Goal: Information Seeking & Learning: Learn about a topic

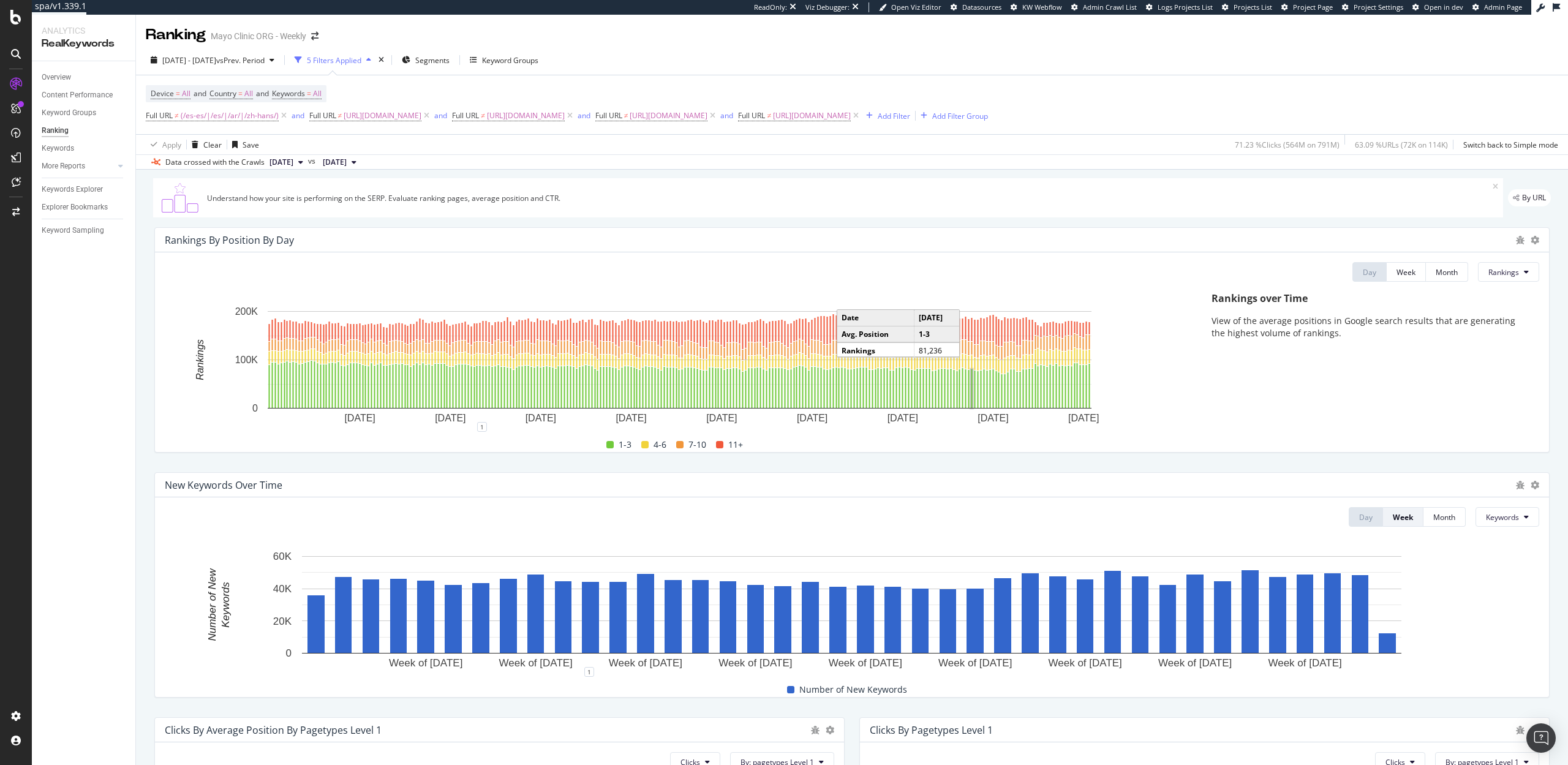
click at [972, 395] on rect "A chart." at bounding box center [972, 388] width 2 height 38
click at [924, 388] on rect "A chart." at bounding box center [925, 388] width 4 height 42
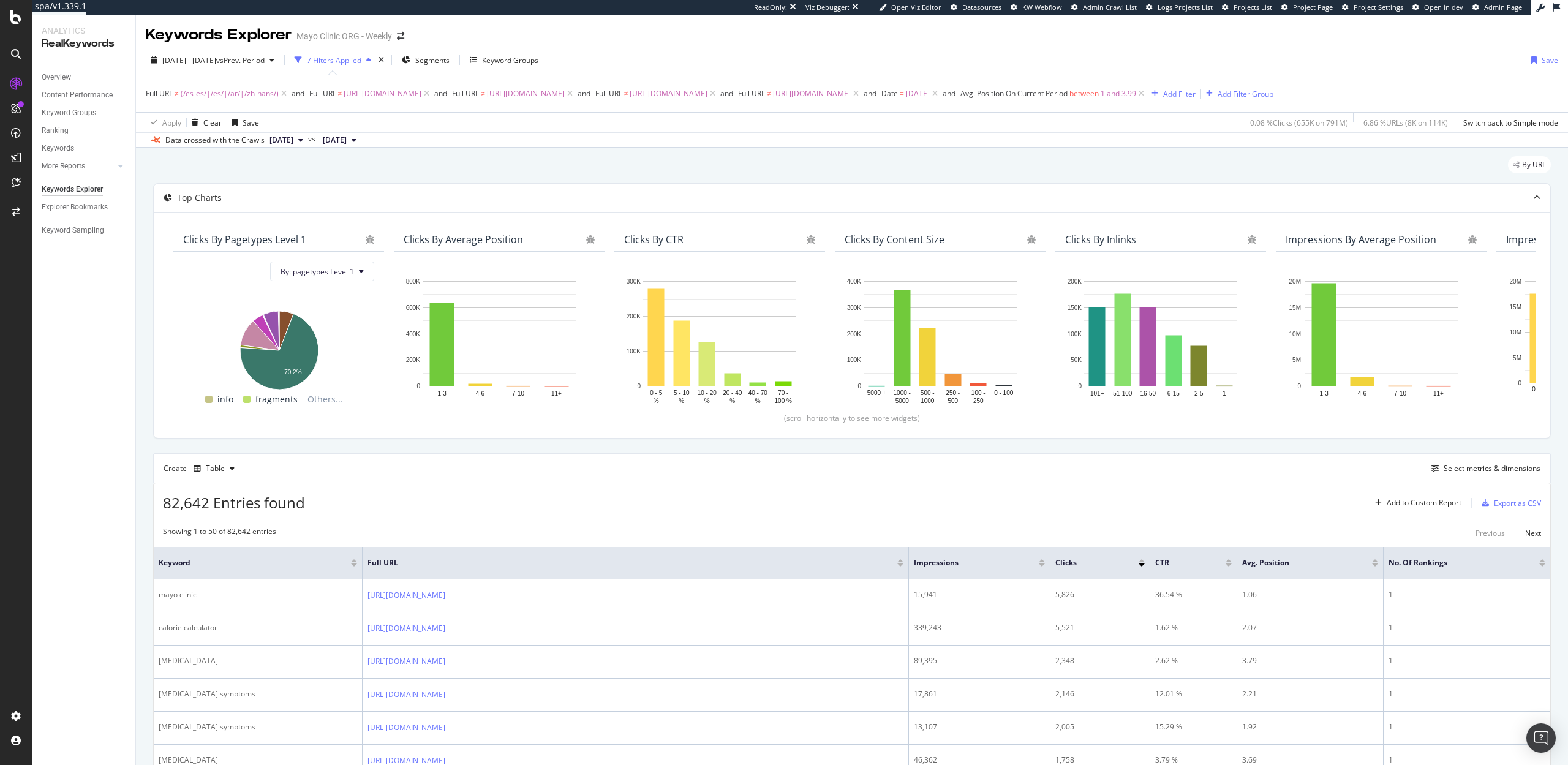
click at [929, 95] on span "2025-08-07" at bounding box center [918, 94] width 24 height 17
click at [1061, 142] on input "2025-08-07" at bounding box center [1070, 144] width 80 height 20
click at [1147, 273] on div "29" at bounding box center [1148, 277] width 20 height 16
click at [1075, 145] on input "2025-08-30" at bounding box center [1070, 144] width 80 height 20
click at [1127, 278] on div "28" at bounding box center [1128, 277] width 20 height 16
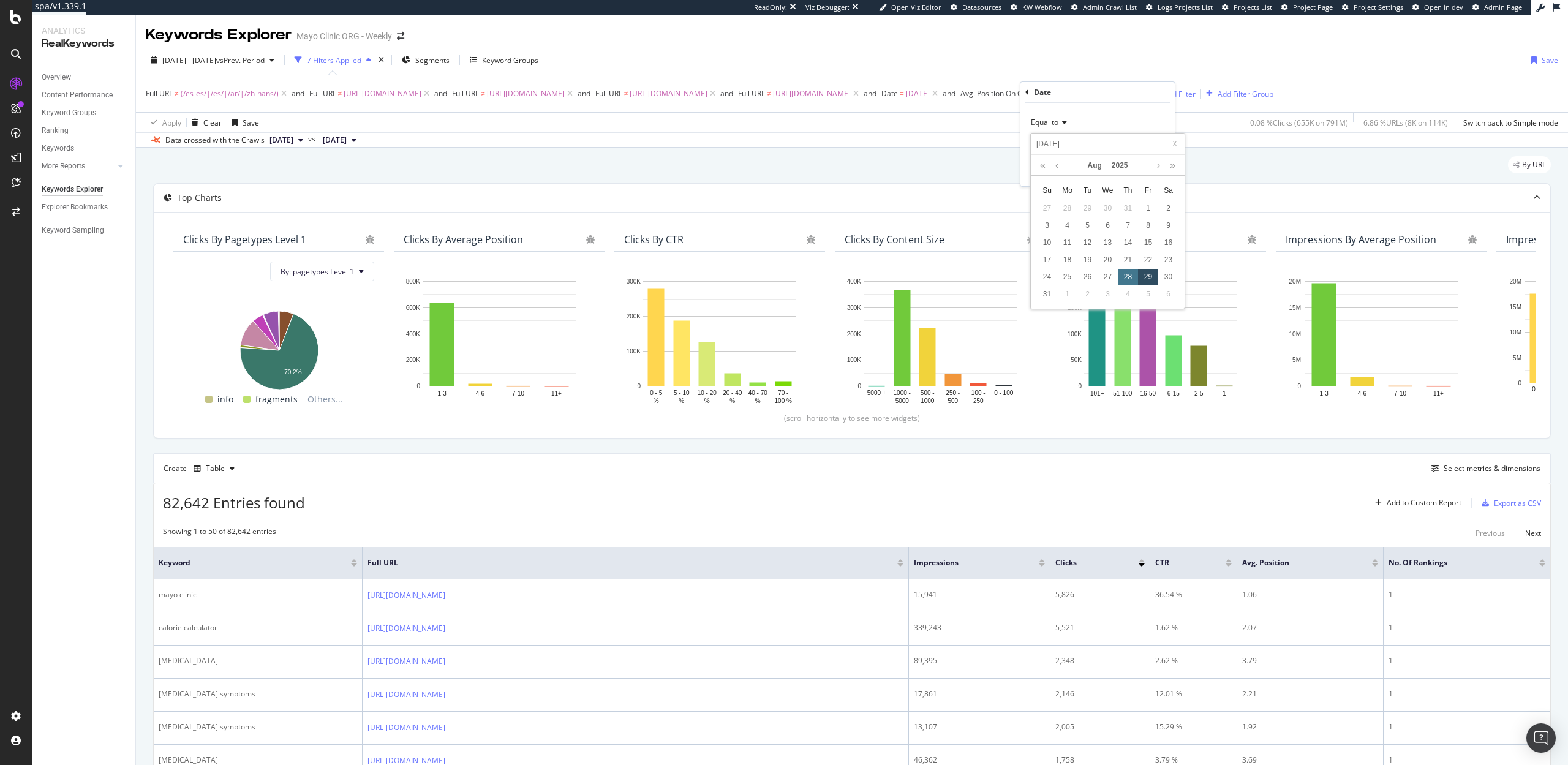
type input "2025-08-29"
click at [1163, 172] on div "Apply" at bounding box center [1155, 170] width 19 height 10
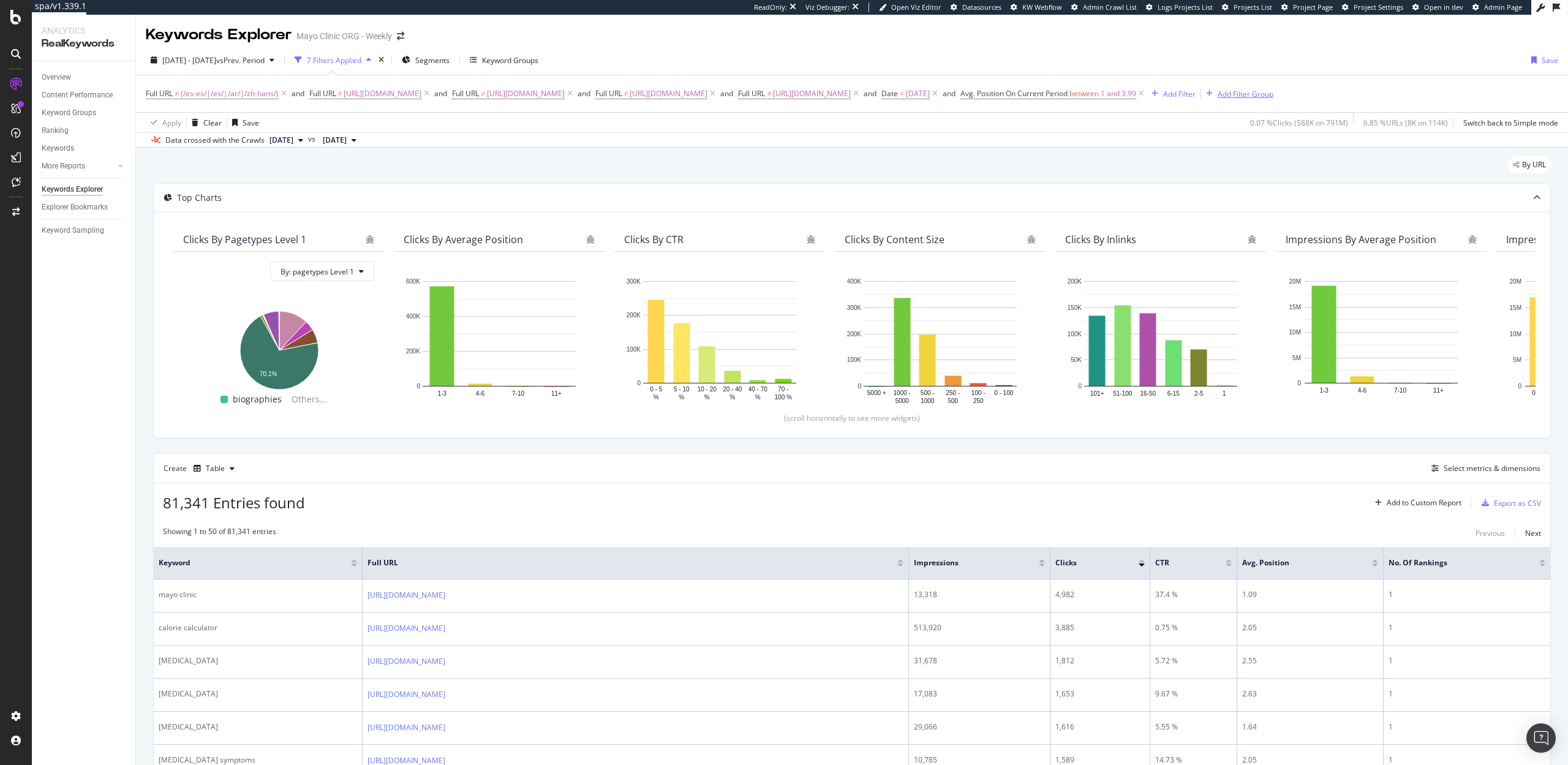
click at [1273, 91] on div "Add Filter Group" at bounding box center [1245, 94] width 55 height 10
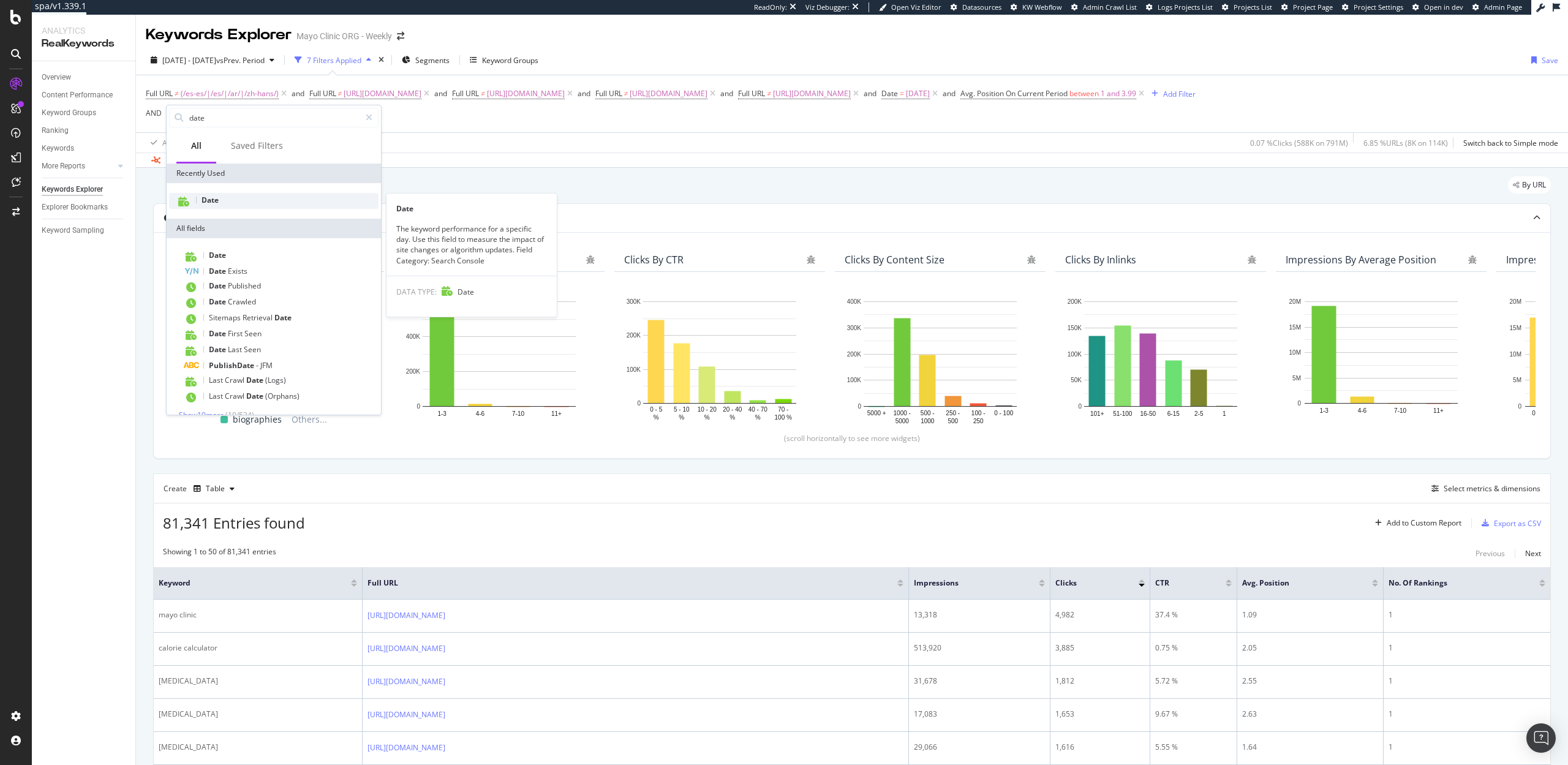
type input "date"
click at [245, 202] on div "Date" at bounding box center [274, 201] width 209 height 16
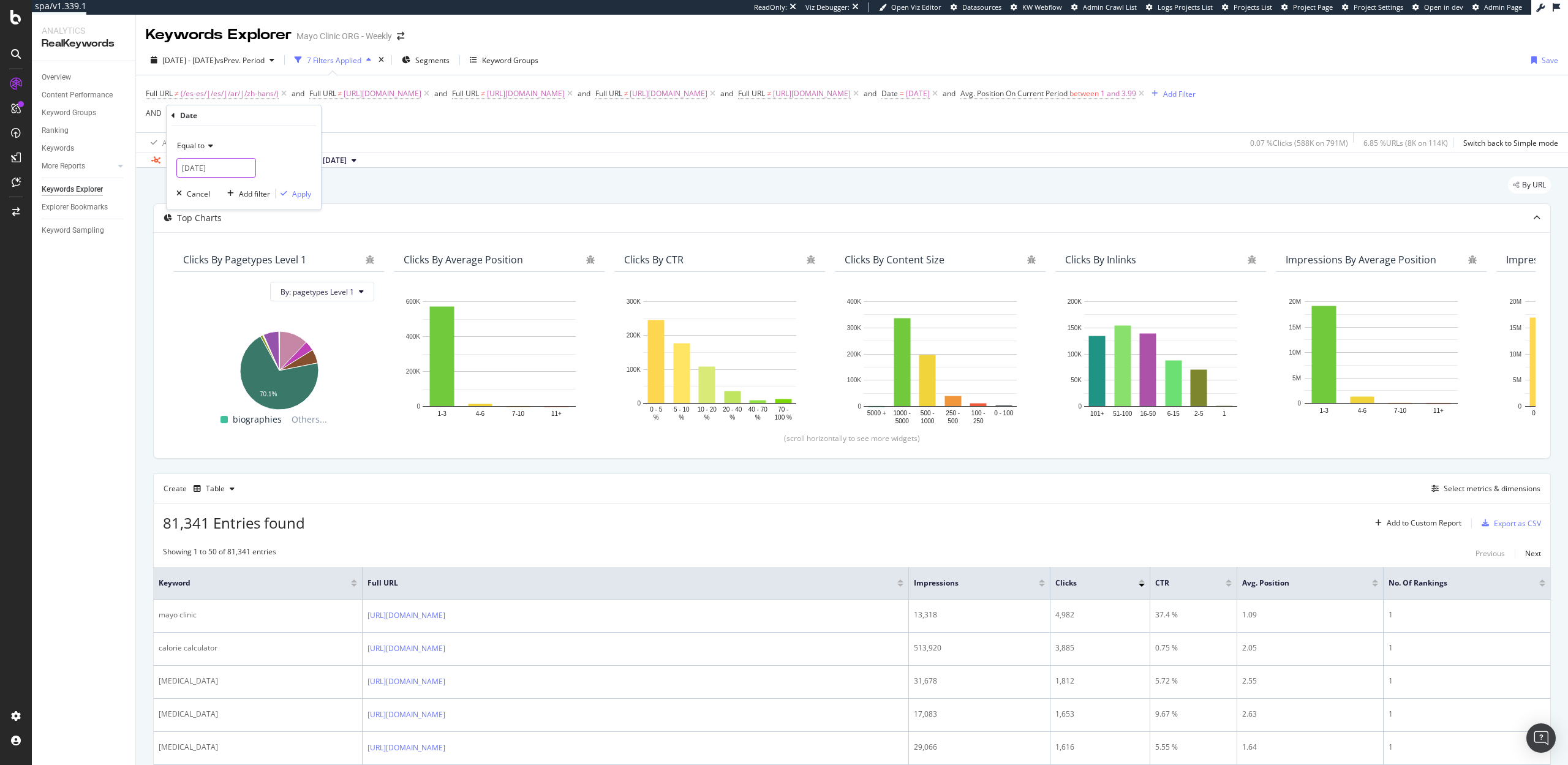
click at [196, 161] on input "2025-10-09" at bounding box center [217, 167] width 80 height 20
click at [203, 185] on link at bounding box center [203, 188] width 9 height 21
click at [277, 227] on div "31" at bounding box center [274, 231] width 20 height 16
click at [224, 171] on input "2025-07-31" at bounding box center [217, 167] width 80 height 20
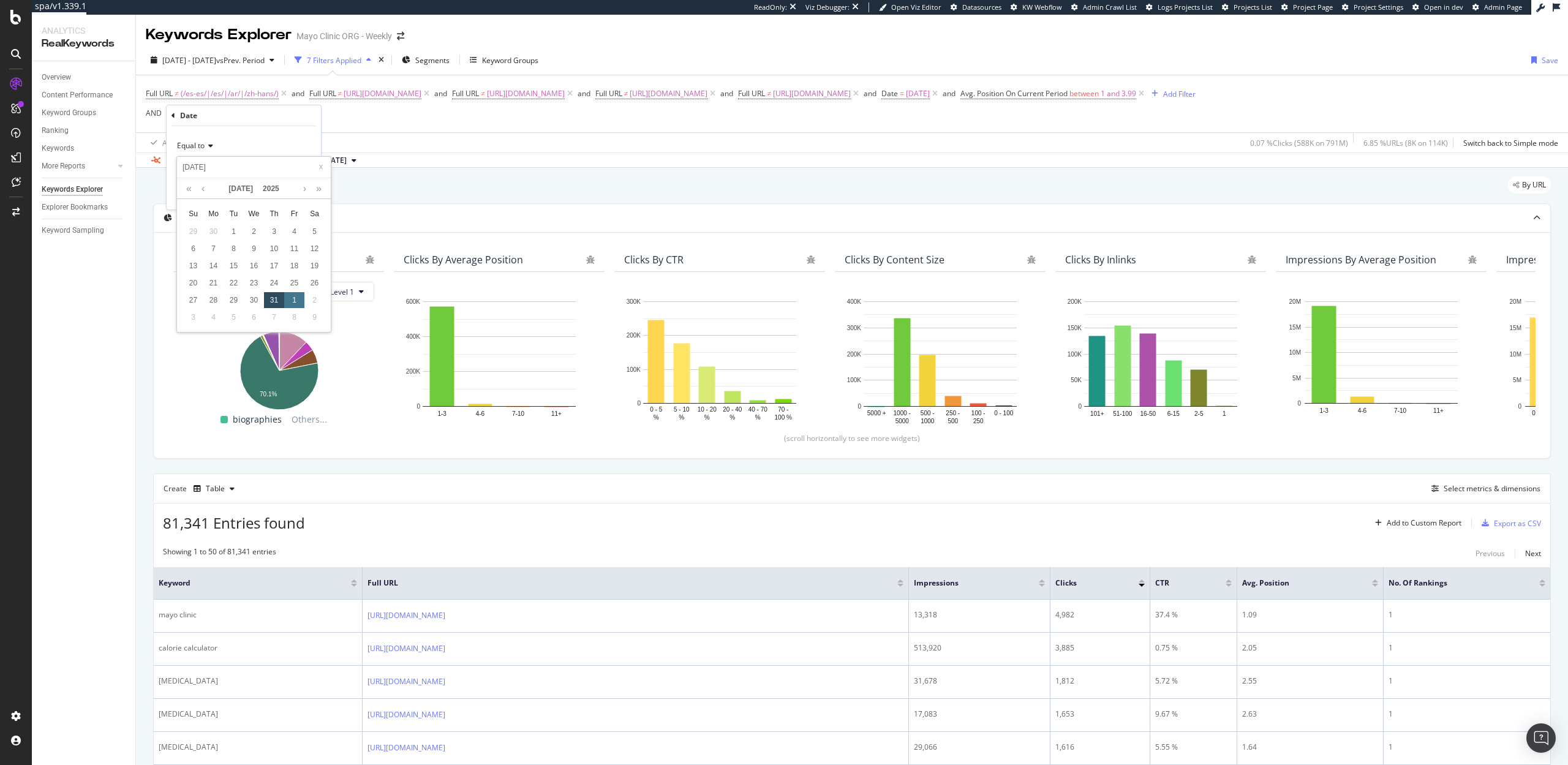
click at [289, 296] on div "1" at bounding box center [295, 300] width 20 height 16
type input "2025-08-01"
click at [290, 191] on div "button" at bounding box center [284, 193] width 16 height 7
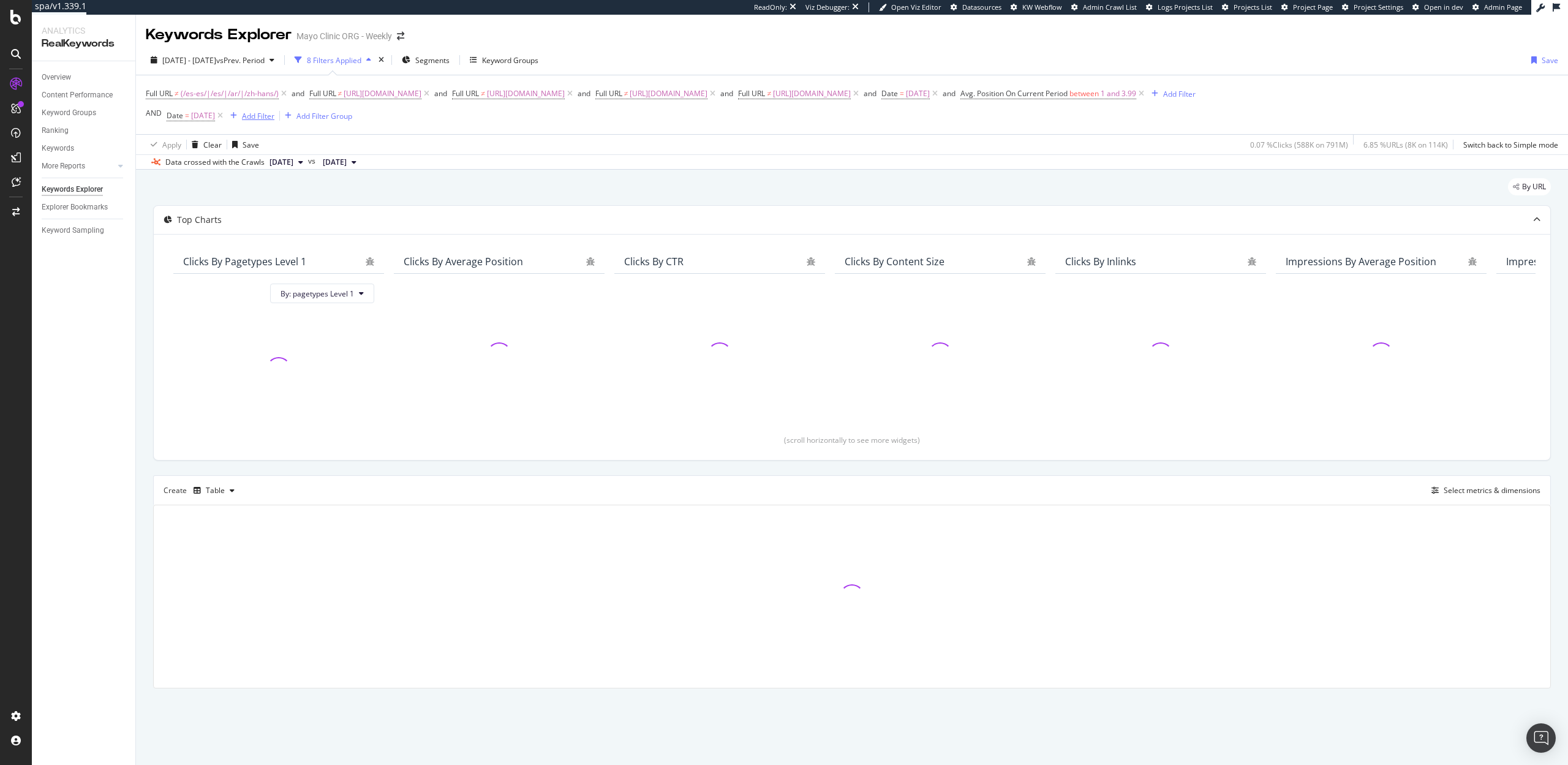
click at [266, 119] on div "Add Filter" at bounding box center [258, 116] width 33 height 10
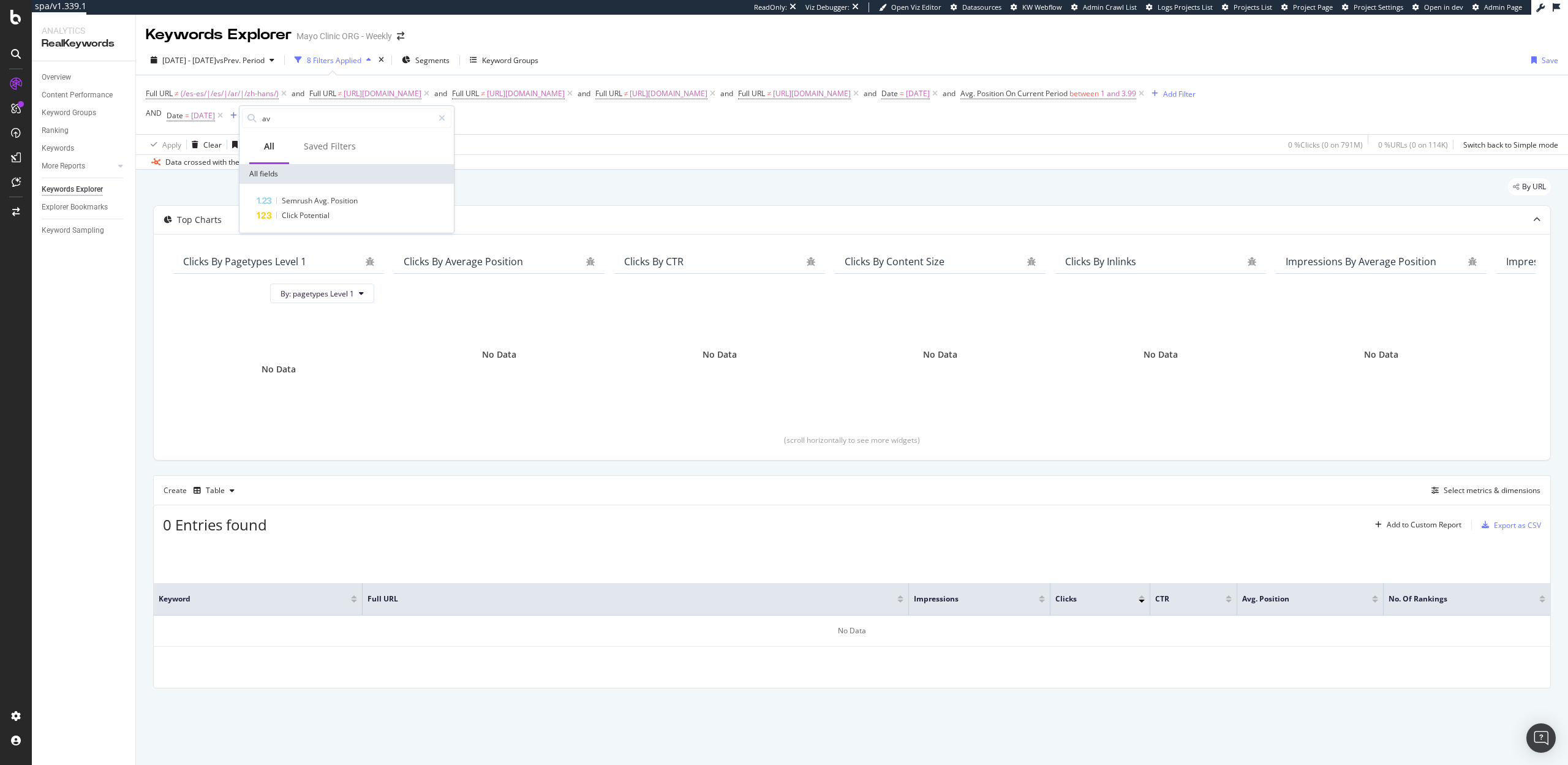
type input "a"
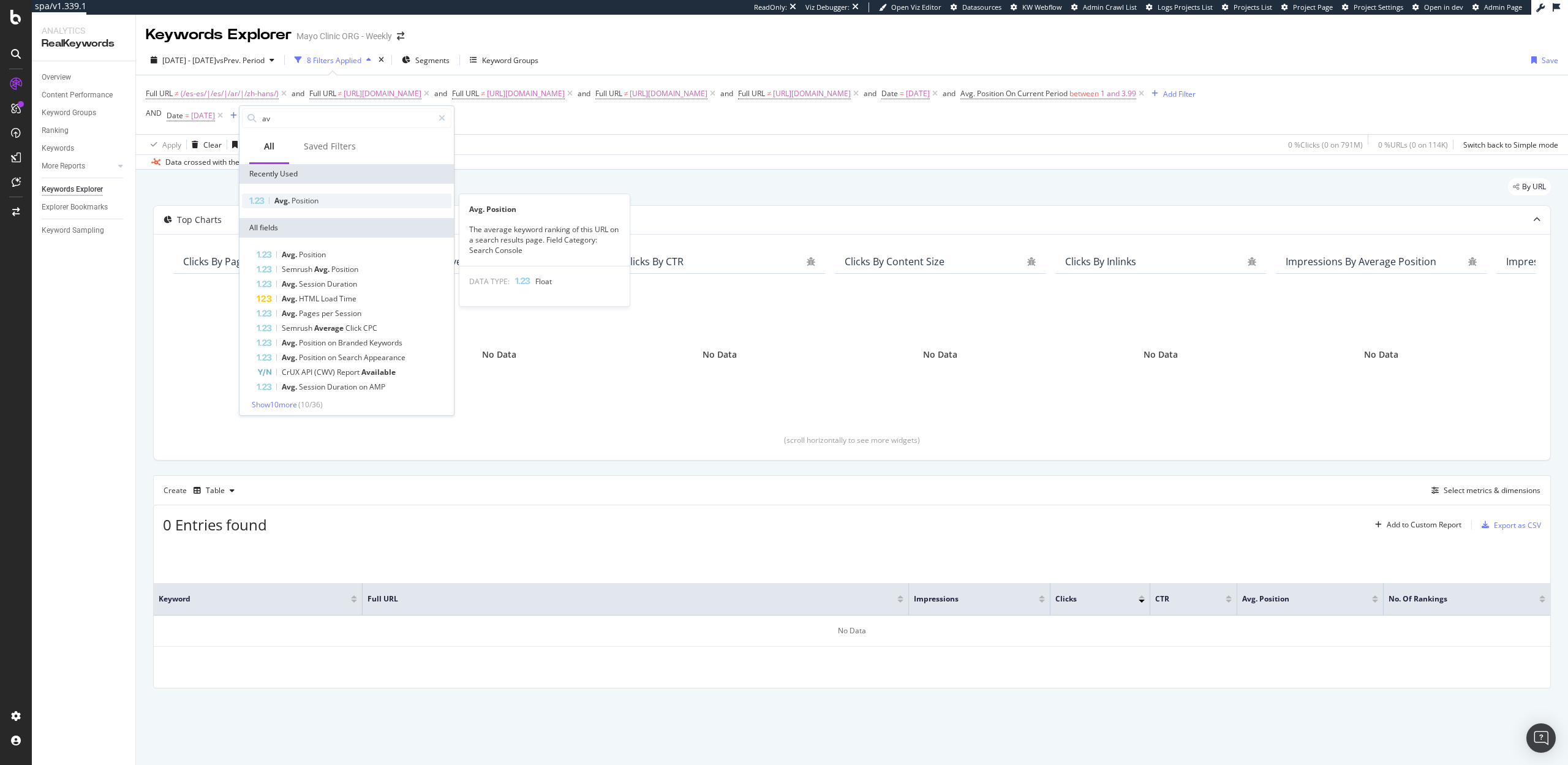
type input "av"
click at [345, 207] on div "Avg. Position" at bounding box center [346, 201] width 209 height 15
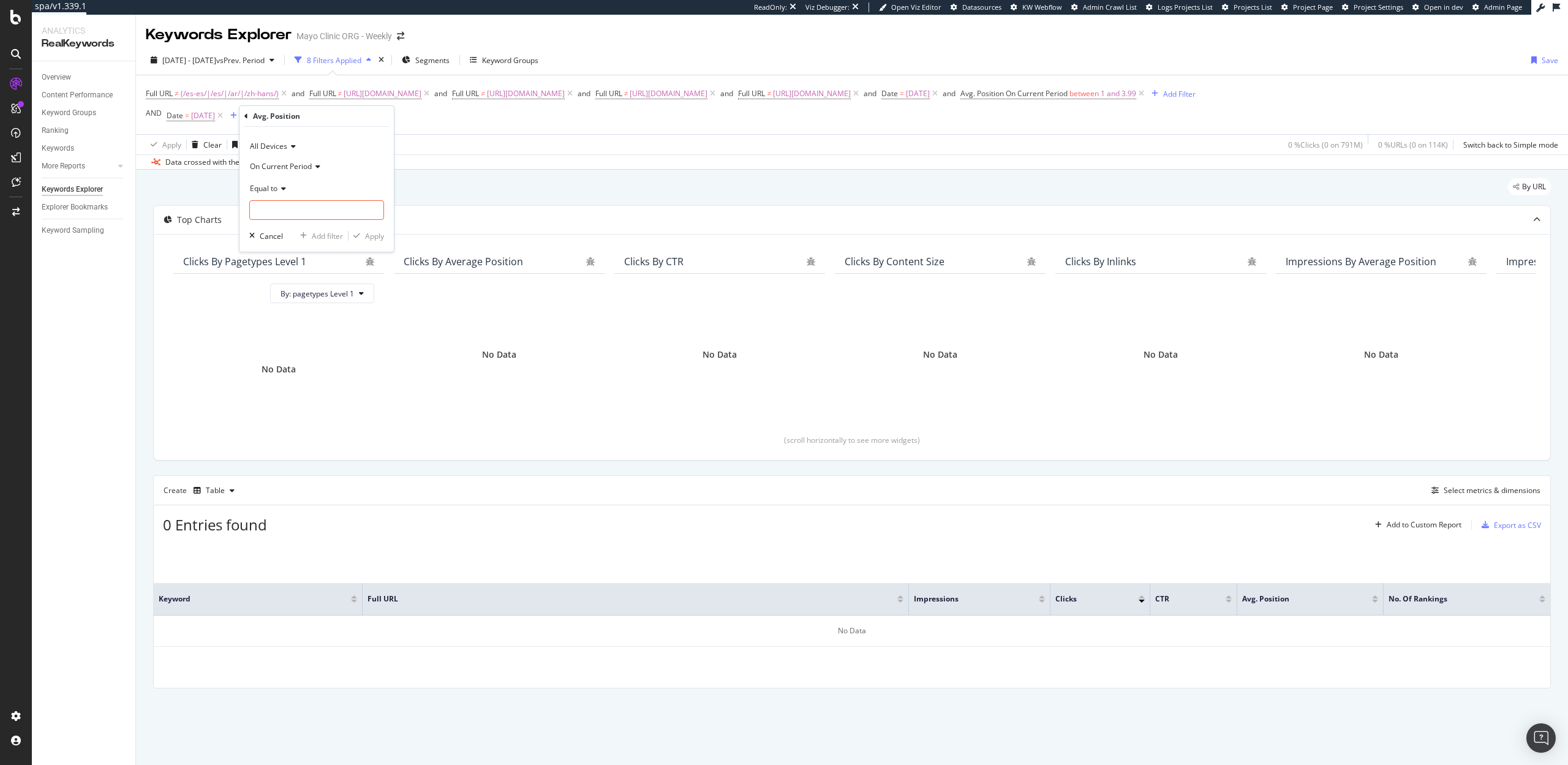
click at [281, 187] on icon at bounding box center [281, 188] width 9 height 7
click at [283, 227] on span "Not Equal to" at bounding box center [276, 229] width 41 height 10
click at [275, 207] on input "number" at bounding box center [317, 209] width 134 height 20
click at [289, 191] on span "Not Equal to" at bounding box center [270, 188] width 41 height 10
click at [290, 317] on div "Not Between" at bounding box center [318, 324] width 131 height 16
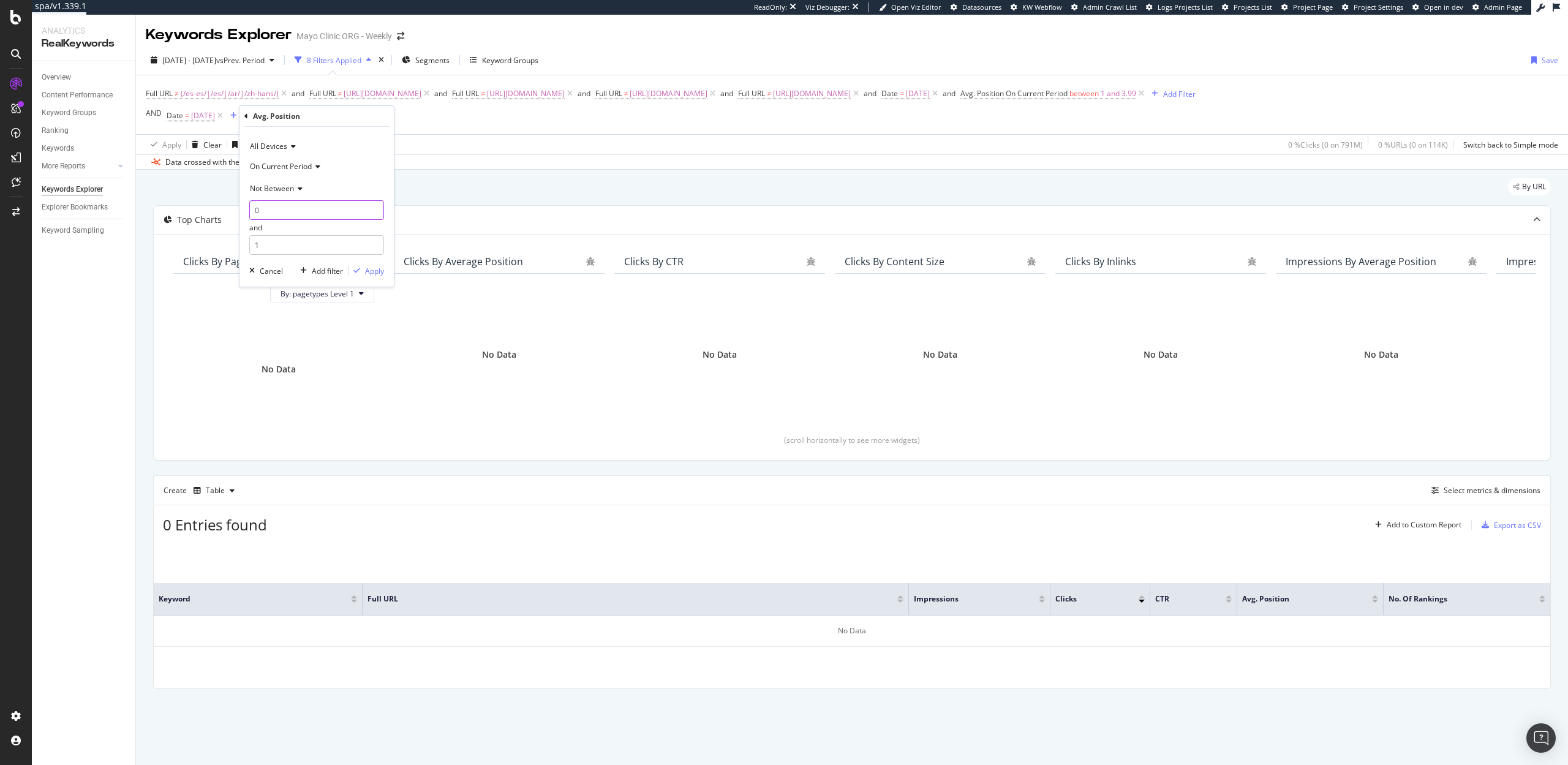
click at [287, 213] on input "0" at bounding box center [317, 209] width 134 height 20
type input "1"
click at [264, 248] on input "1" at bounding box center [317, 245] width 134 height 20
type input "3.99"
click at [377, 271] on div "Apply" at bounding box center [374, 270] width 19 height 10
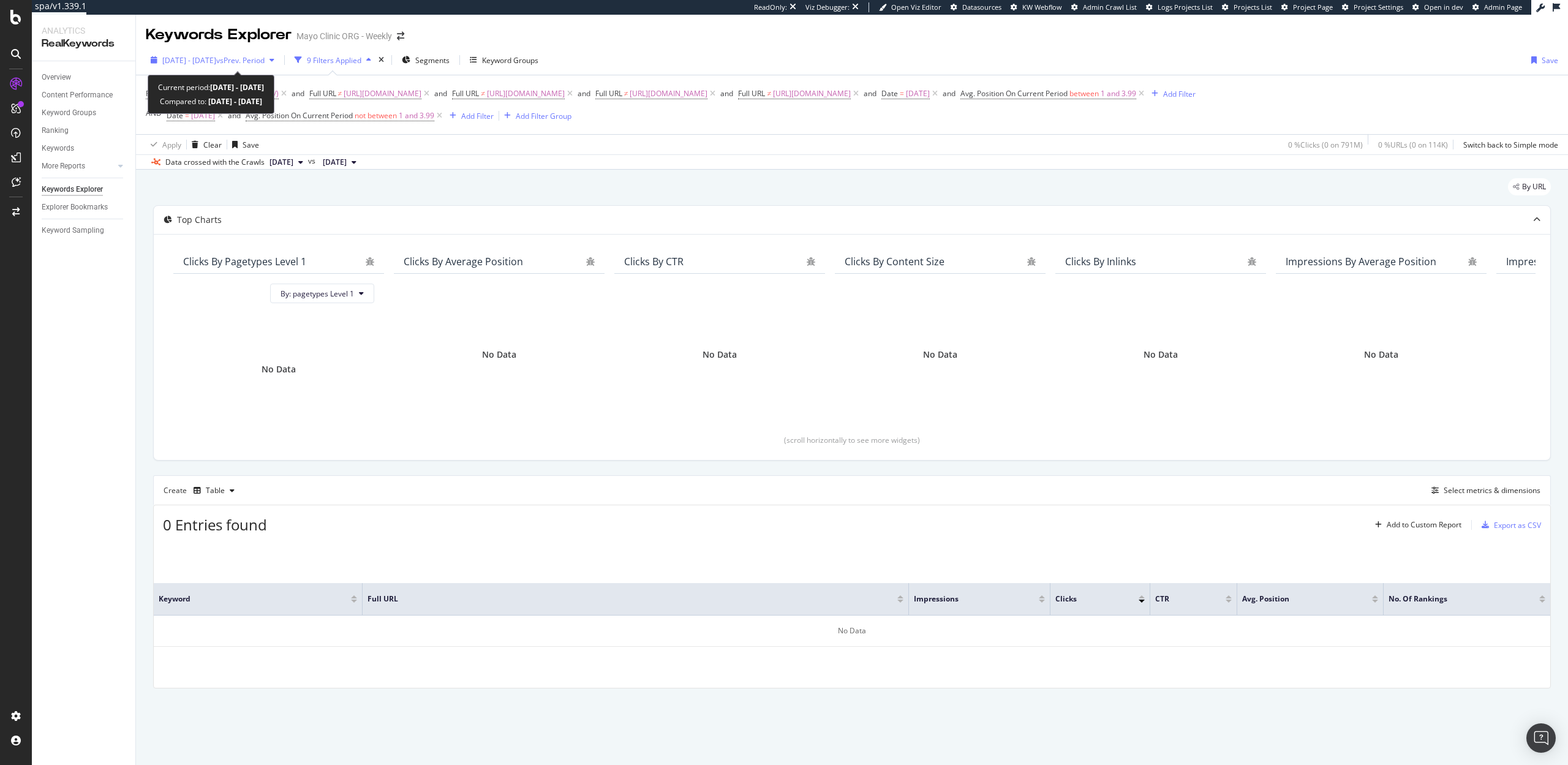
click at [217, 64] on span "2025 Jan. 1st - 2025 Sep. 30th" at bounding box center [189, 60] width 54 height 10
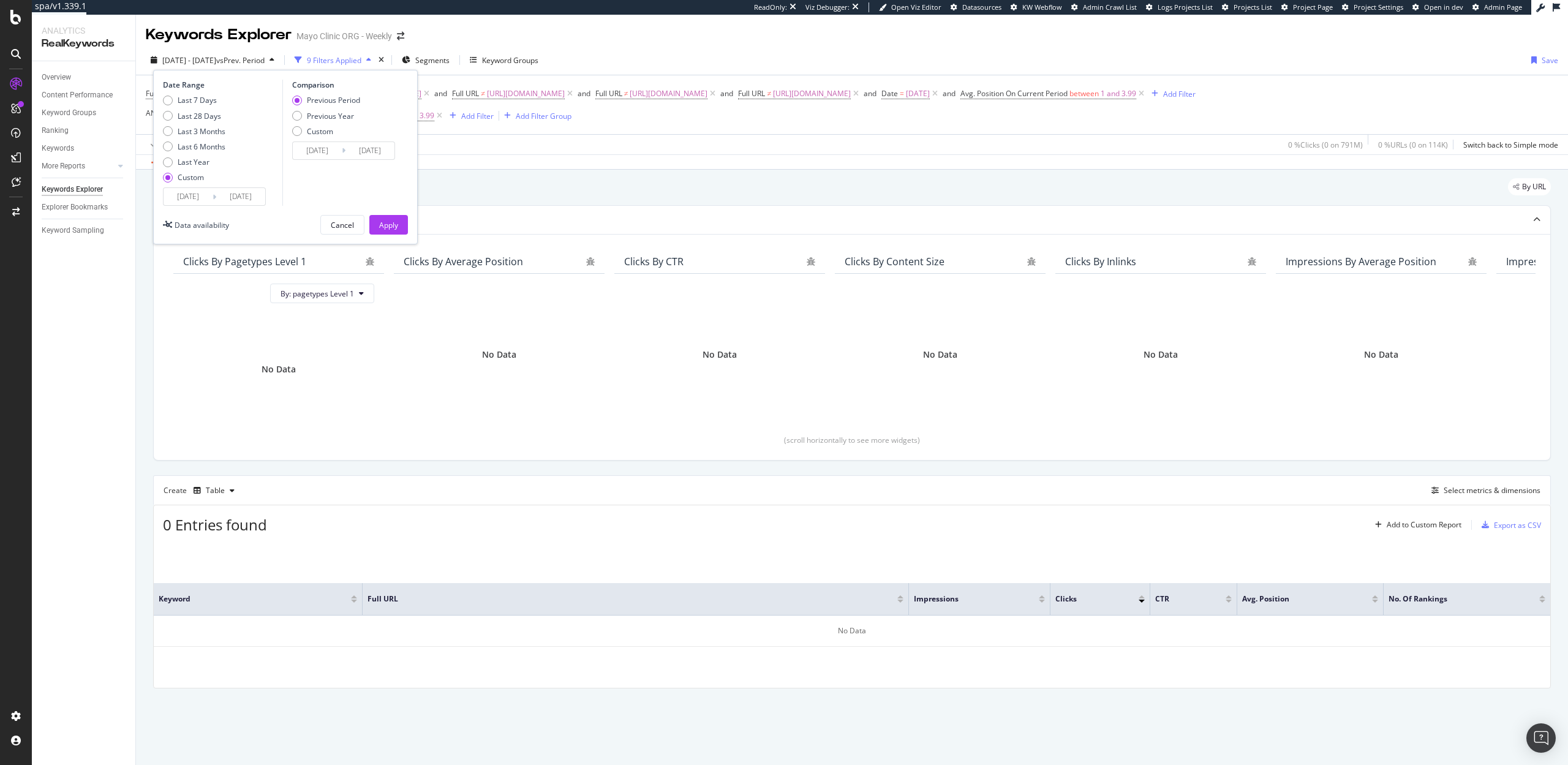
click at [192, 192] on input "2025/01/01" at bounding box center [188, 197] width 49 height 17
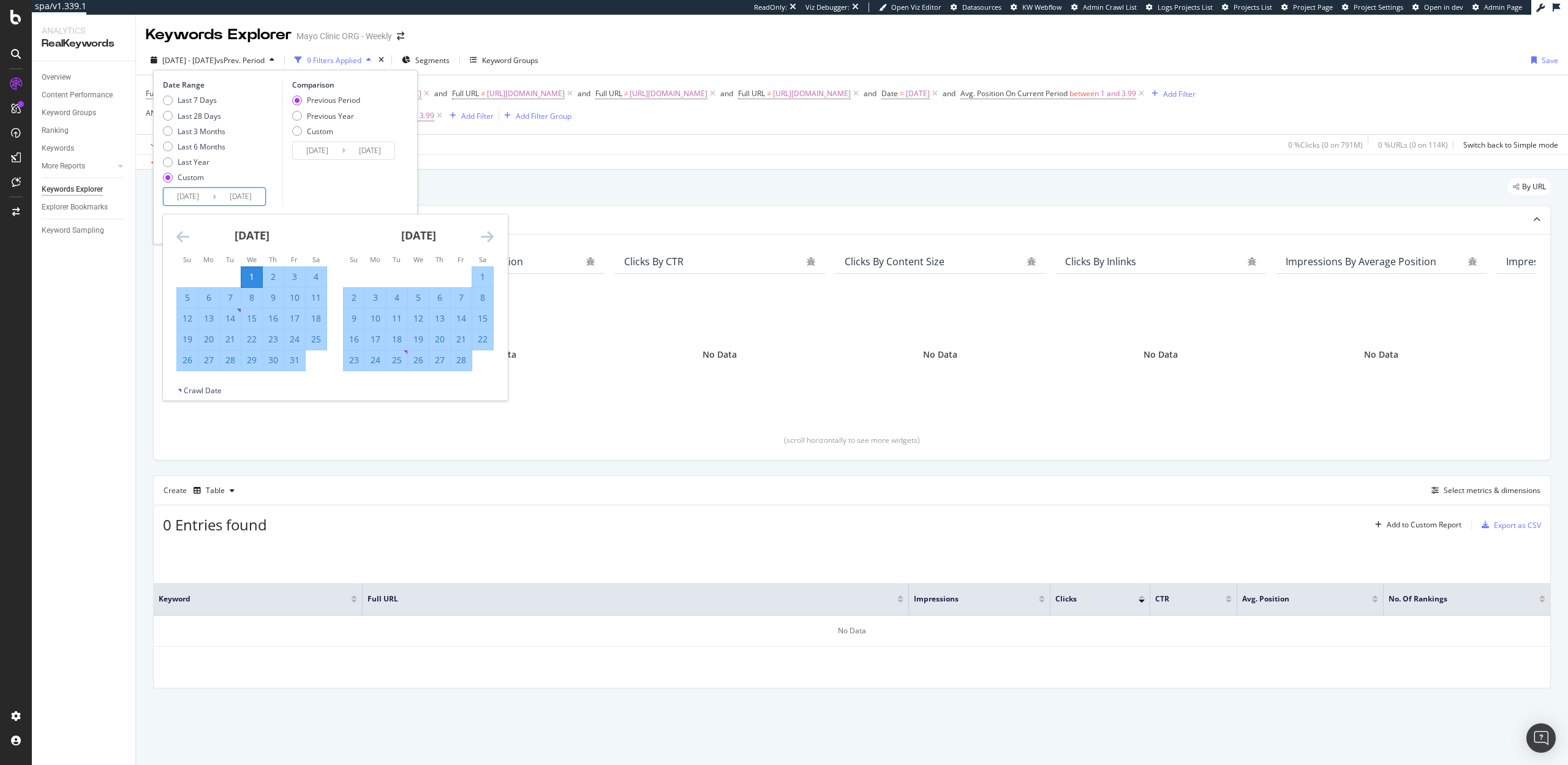
click at [491, 232] on icon "Move forward to switch to the next month." at bounding box center [487, 236] width 13 height 15
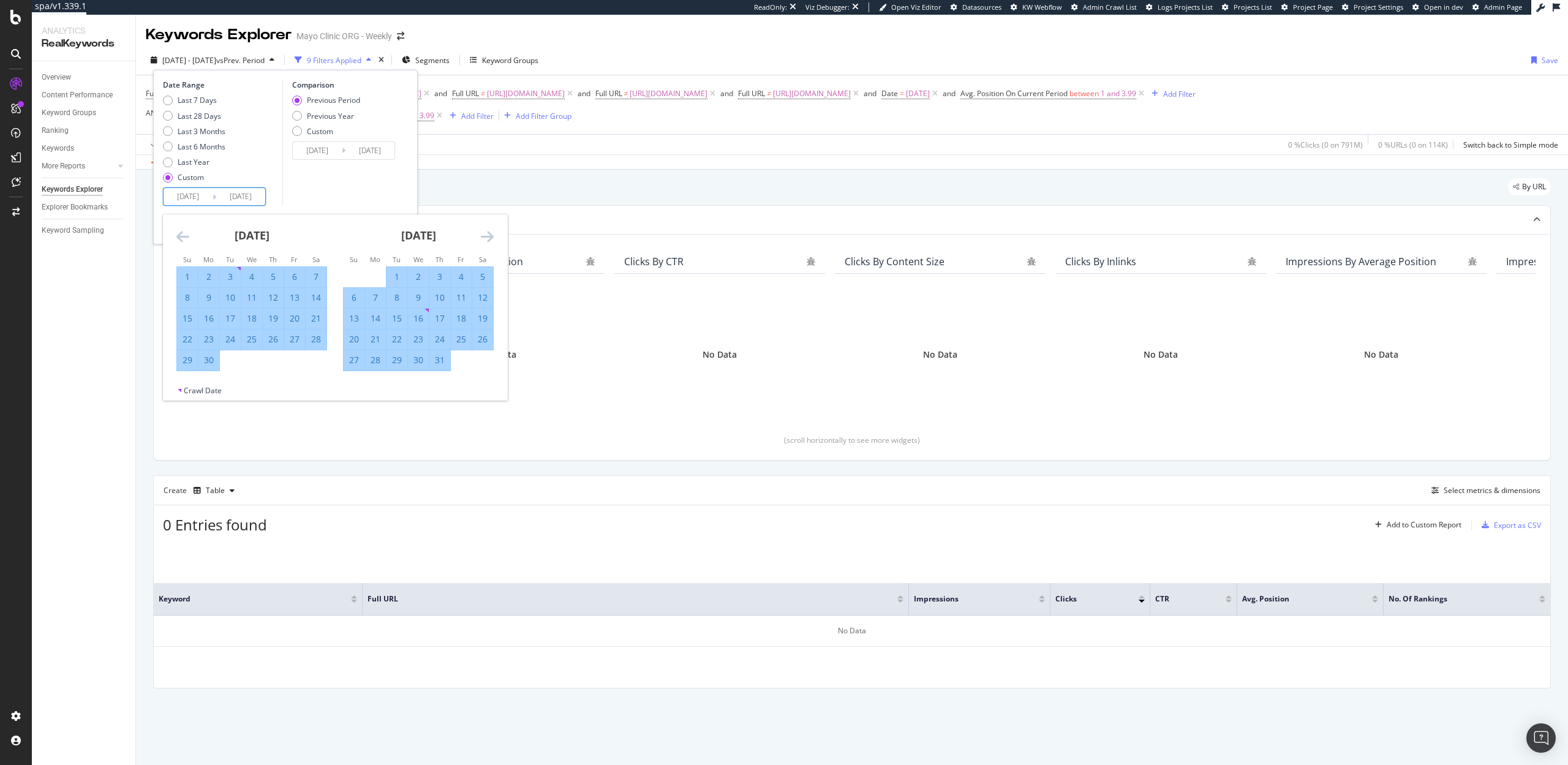
click at [491, 232] on icon "Move forward to switch to the next month." at bounding box center [487, 236] width 13 height 15
click at [295, 361] on div "29" at bounding box center [295, 360] width 21 height 13
type input "2025/08/29"
type input "2025/07/27"
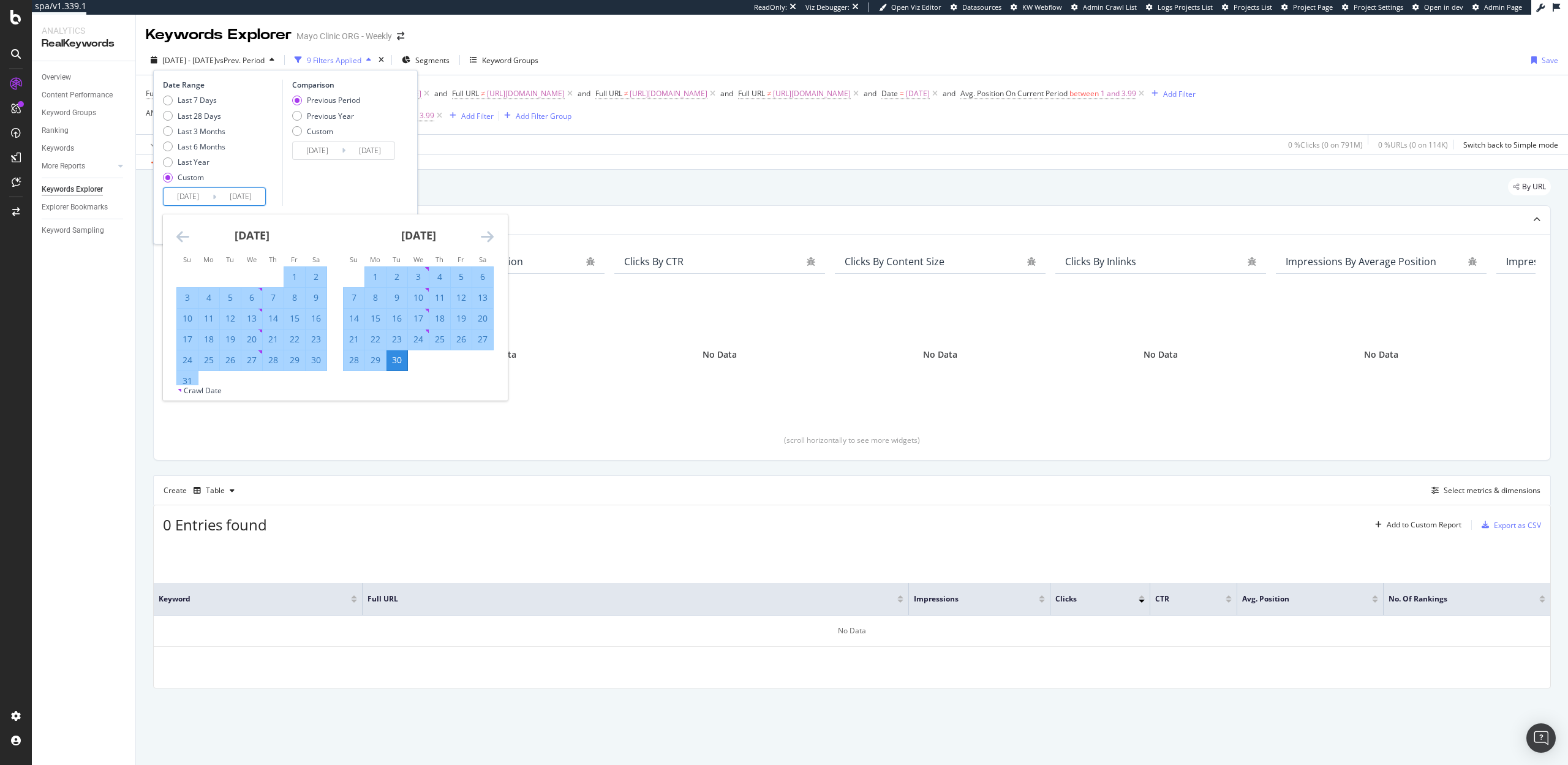
type input "2025/08/28"
click at [295, 361] on div "29" at bounding box center [295, 360] width 21 height 13
type input "2025/08/29"
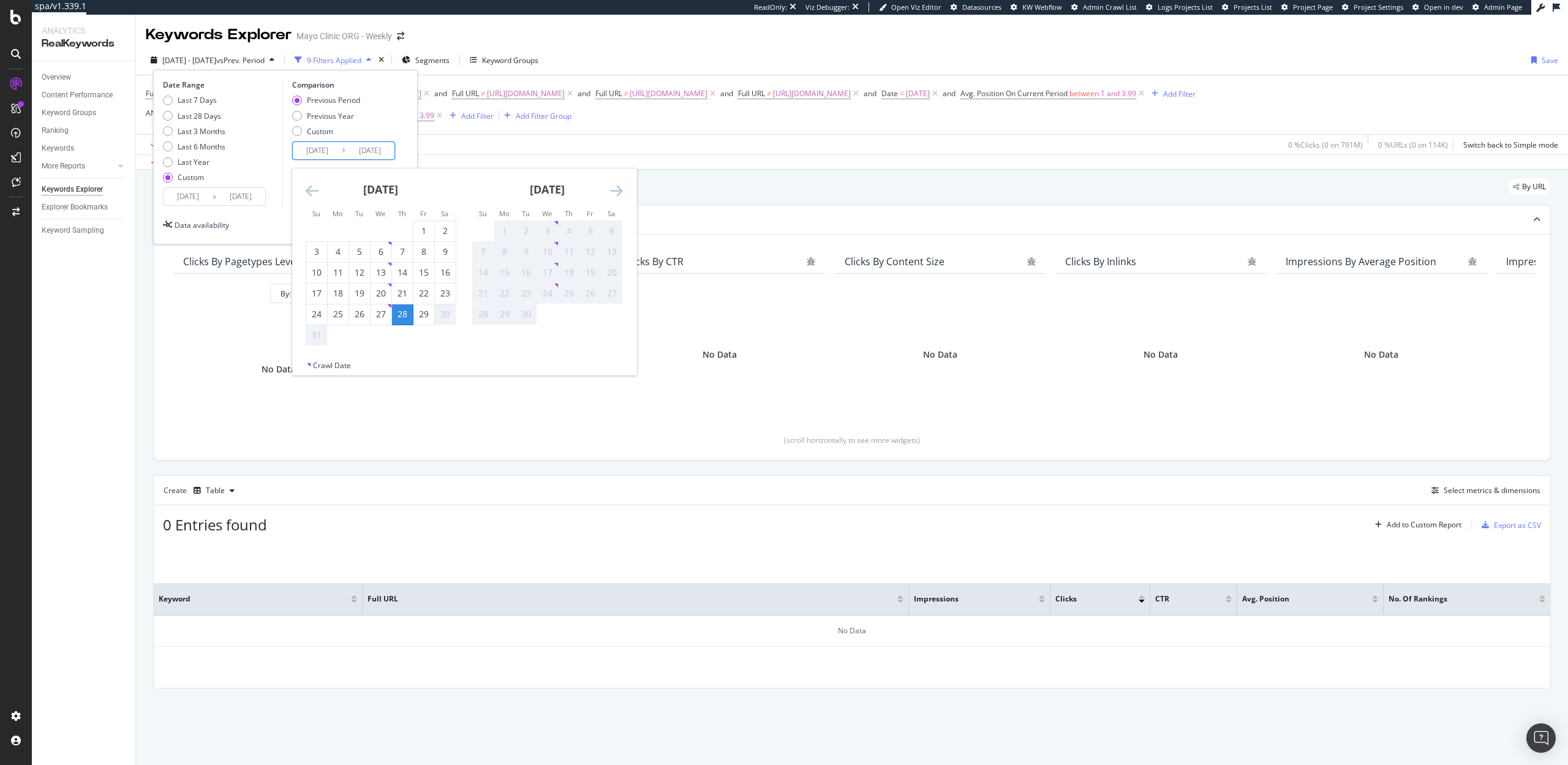
click at [320, 152] on input "2025/08/28" at bounding box center [317, 151] width 49 height 17
click at [420, 234] on div "1" at bounding box center [424, 231] width 21 height 13
type input "2025/08/01"
click at [420, 234] on div "1" at bounding box center [424, 231] width 21 height 13
type input "2025/08/01"
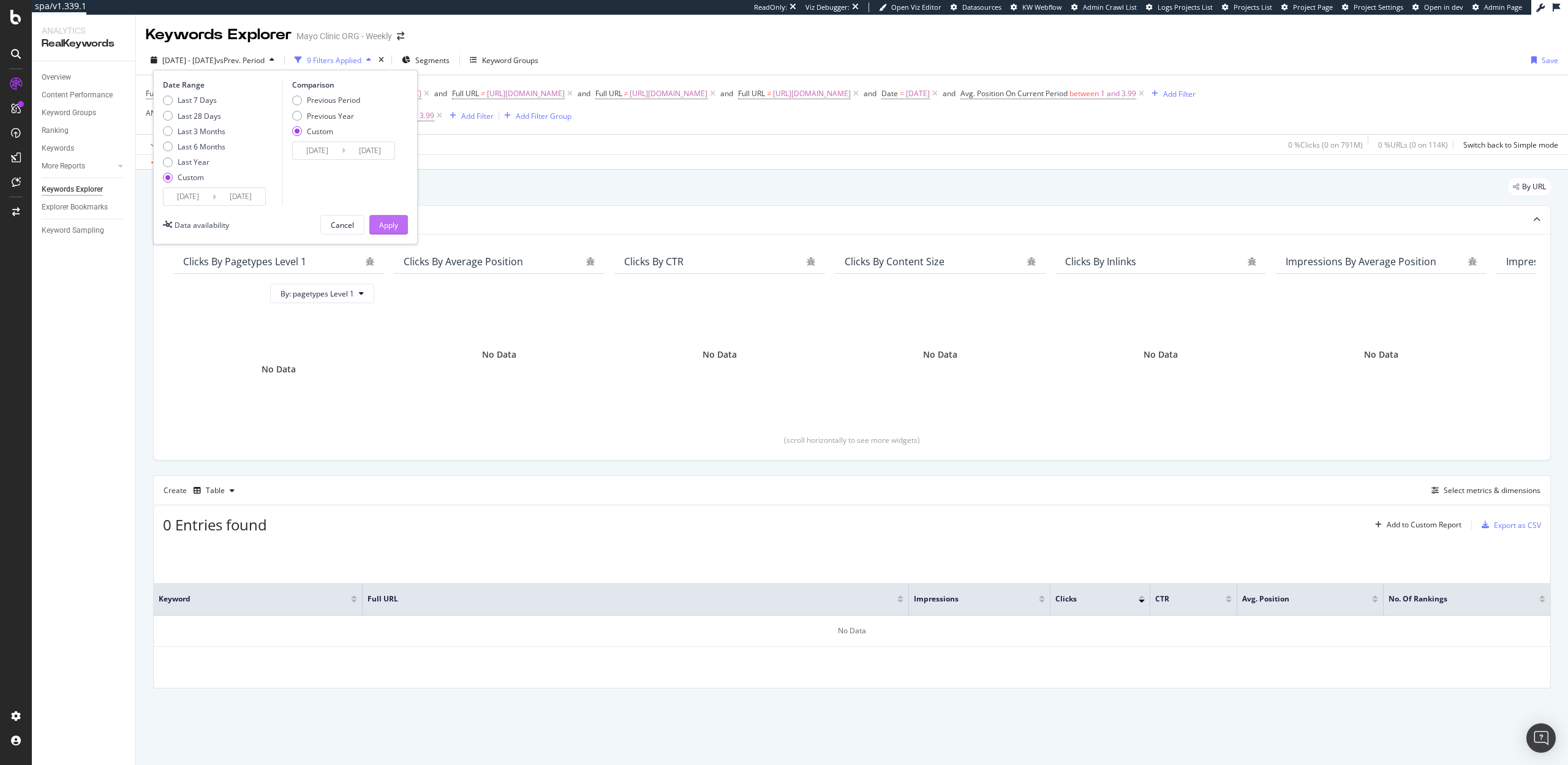
click at [396, 225] on div "Apply" at bounding box center [388, 224] width 19 height 10
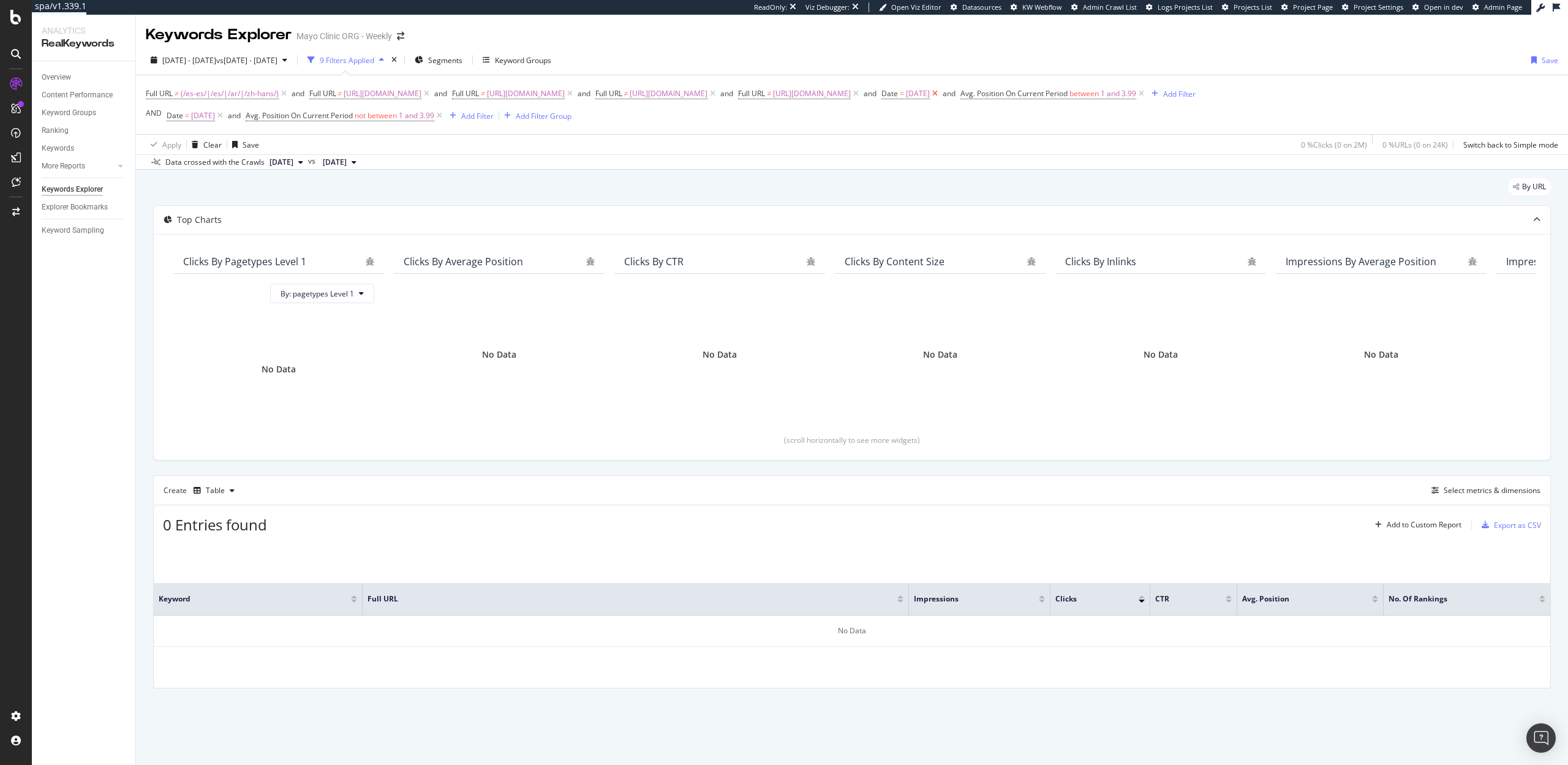
click at [940, 94] on icon at bounding box center [934, 94] width 10 height 13
click at [225, 116] on icon at bounding box center [220, 116] width 10 height 13
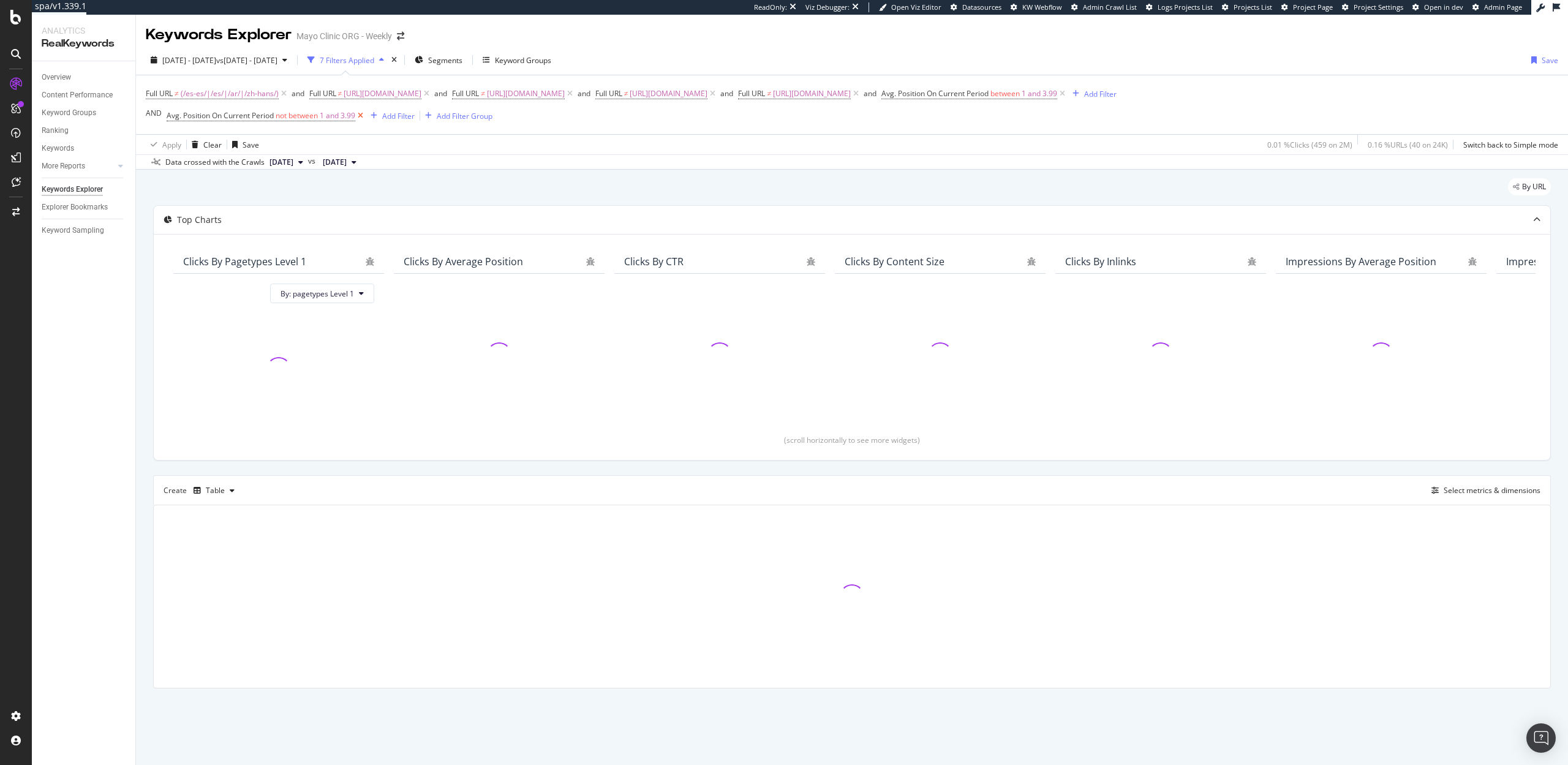
click at [363, 116] on icon at bounding box center [360, 116] width 10 height 13
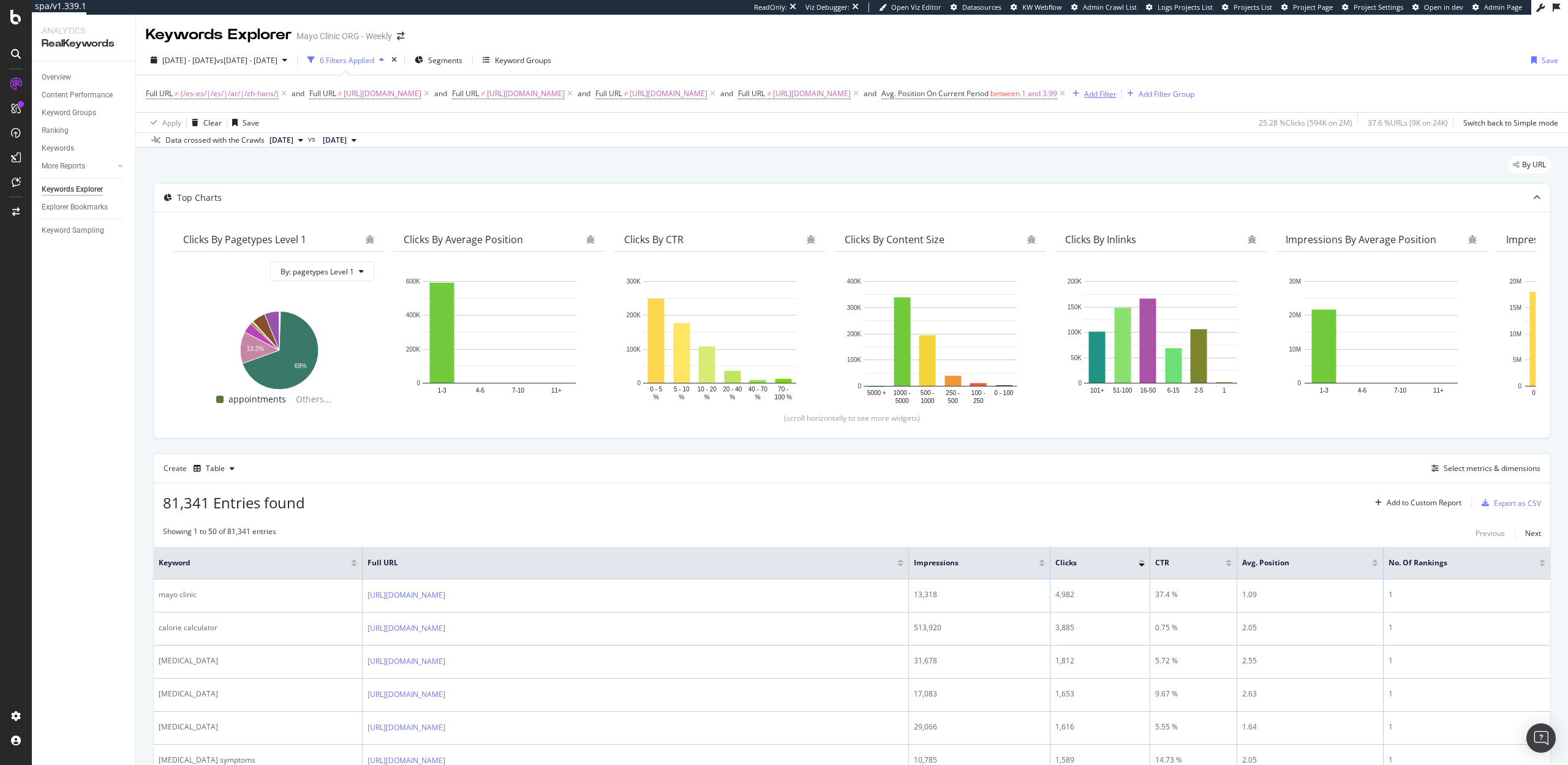
click at [1116, 97] on div "Add Filter" at bounding box center [1101, 94] width 33 height 10
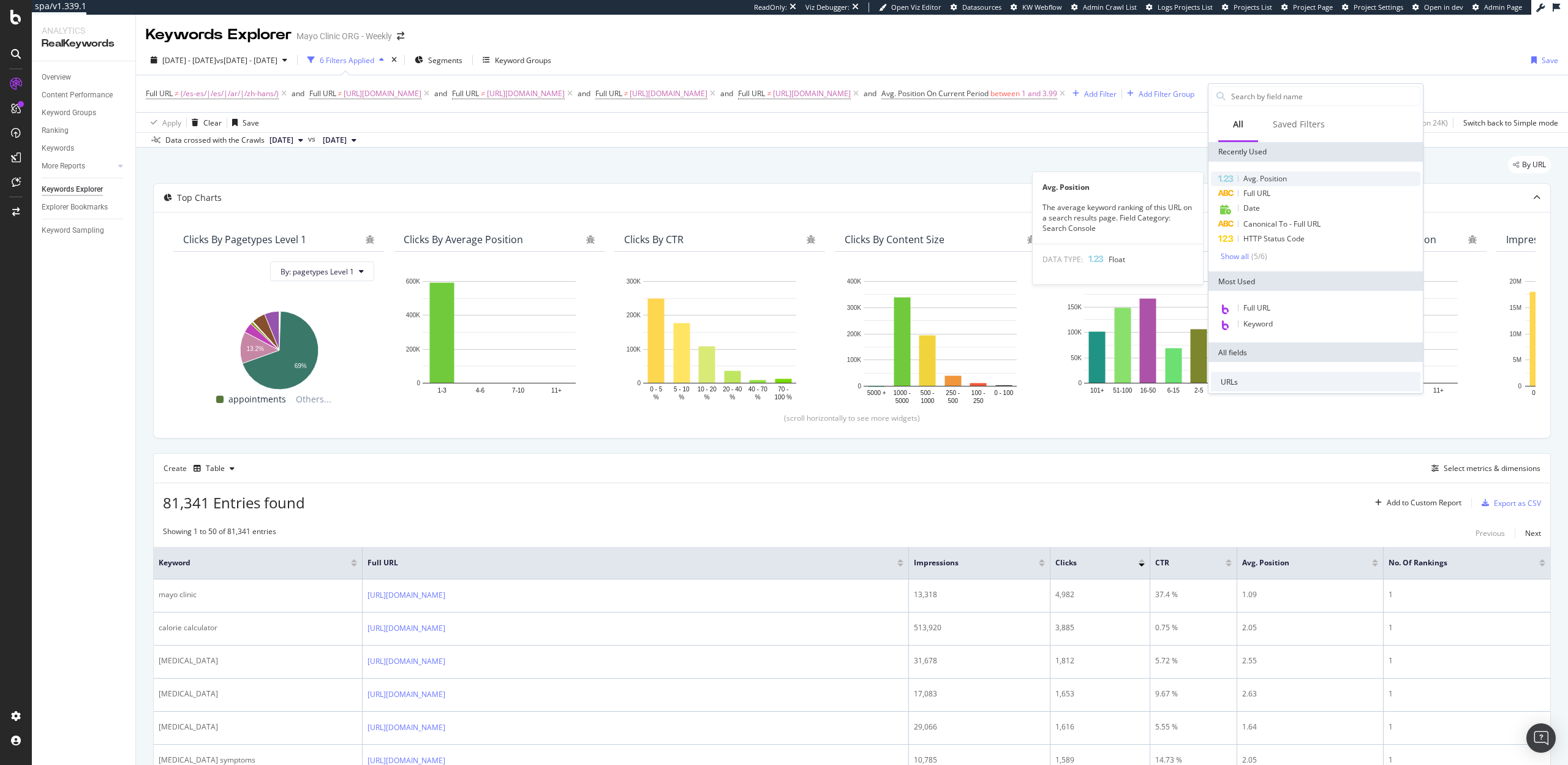
click at [1263, 181] on span "Avg. Position" at bounding box center [1265, 178] width 44 height 10
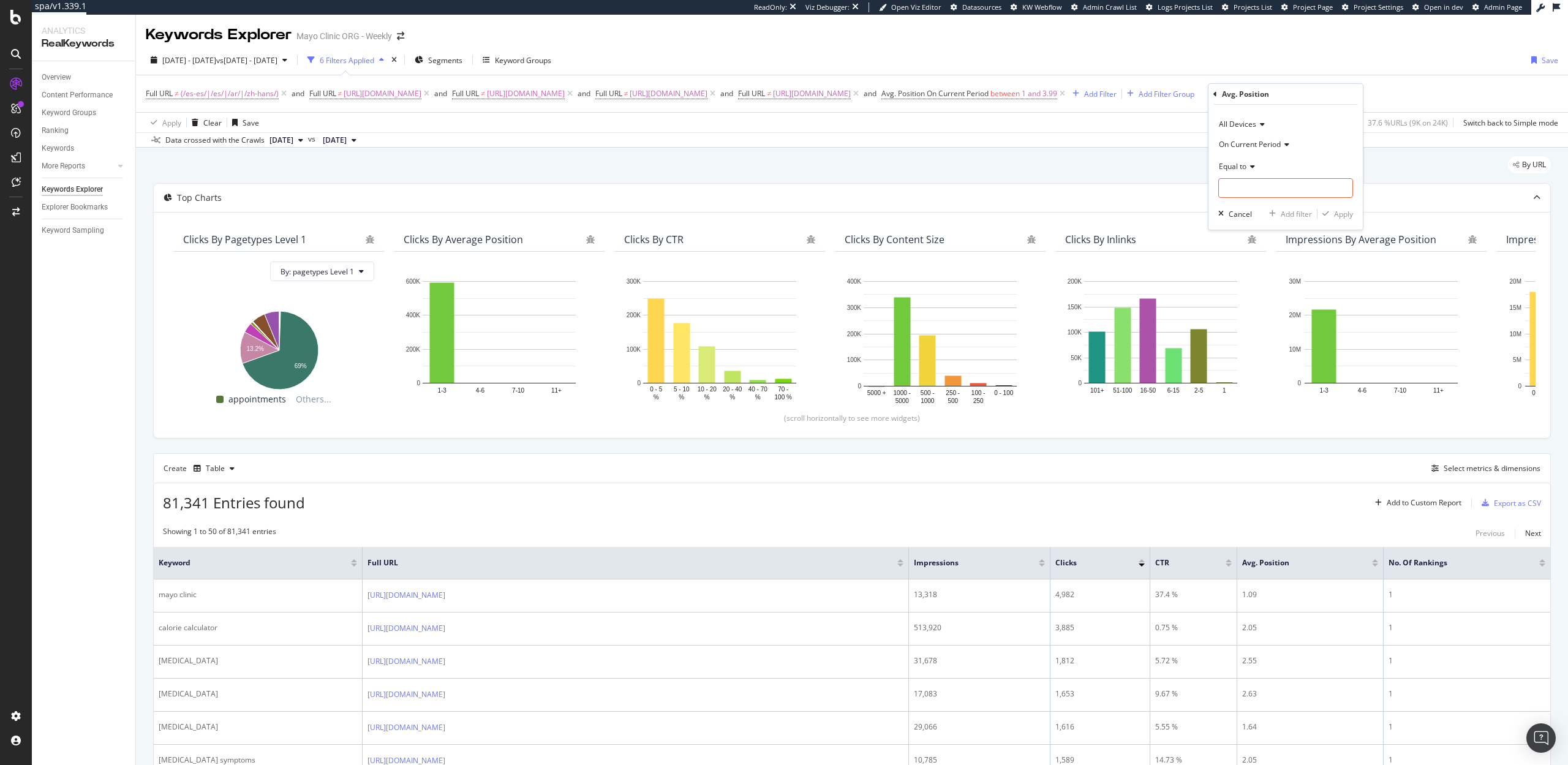
click at [1240, 145] on span "On Current Period" at bounding box center [1249, 144] width 62 height 10
click at [1249, 188] on span "On Compared Period" at bounding box center [1260, 184] width 72 height 10
click at [1246, 166] on span "Equal to" at bounding box center [1232, 166] width 27 height 10
click at [1244, 301] on span "Not Between" at bounding box center [1246, 302] width 44 height 10
click at [1236, 195] on input "0" at bounding box center [1285, 188] width 134 height 20
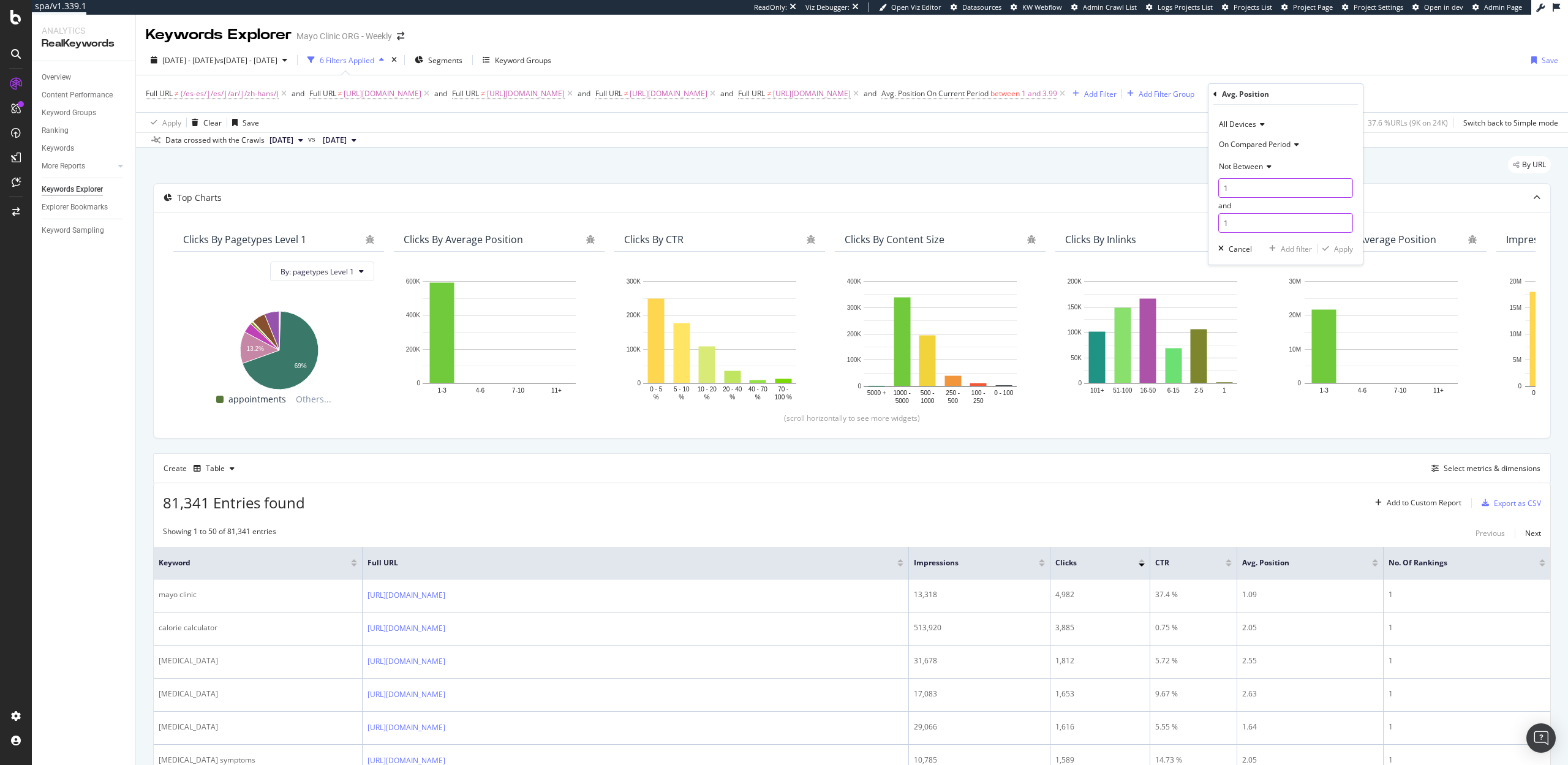
type input "1"
click at [1234, 224] on input "1" at bounding box center [1285, 223] width 134 height 20
type input "3.99"
click at [1341, 245] on div "Apply" at bounding box center [1343, 248] width 19 height 10
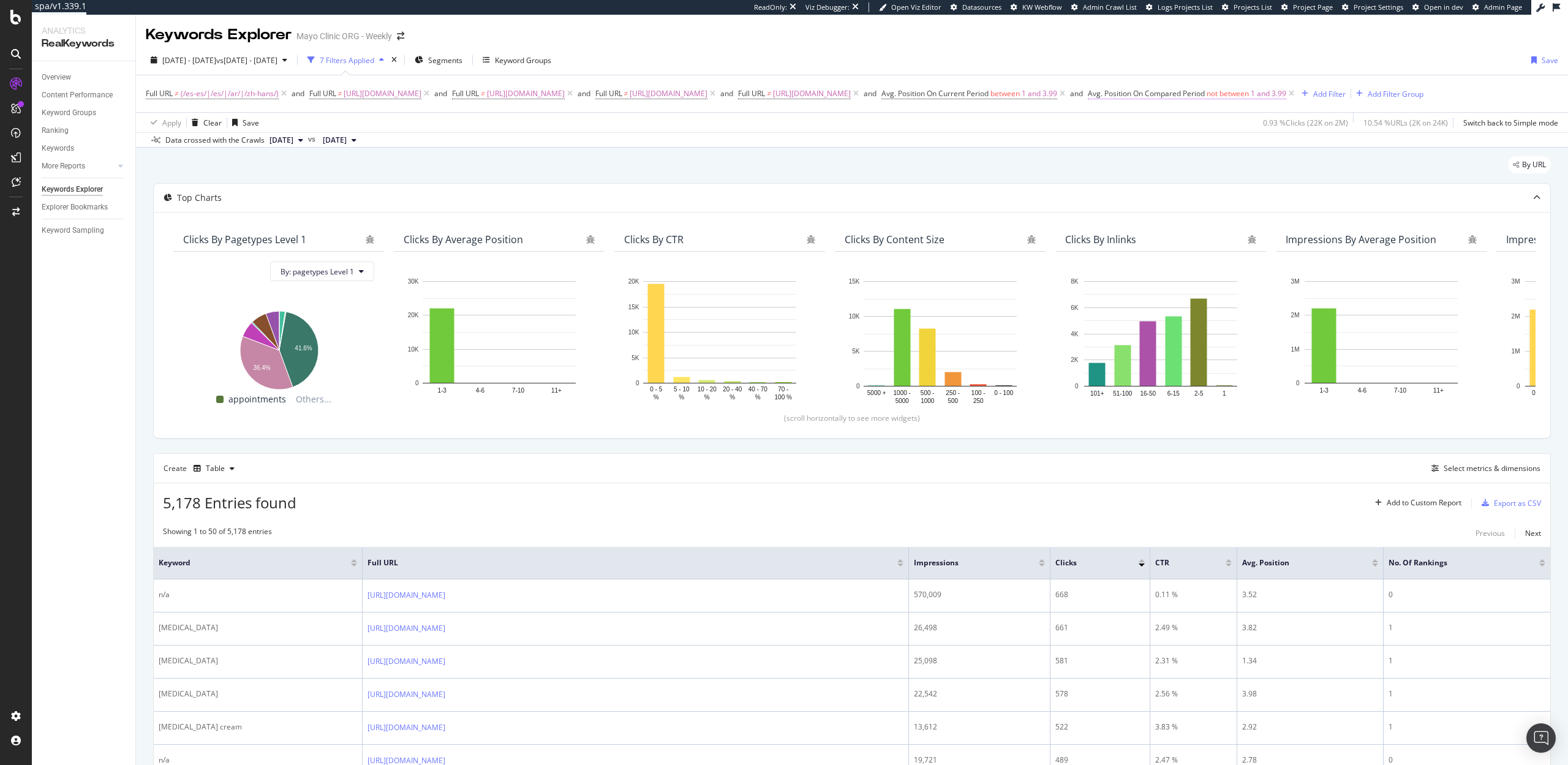
click at [1205, 97] on span "Avg. Position On Compared Period" at bounding box center [1146, 93] width 117 height 10
click at [1274, 166] on span "Not Between" at bounding box center [1262, 164] width 44 height 10
click at [1277, 279] on div "Between" at bounding box center [1308, 284] width 131 height 16
click at [1365, 239] on div "All Devices On Compared Period Between 1 and 3.99 Cancel Add filter Apply" at bounding box center [1305, 183] width 154 height 159
click at [1366, 250] on div "Apply" at bounding box center [1364, 246] width 19 height 10
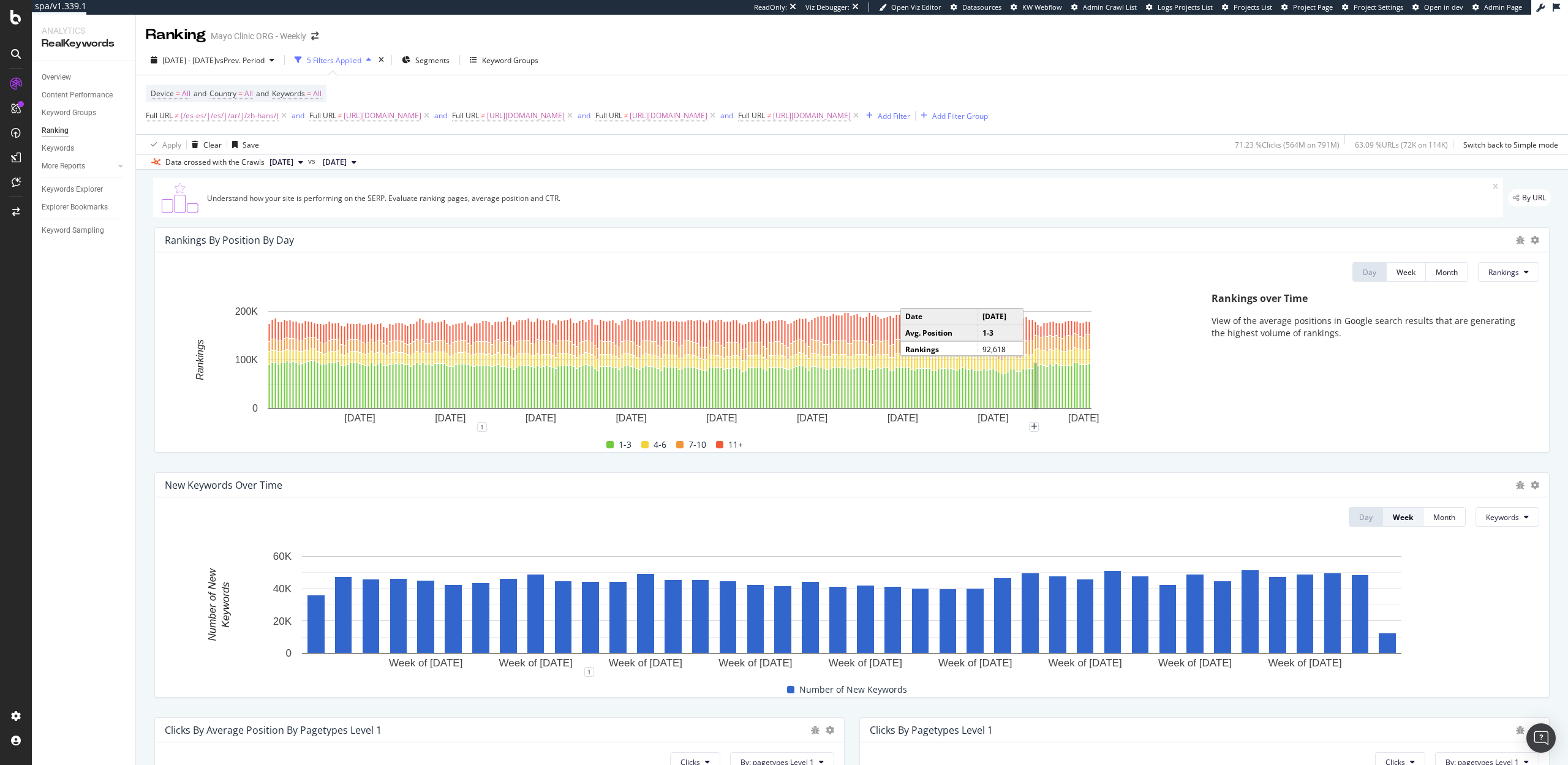
click at [1035, 396] on rect "A chart." at bounding box center [1036, 385] width 2 height 44
click at [963, 398] on rect "A chart." at bounding box center [962, 388] width 3 height 41
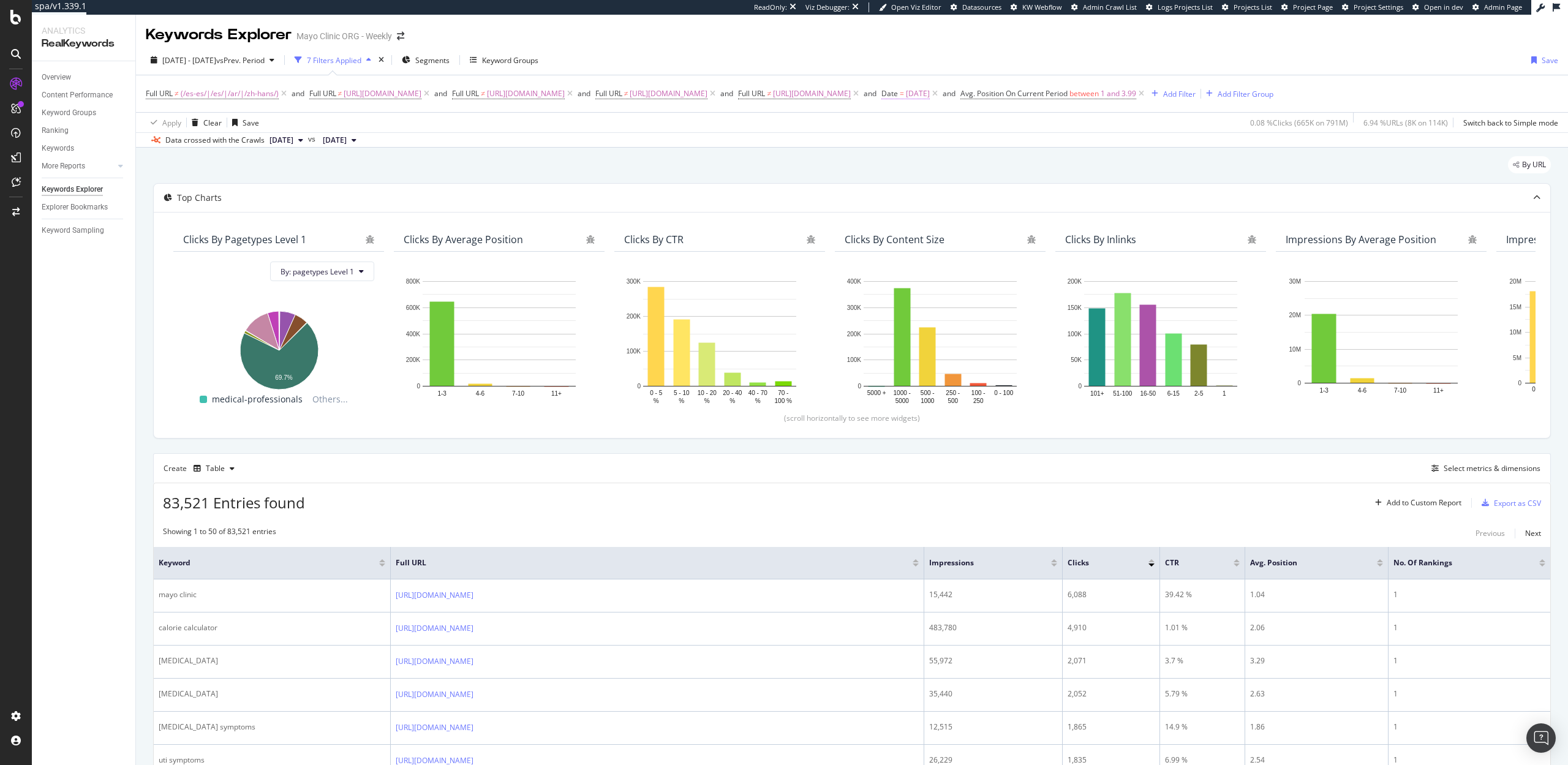
click at [929, 93] on span "2025-08-19" at bounding box center [918, 94] width 24 height 17
click at [1077, 148] on input "2025-08-19" at bounding box center [1070, 144] width 80 height 20
click at [1145, 213] on div "1" at bounding box center [1148, 208] width 20 height 16
click at [1062, 149] on input "2025-08-02" at bounding box center [1070, 144] width 80 height 20
click at [1132, 206] on div "31" at bounding box center [1128, 208] width 20 height 16
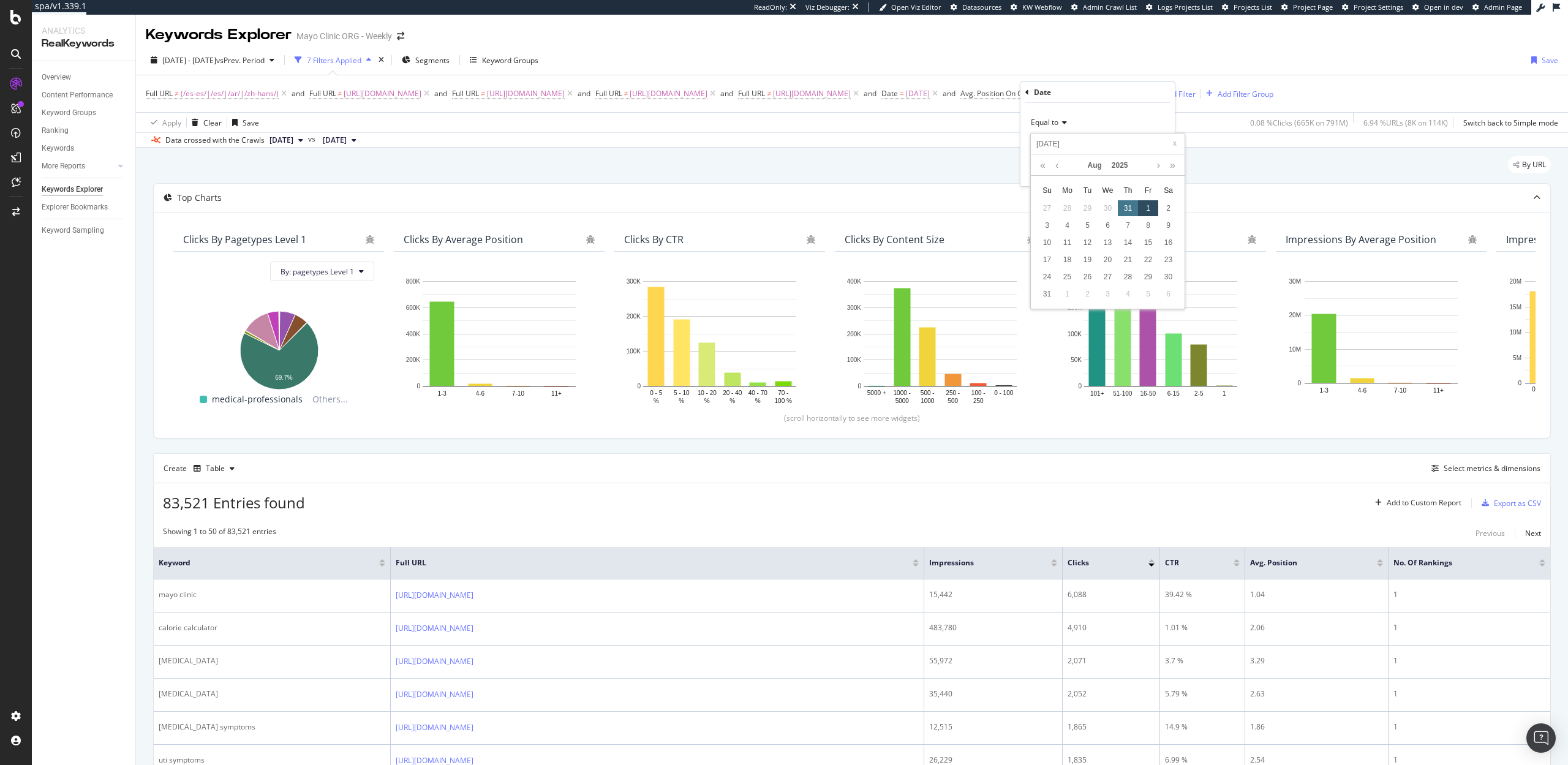
type input "2025-08-01"
click at [1154, 171] on div "Apply" at bounding box center [1155, 170] width 19 height 10
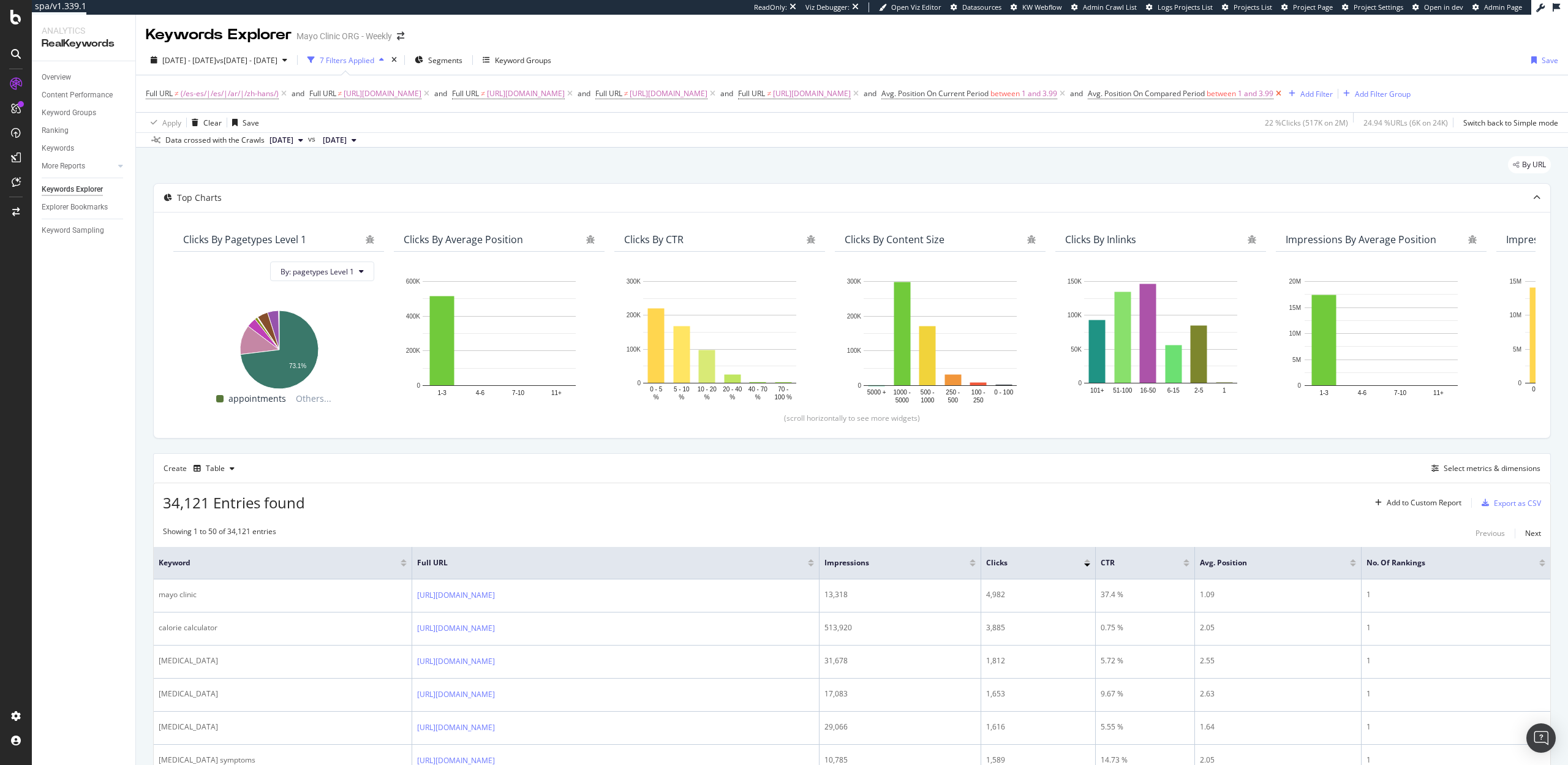
click at [1283, 95] on icon at bounding box center [1278, 94] width 10 height 13
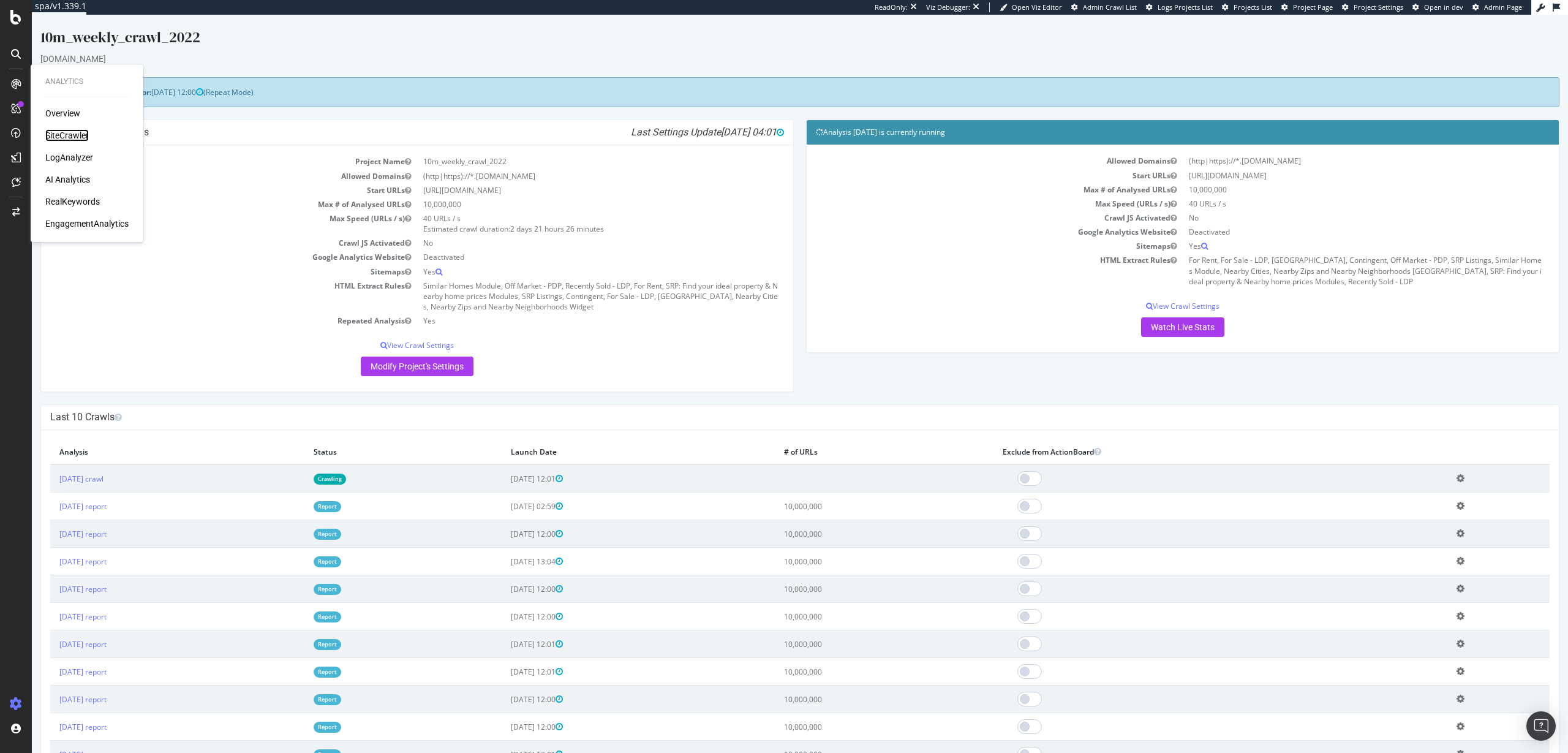
click at [61, 131] on div "SiteCrawler" at bounding box center [67, 135] width 44 height 13
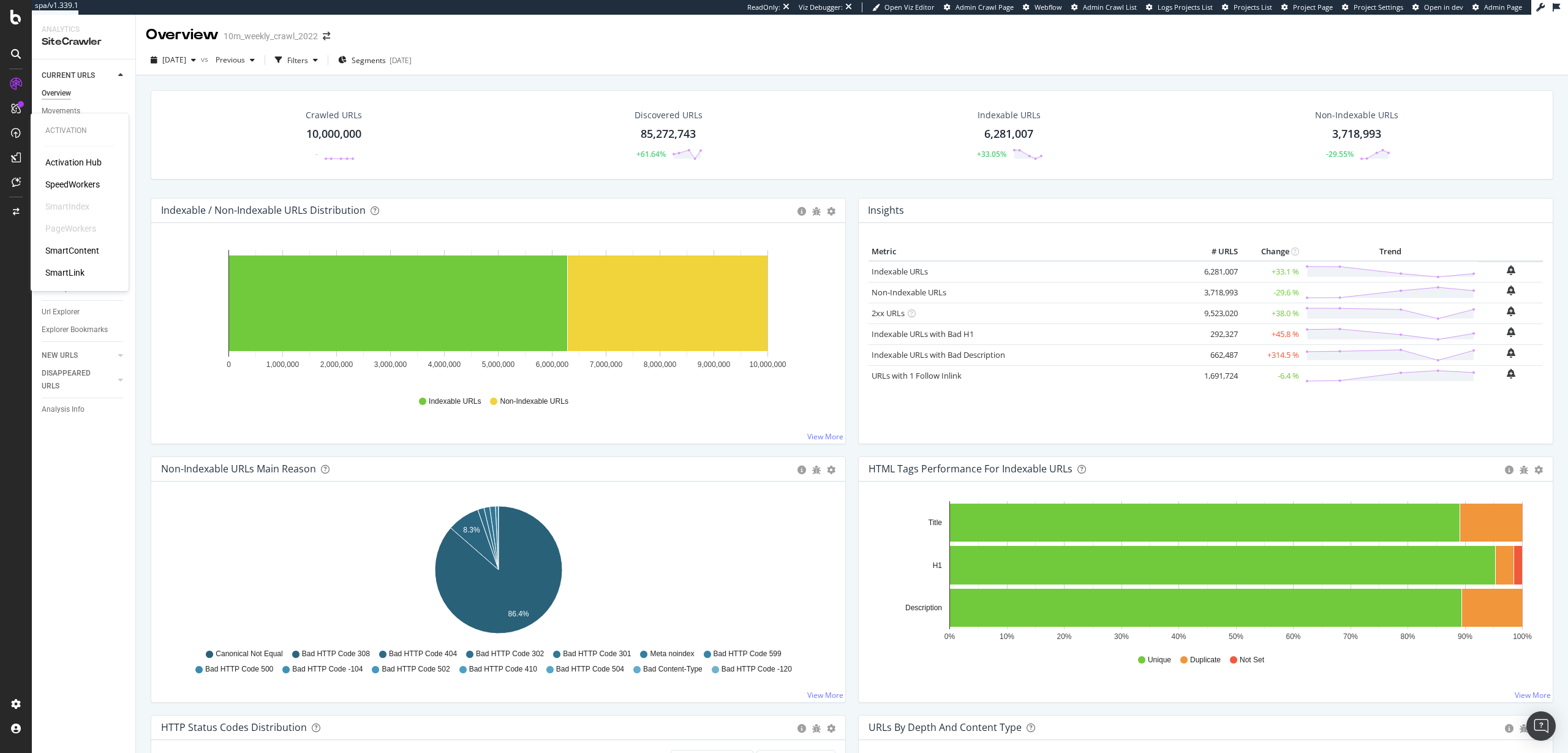
click at [63, 184] on div "SpeedWorkers" at bounding box center [73, 185] width 55 height 13
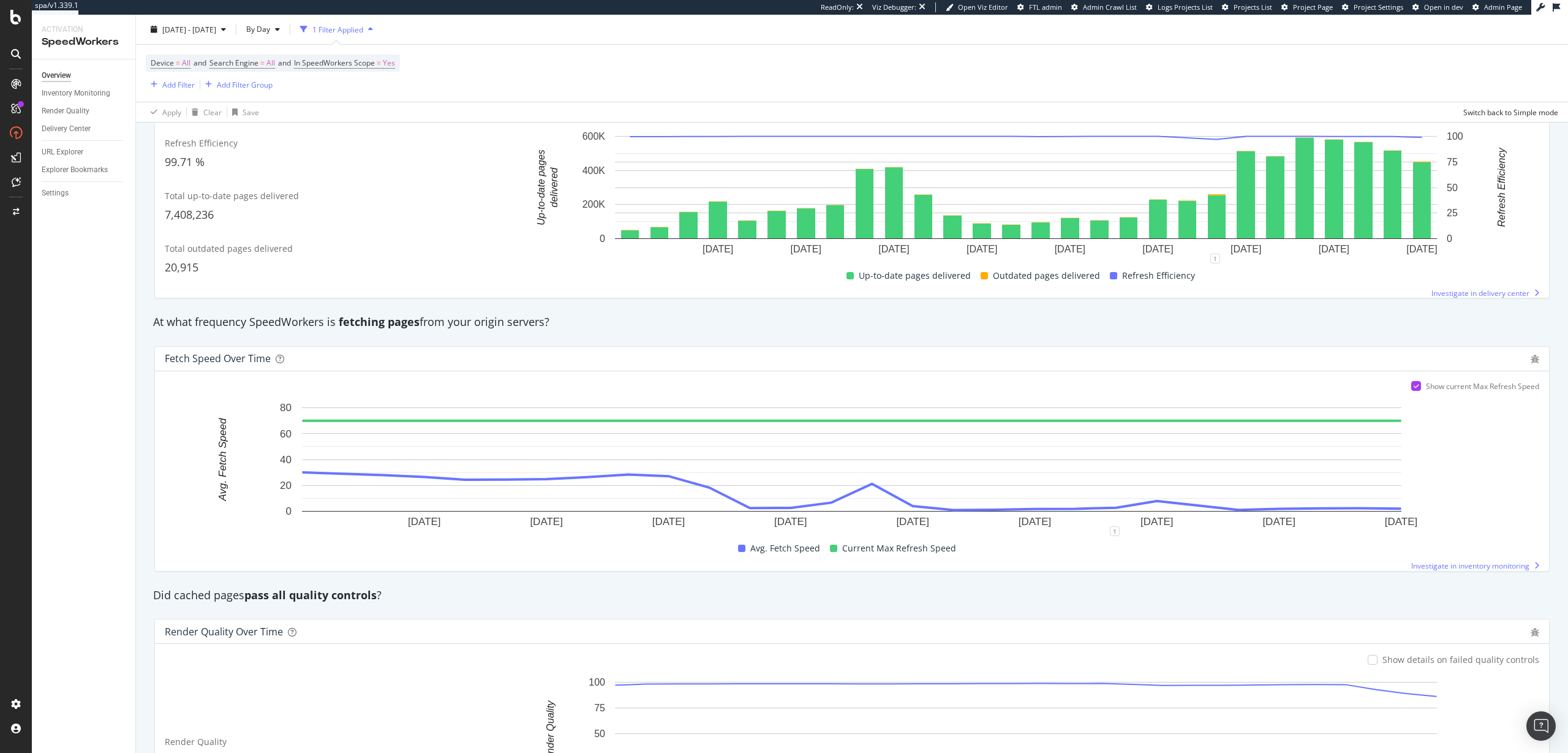
scroll to position [559, 0]
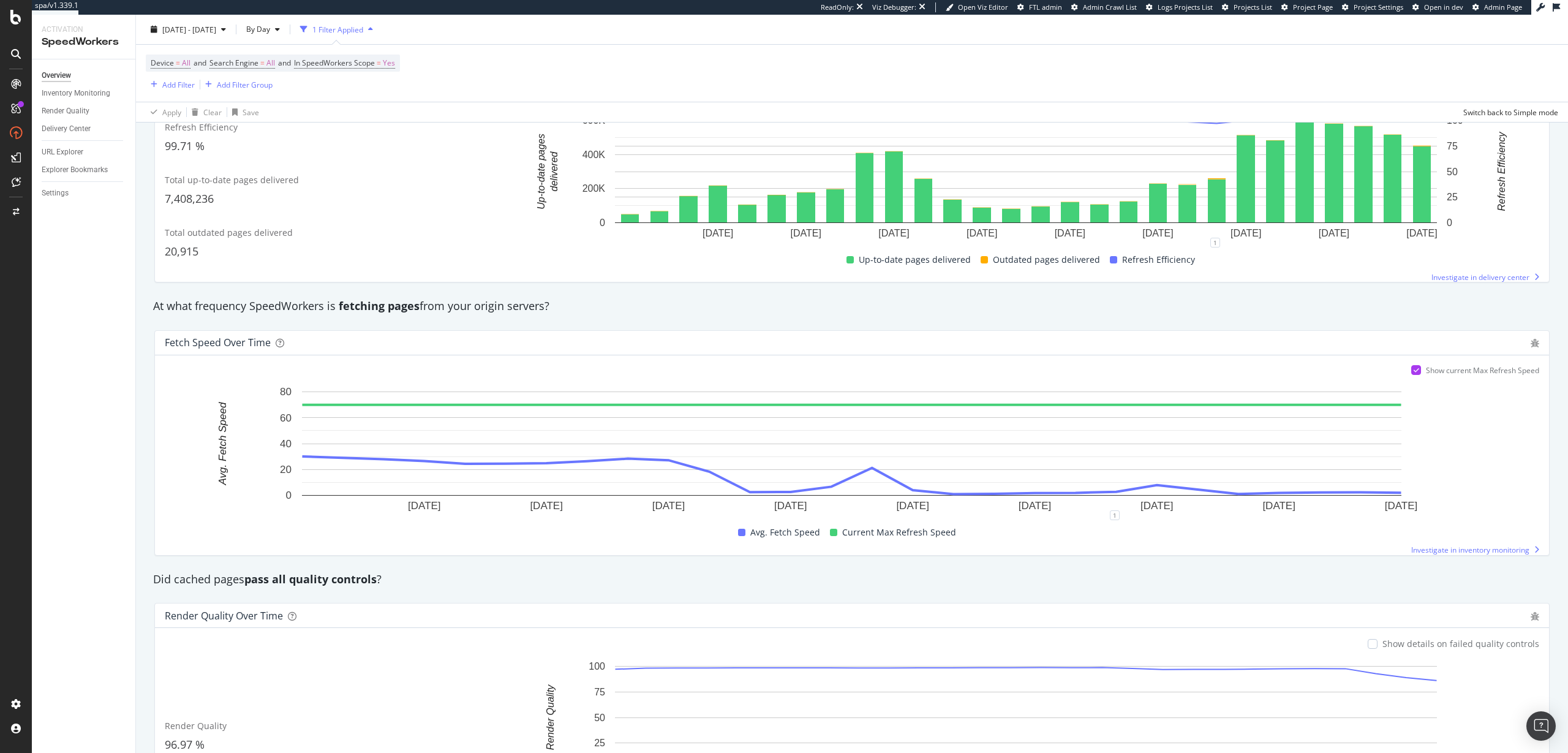
click at [166, 302] on div "At what frequency SpeedWorkers is fetching pages from your origin servers?" at bounding box center [852, 307] width 1410 height 16
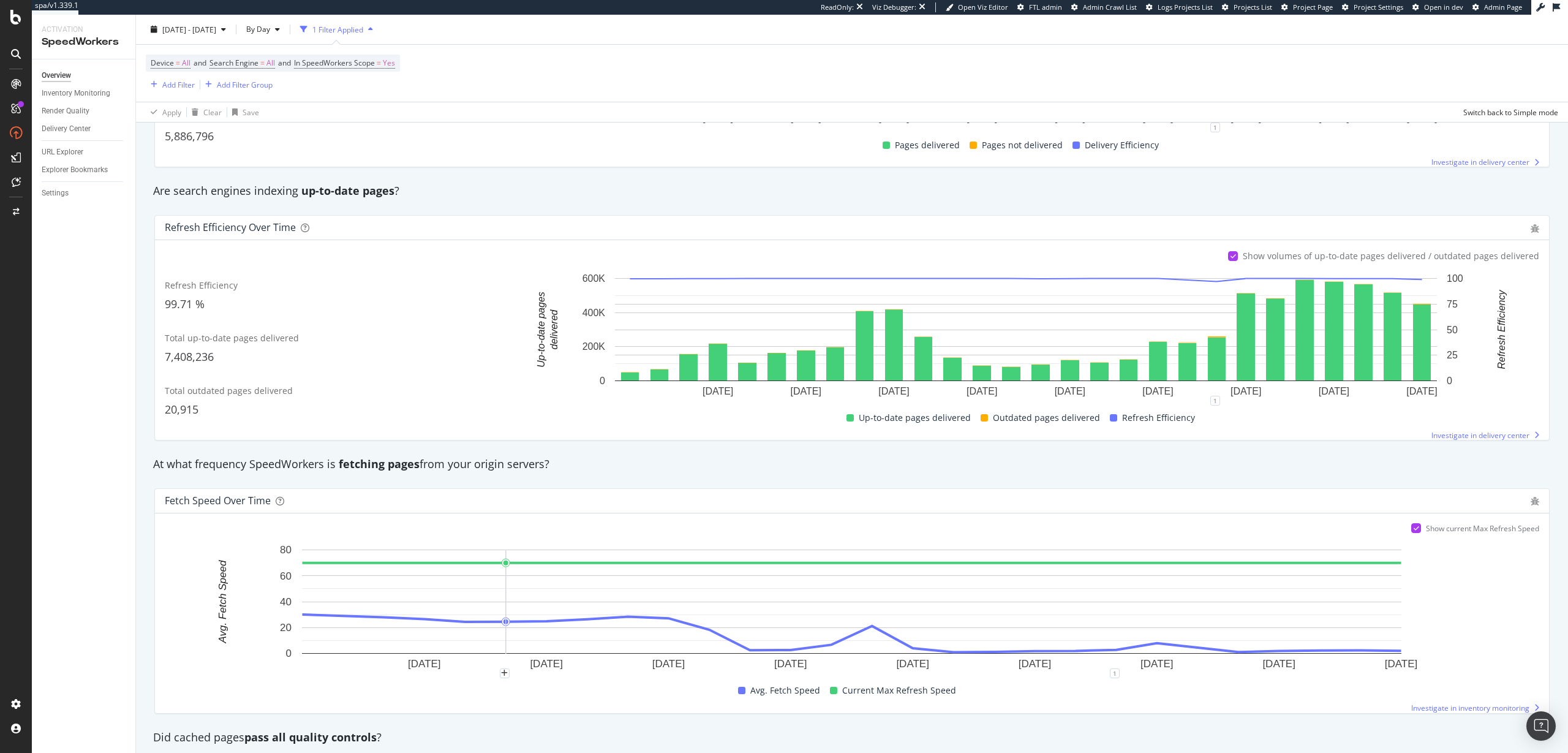
scroll to position [0, 0]
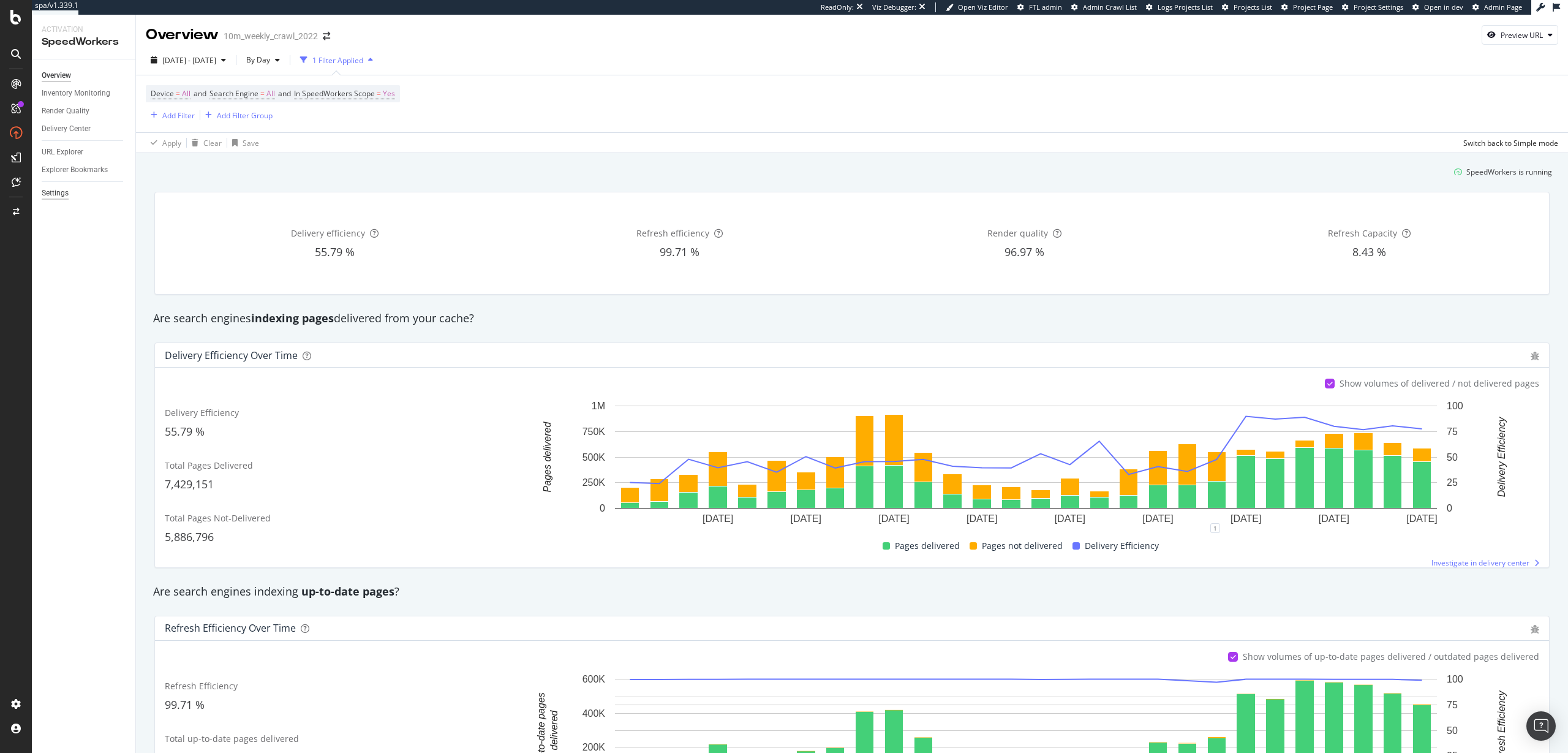
click at [63, 191] on div "Settings" at bounding box center [55, 193] width 27 height 13
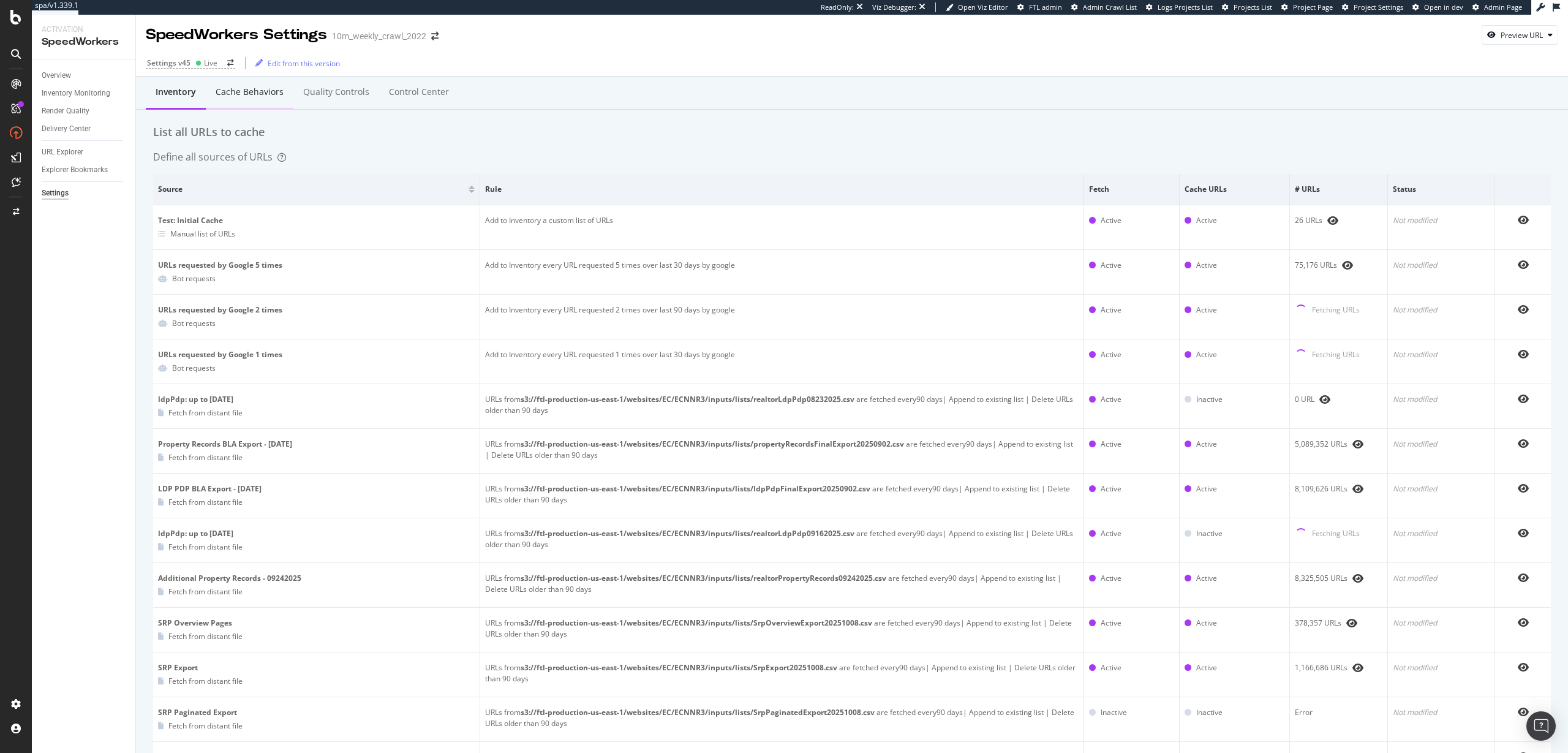
click at [258, 94] on div "Cache behaviors" at bounding box center [249, 92] width 68 height 13
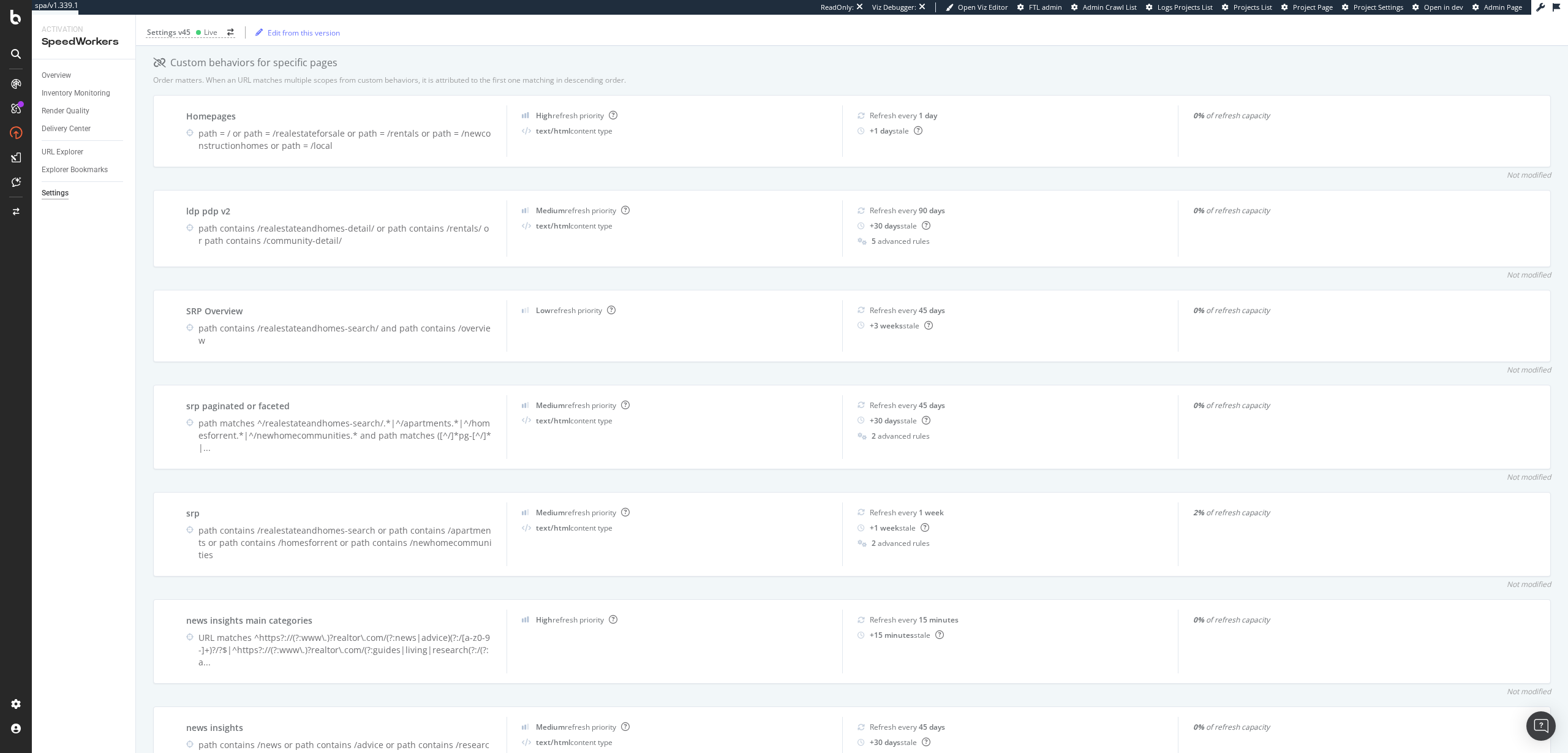
scroll to position [58, 0]
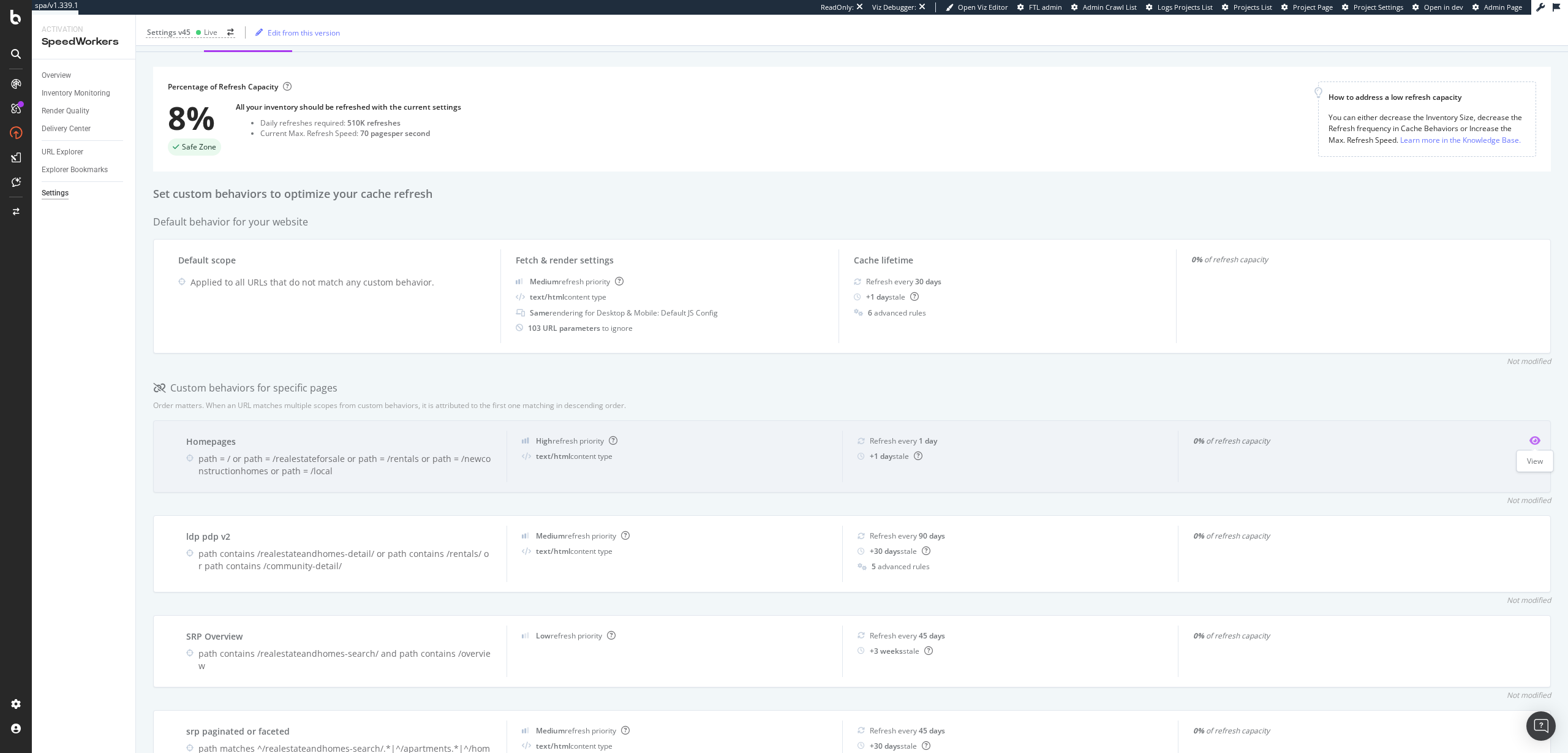
click at [1537, 441] on icon "eye" at bounding box center [1534, 440] width 11 height 10
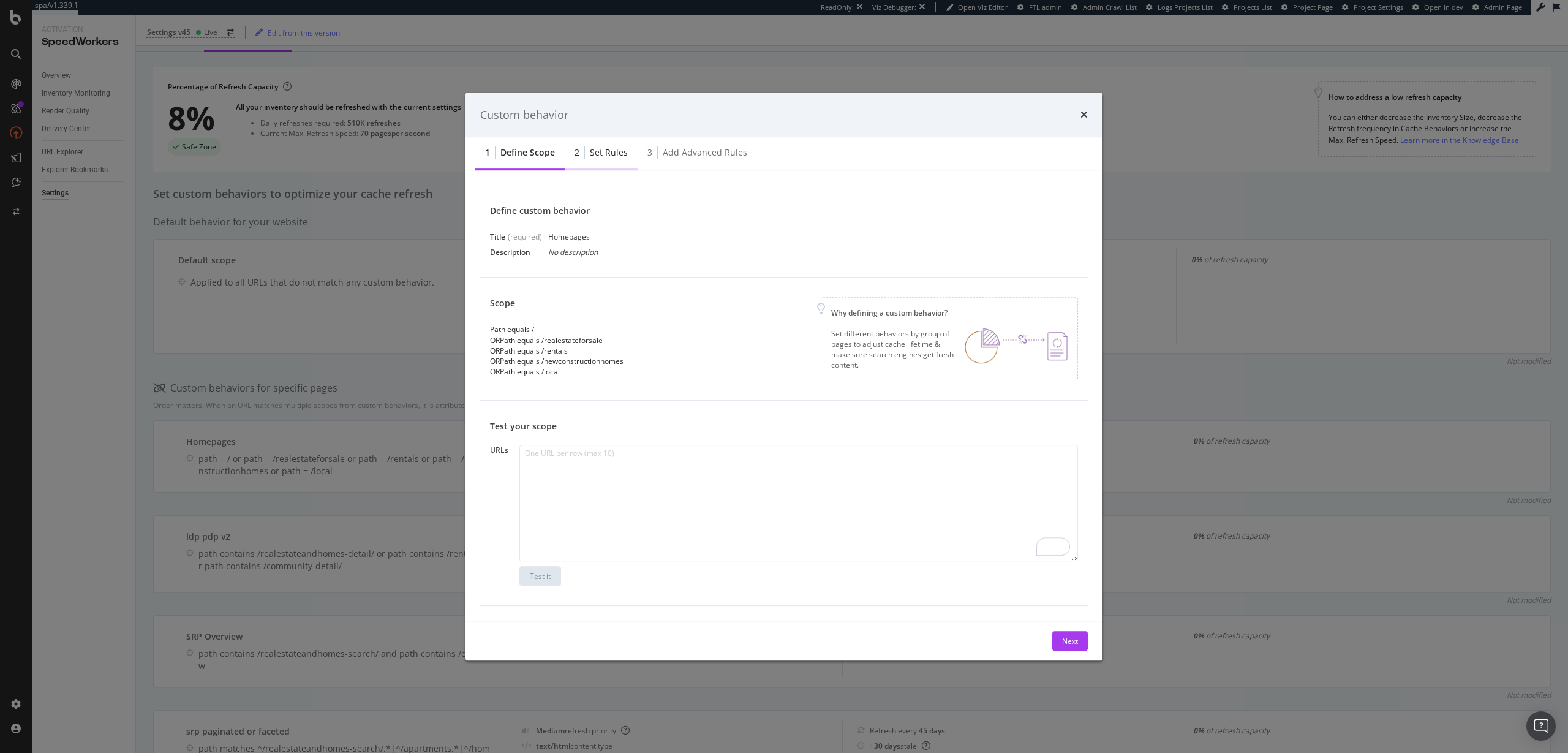
click at [612, 162] on div "2 Set rules" at bounding box center [600, 153] width 73 height 34
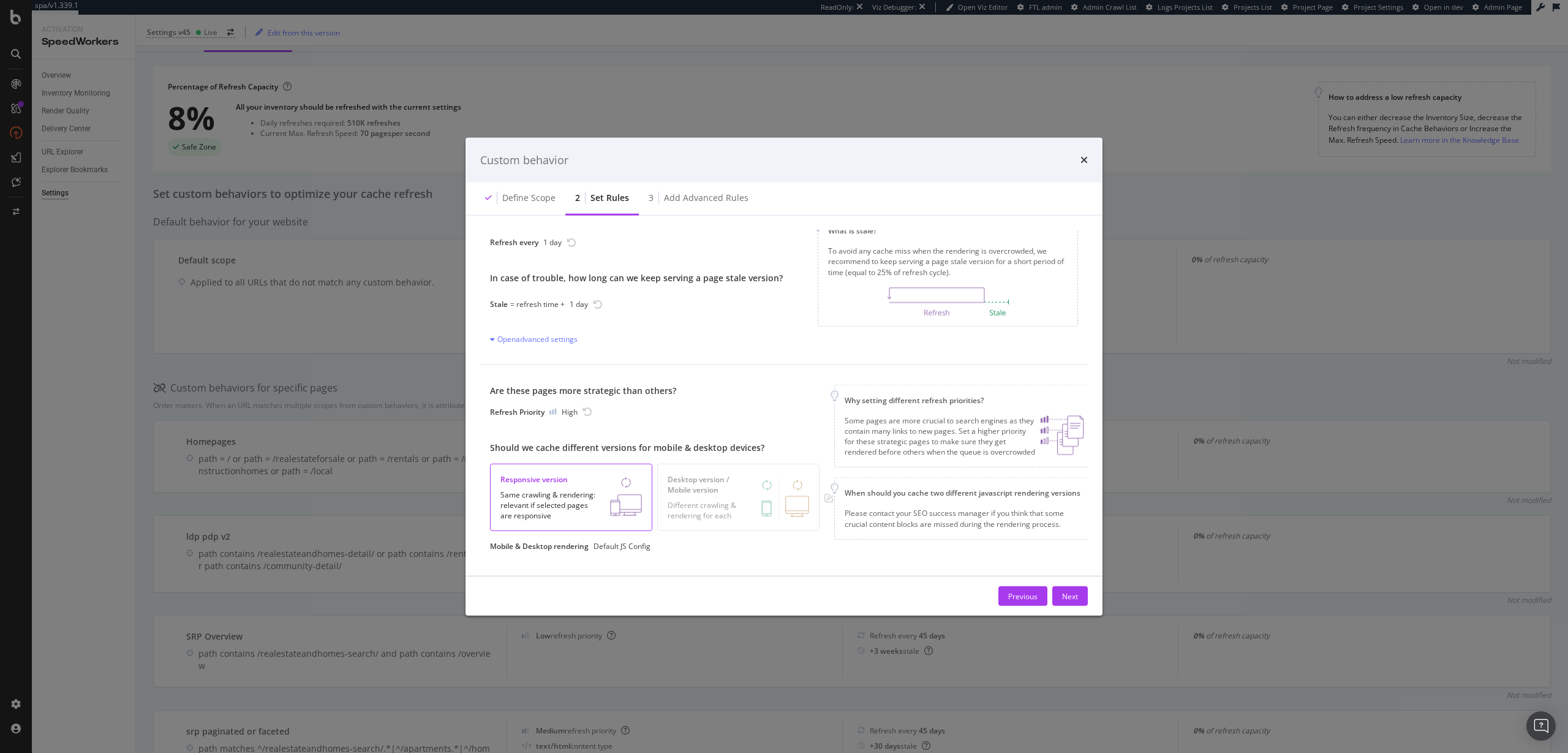
scroll to position [45, 0]
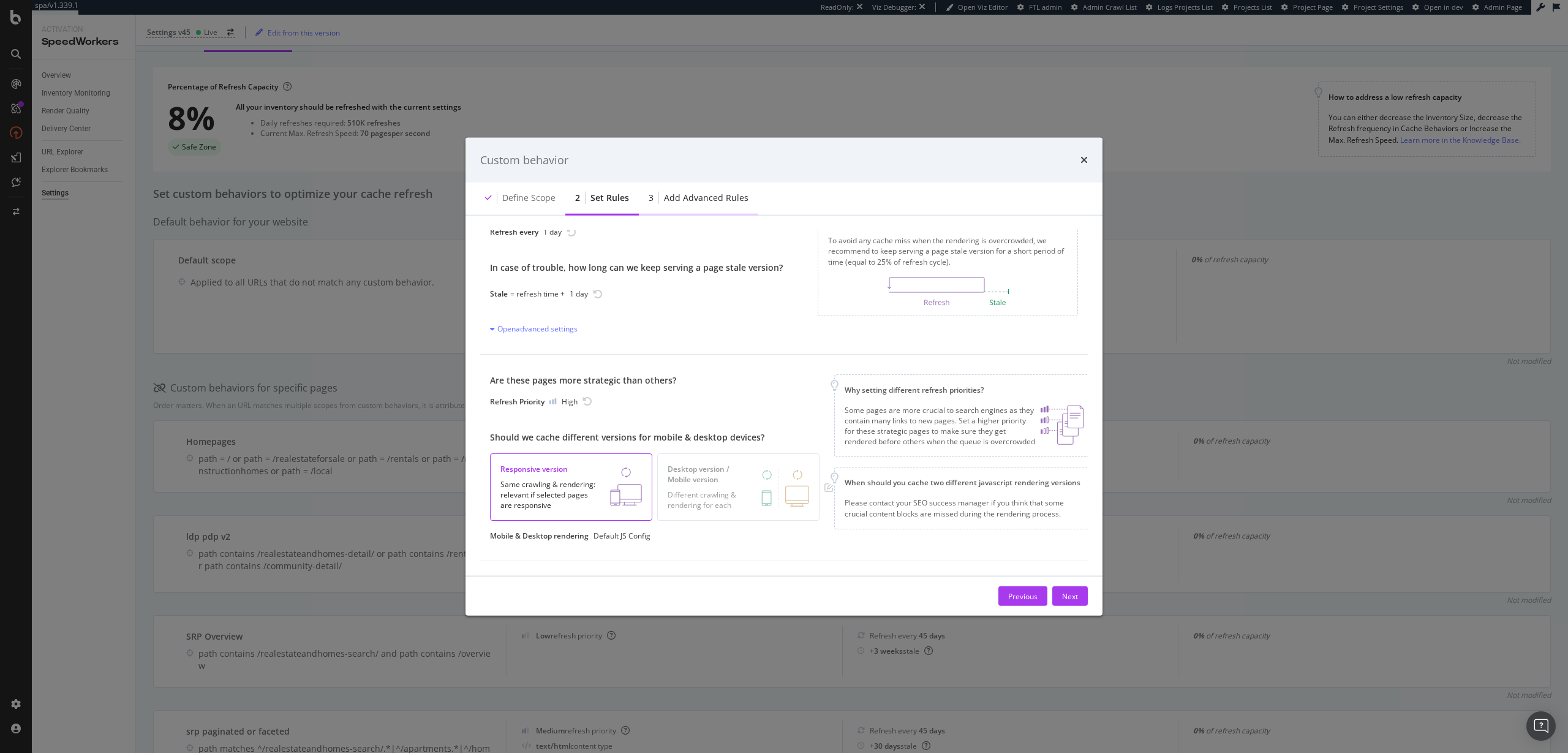
click at [684, 199] on div "Add advanced rules" at bounding box center [706, 198] width 84 height 13
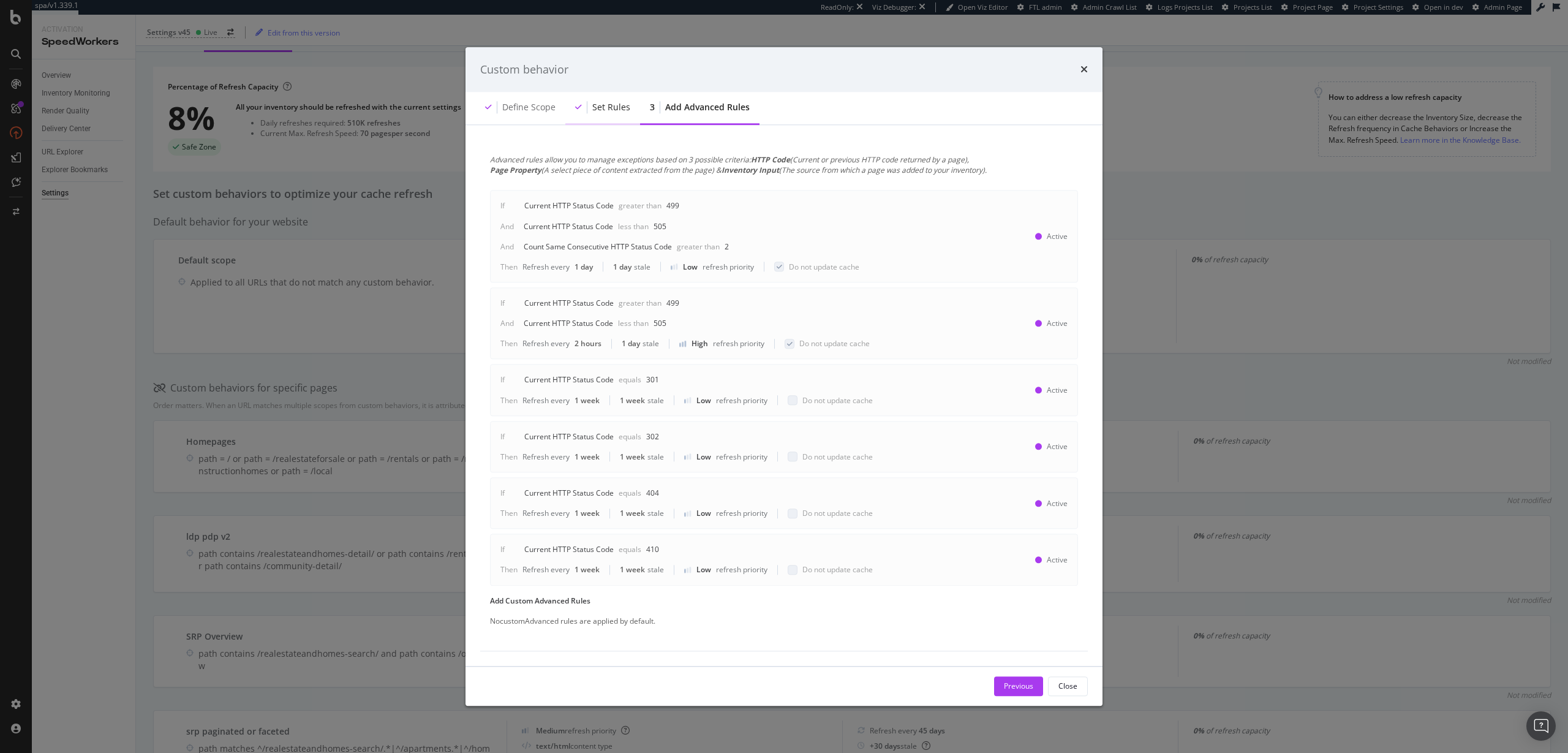
click at [612, 117] on div "Set rules" at bounding box center [603, 109] width 75 height 34
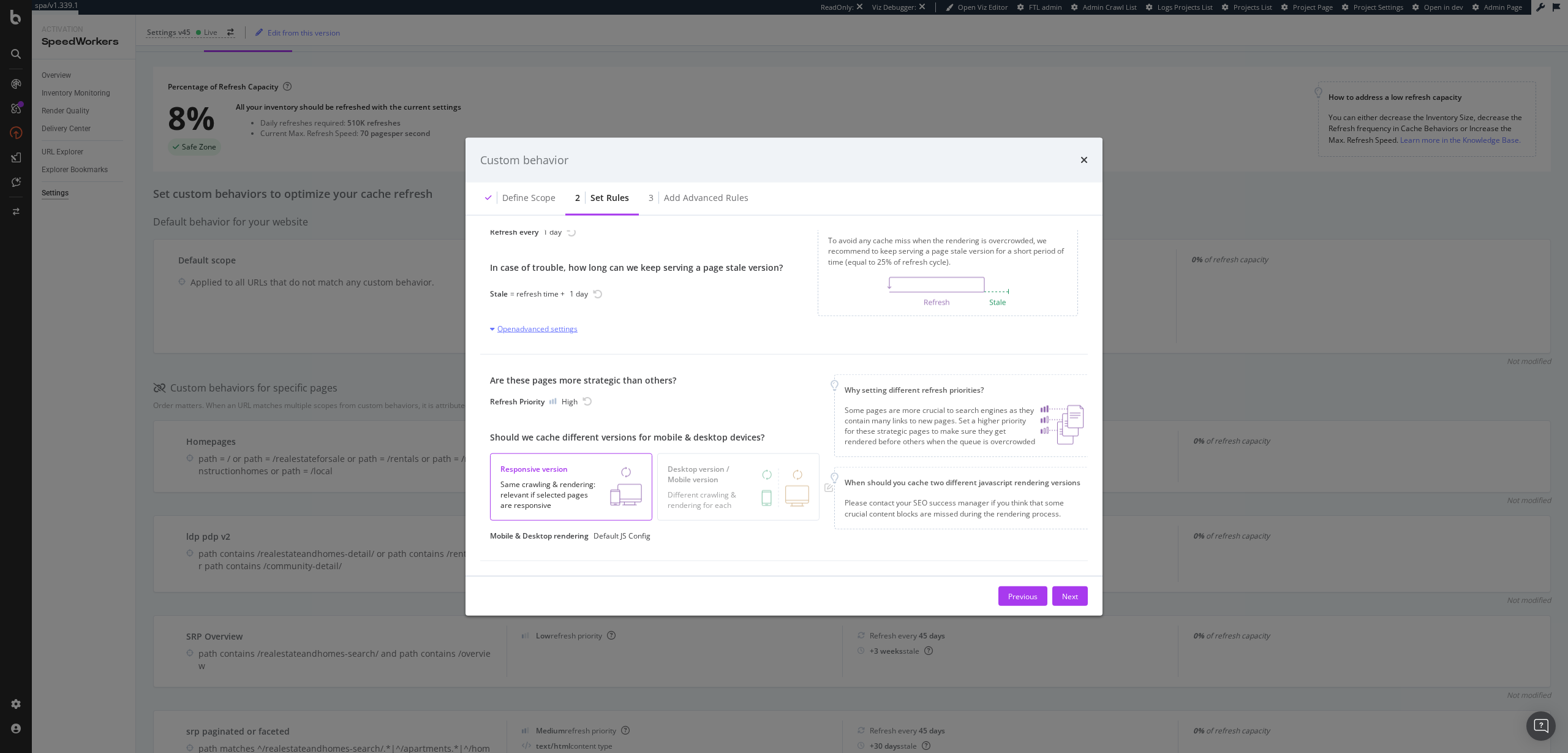
click at [544, 325] on div "Open advanced settings" at bounding box center [534, 328] width 88 height 10
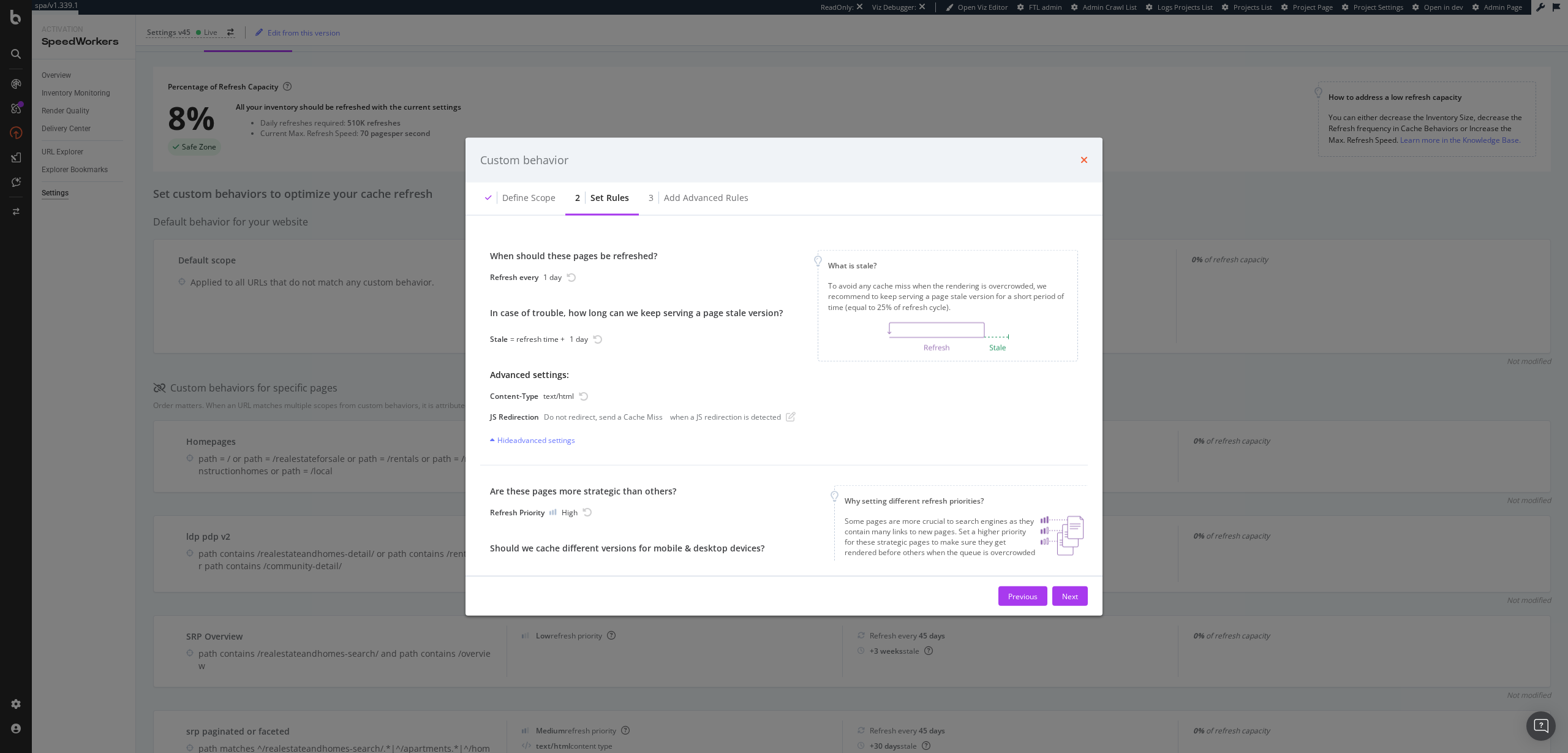
click at [1086, 158] on icon "times" at bounding box center [1083, 160] width 7 height 10
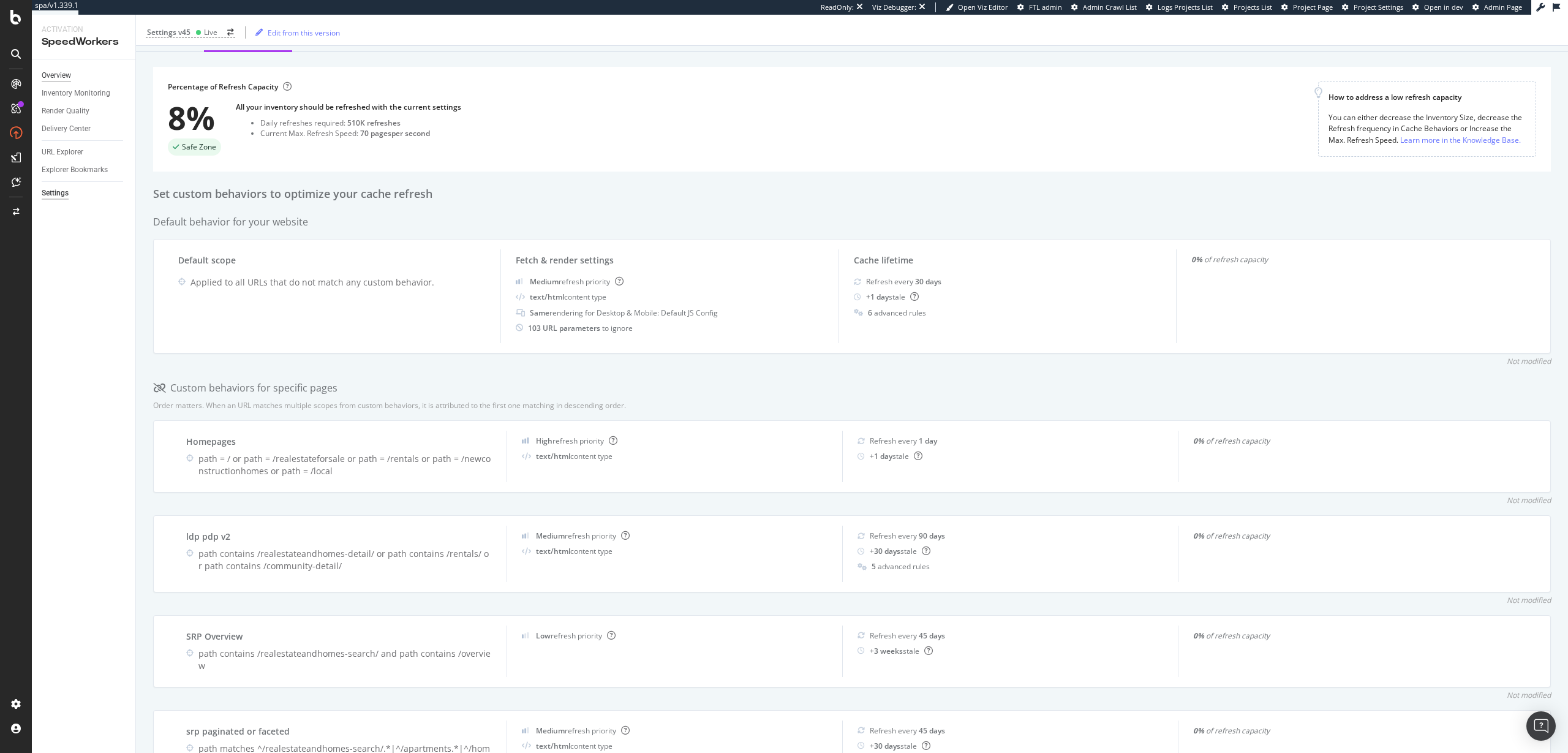
click at [47, 75] on div "Overview" at bounding box center [56, 76] width 30 height 13
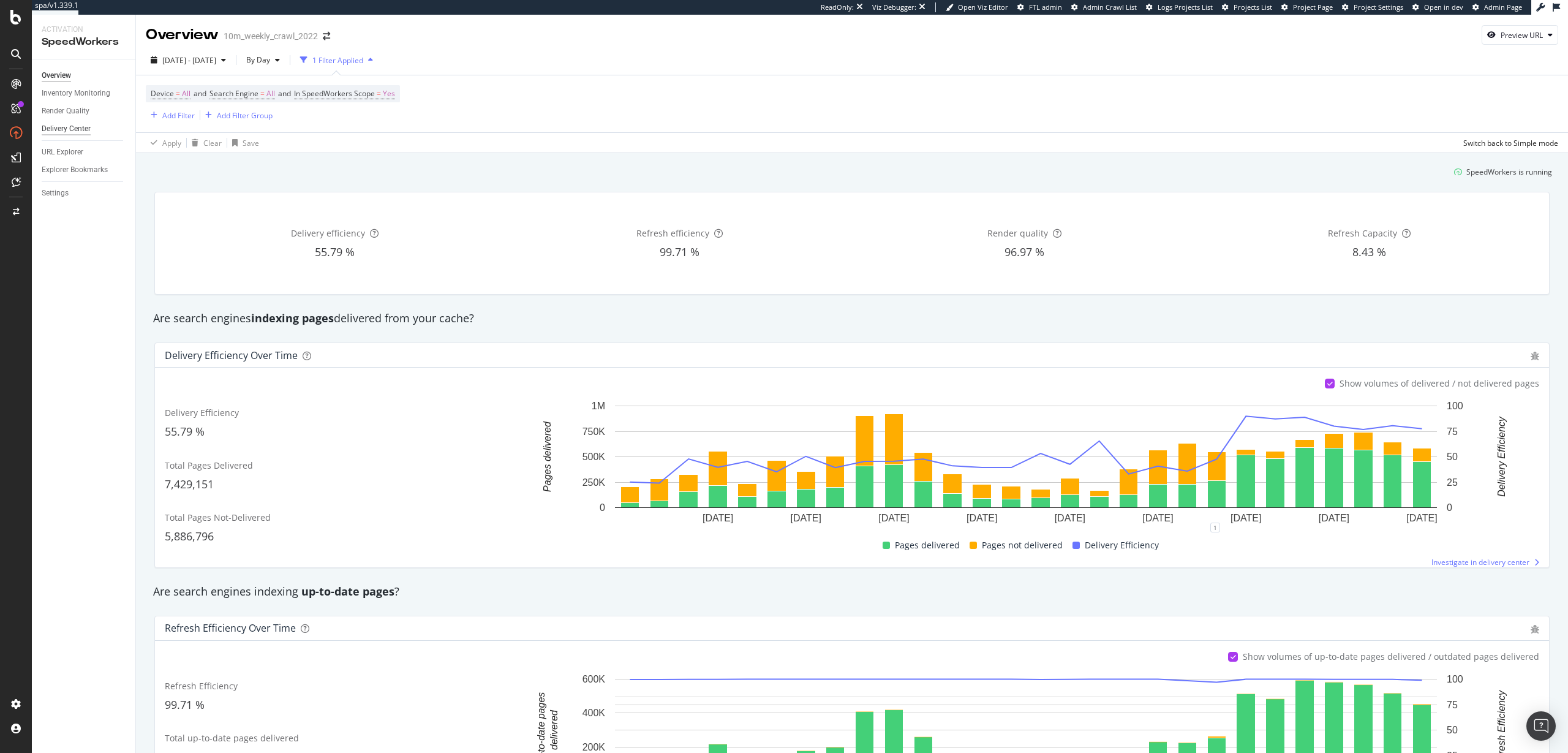
click at [59, 125] on div "Delivery Center" at bounding box center [66, 129] width 49 height 13
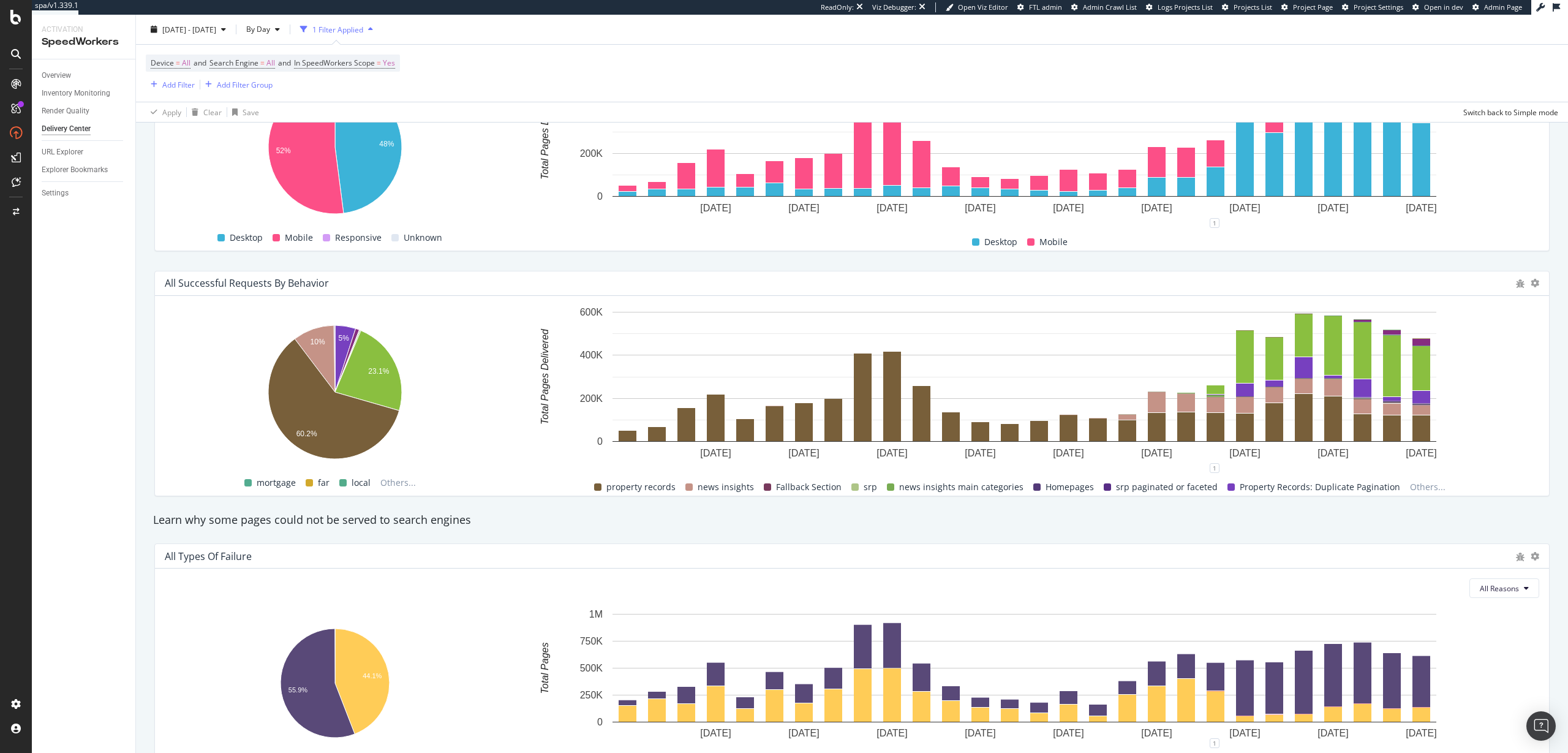
scroll to position [884, 0]
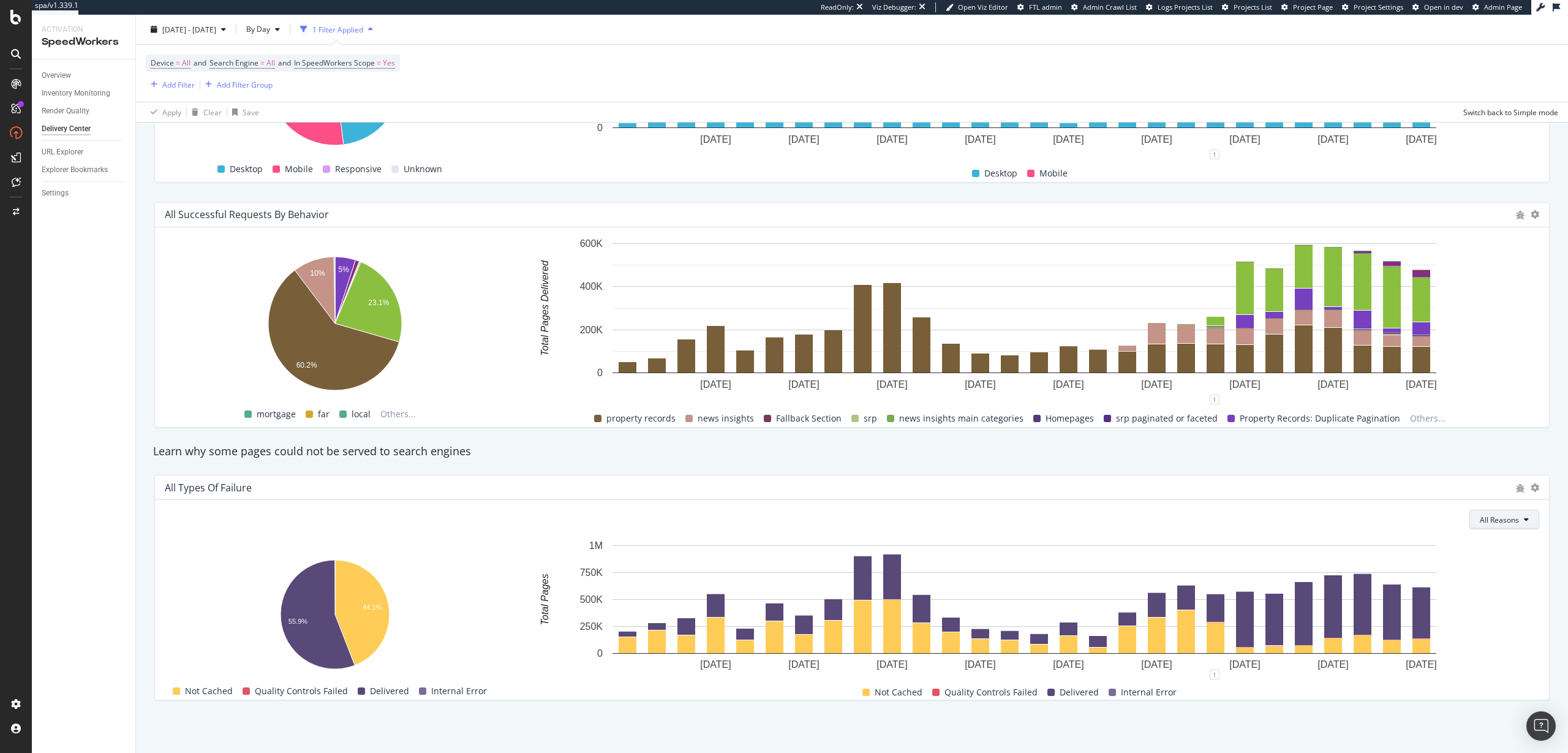
click at [1506, 519] on span "All Reasons" at bounding box center [1499, 519] width 39 height 10
click at [1023, 482] on div "All Types of Failure" at bounding box center [837, 488] width 1345 height 13
click at [66, 73] on div "Overview" at bounding box center [56, 76] width 30 height 13
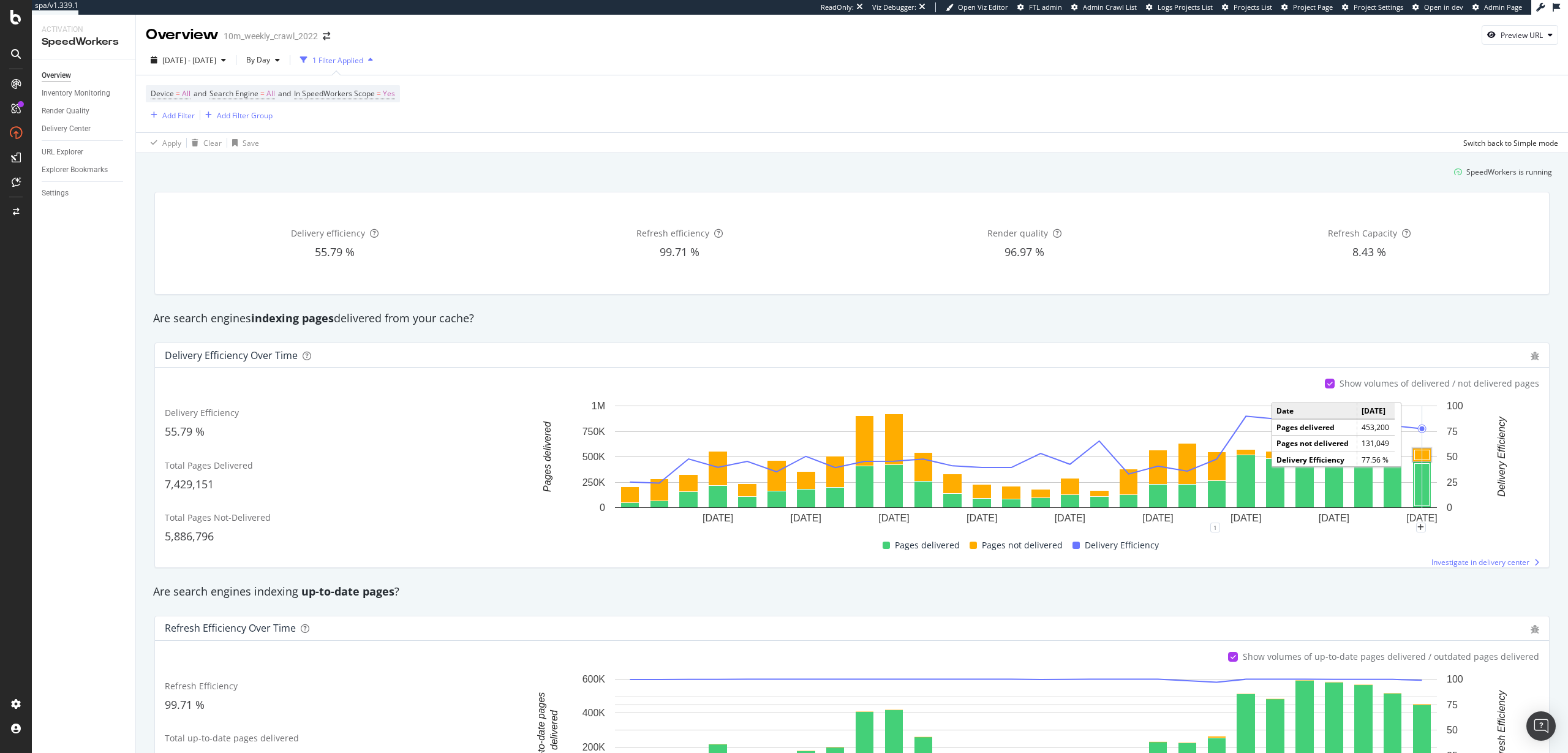
click at [1423, 454] on rect "A chart." at bounding box center [1422, 455] width 15 height 10
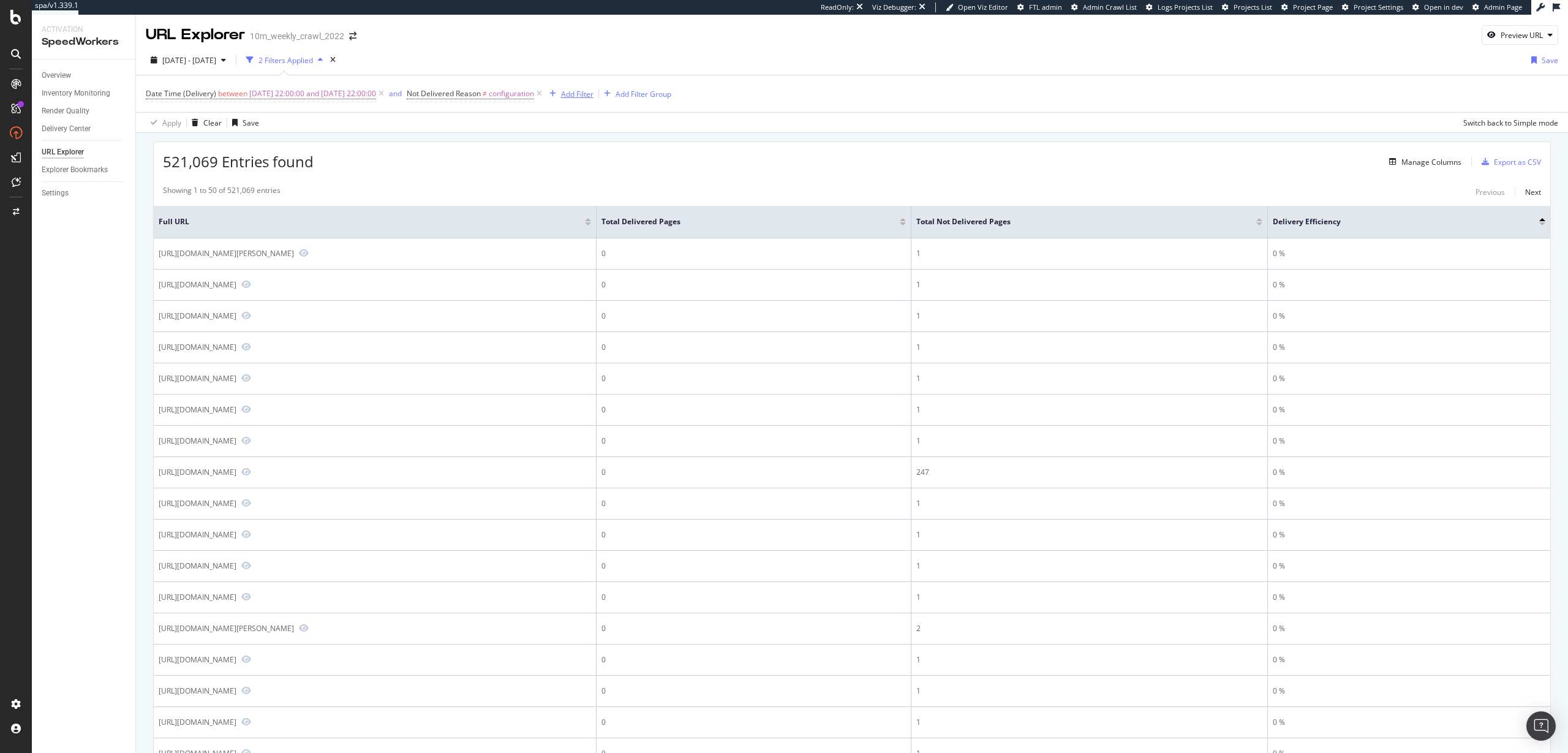
click at [593, 97] on div "Add Filter" at bounding box center [578, 94] width 33 height 10
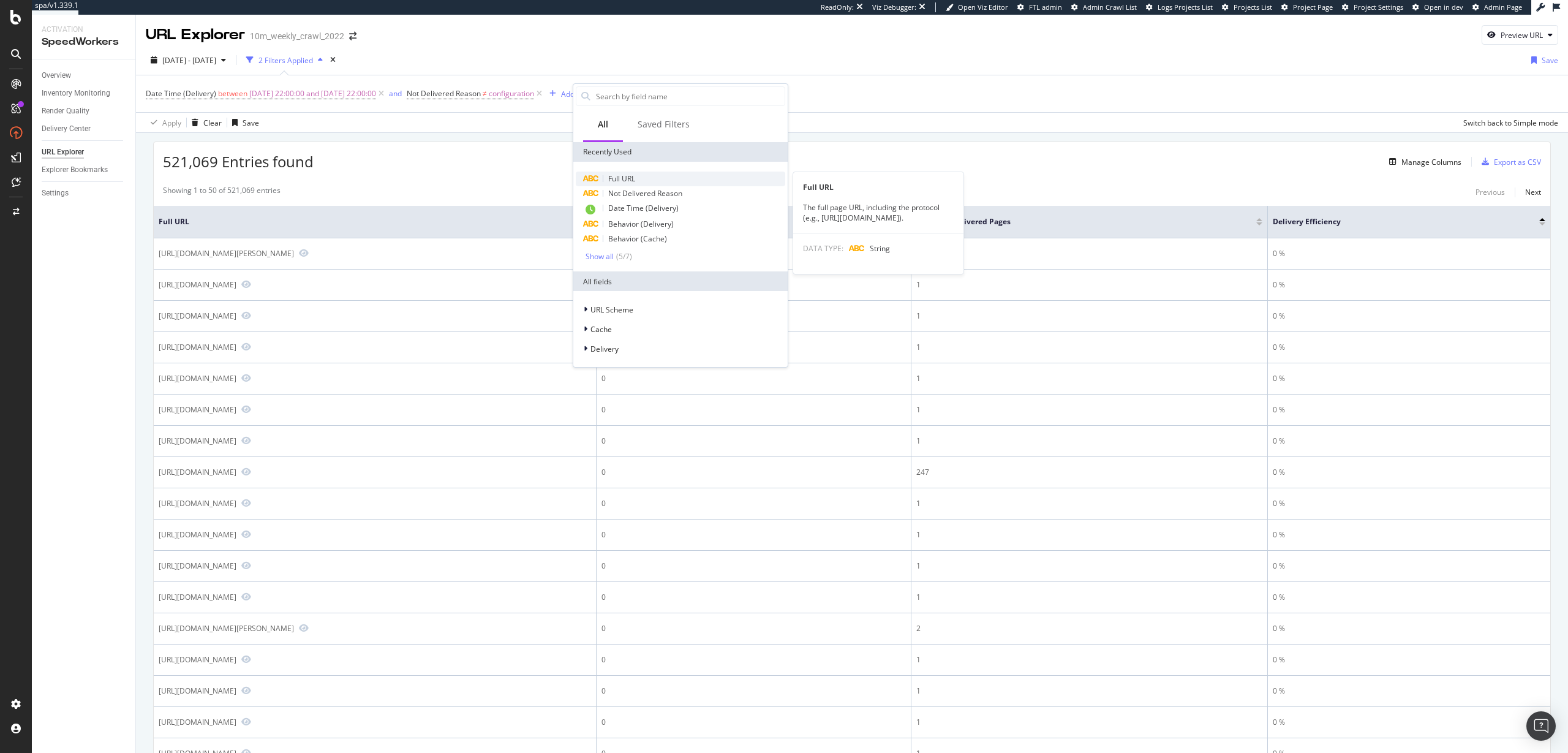
click at [638, 178] on div "Full URL" at bounding box center [680, 178] width 209 height 15
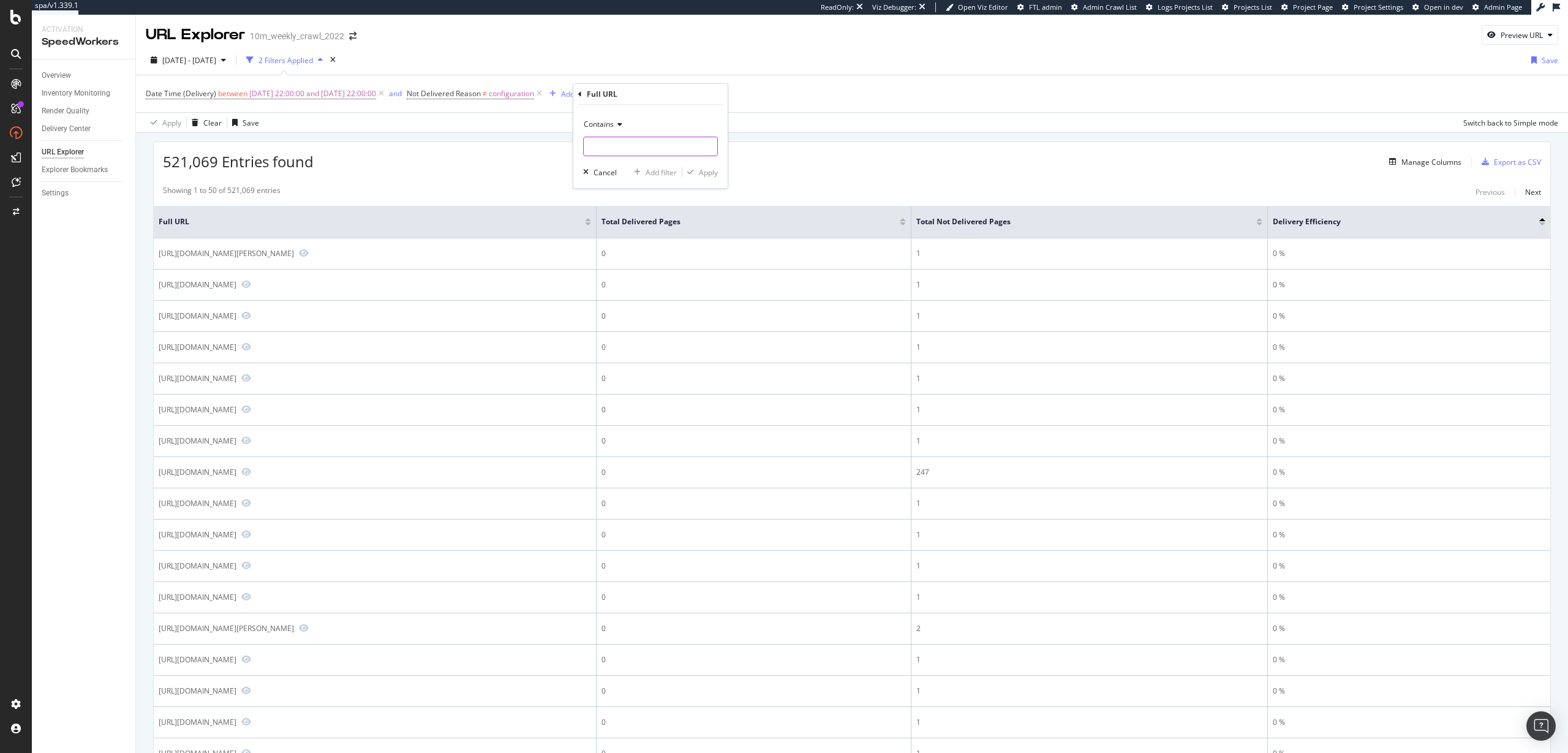
click at [604, 143] on input "text" at bounding box center [650, 146] width 134 height 20
type input "news"
click at [703, 177] on div "Apply" at bounding box center [708, 172] width 19 height 10
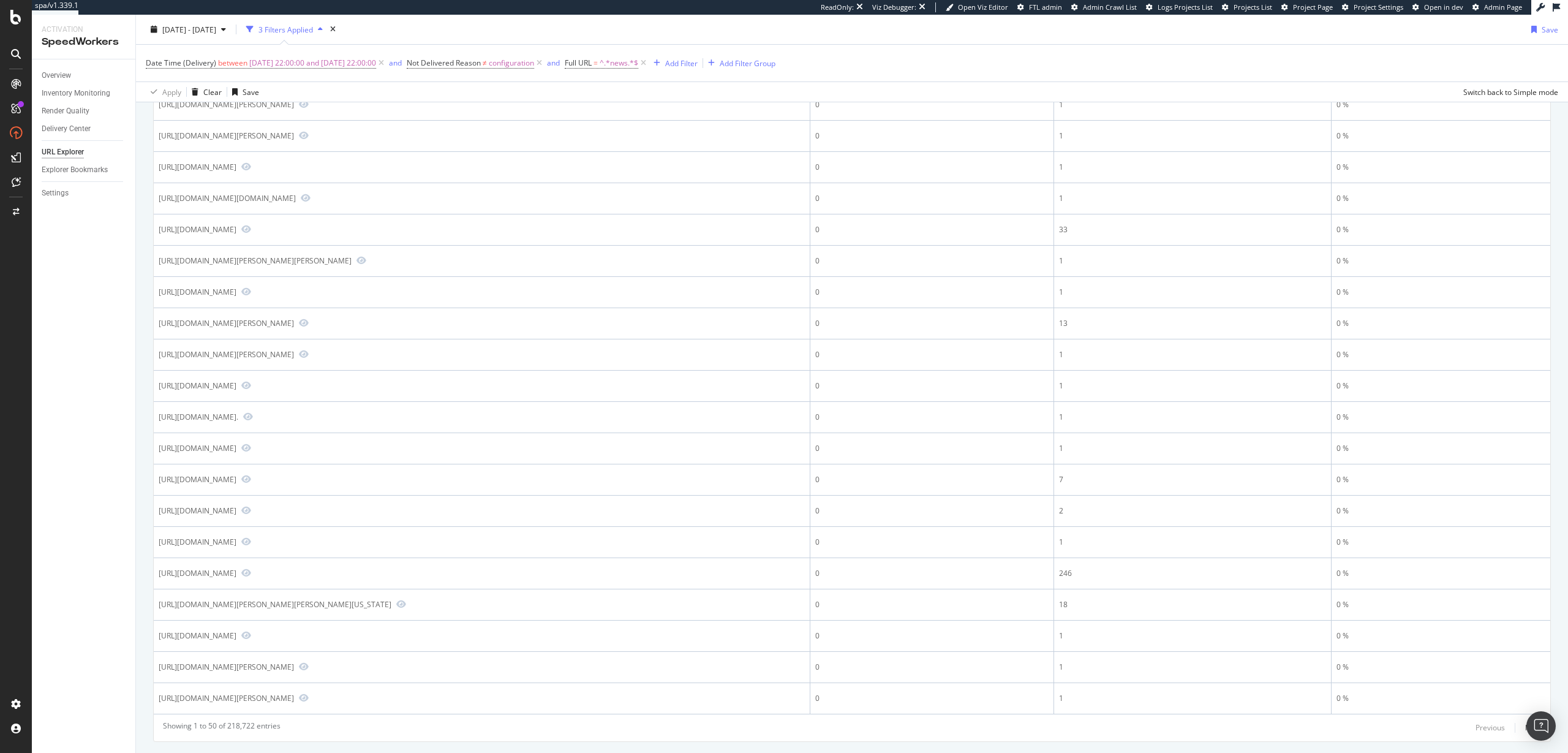
scroll to position [1151, 0]
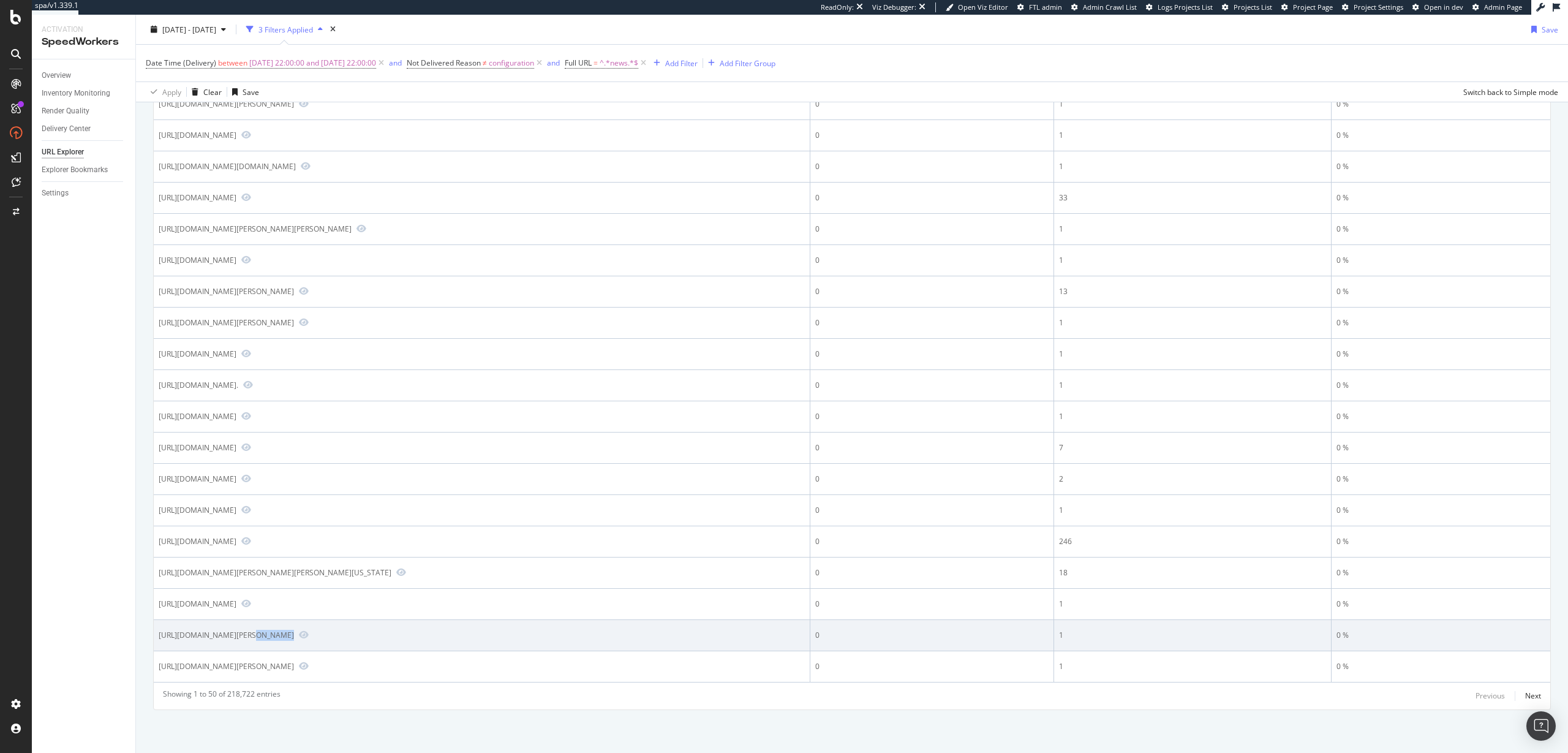
drag, startPoint x: 272, startPoint y: 635, endPoint x: 244, endPoint y: 636, distance: 28.0
click at [244, 636] on div "https://www.realtor.com/news/?s=304+n+howe" at bounding box center [226, 634] width 135 height 10
copy div "/news/?s"
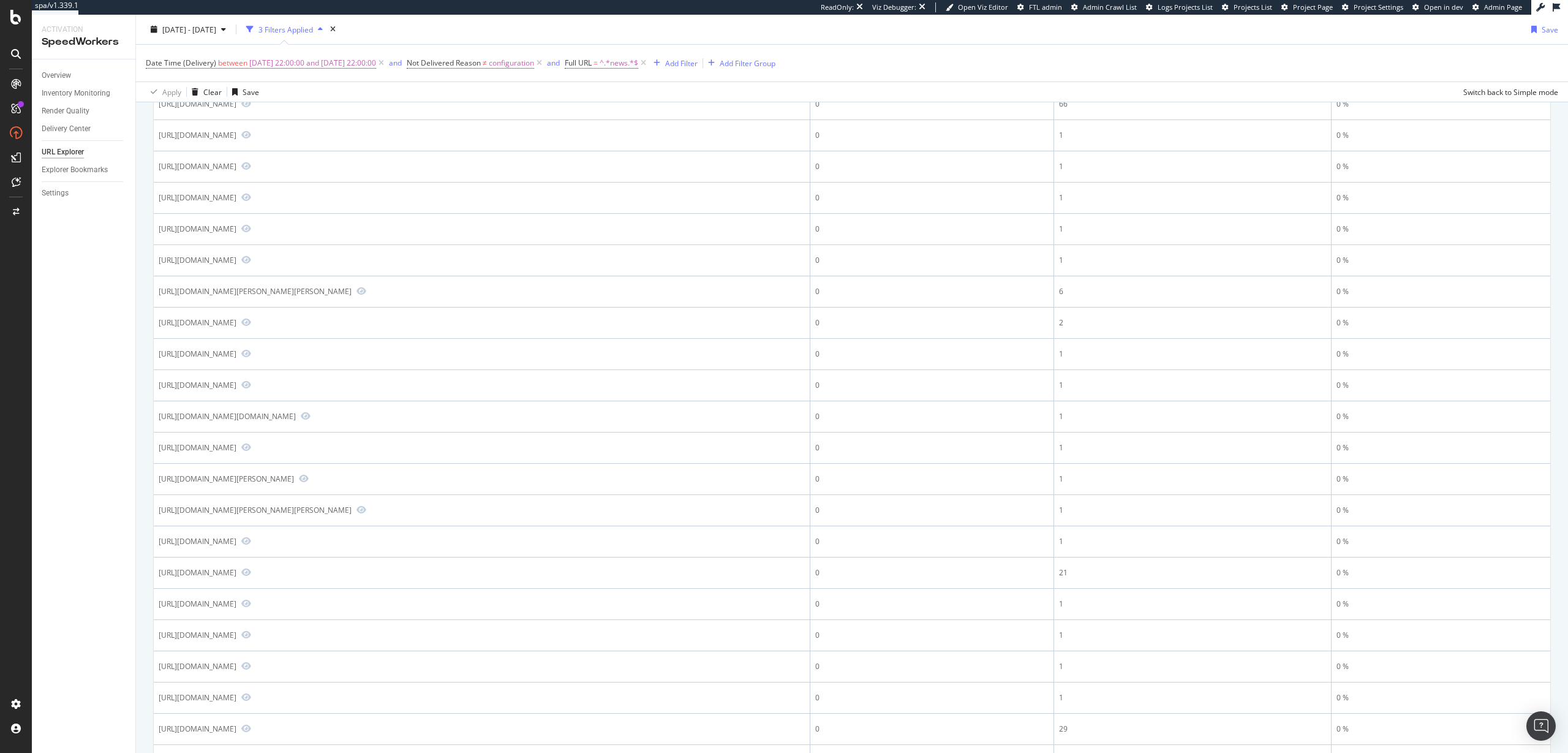
scroll to position [0, 0]
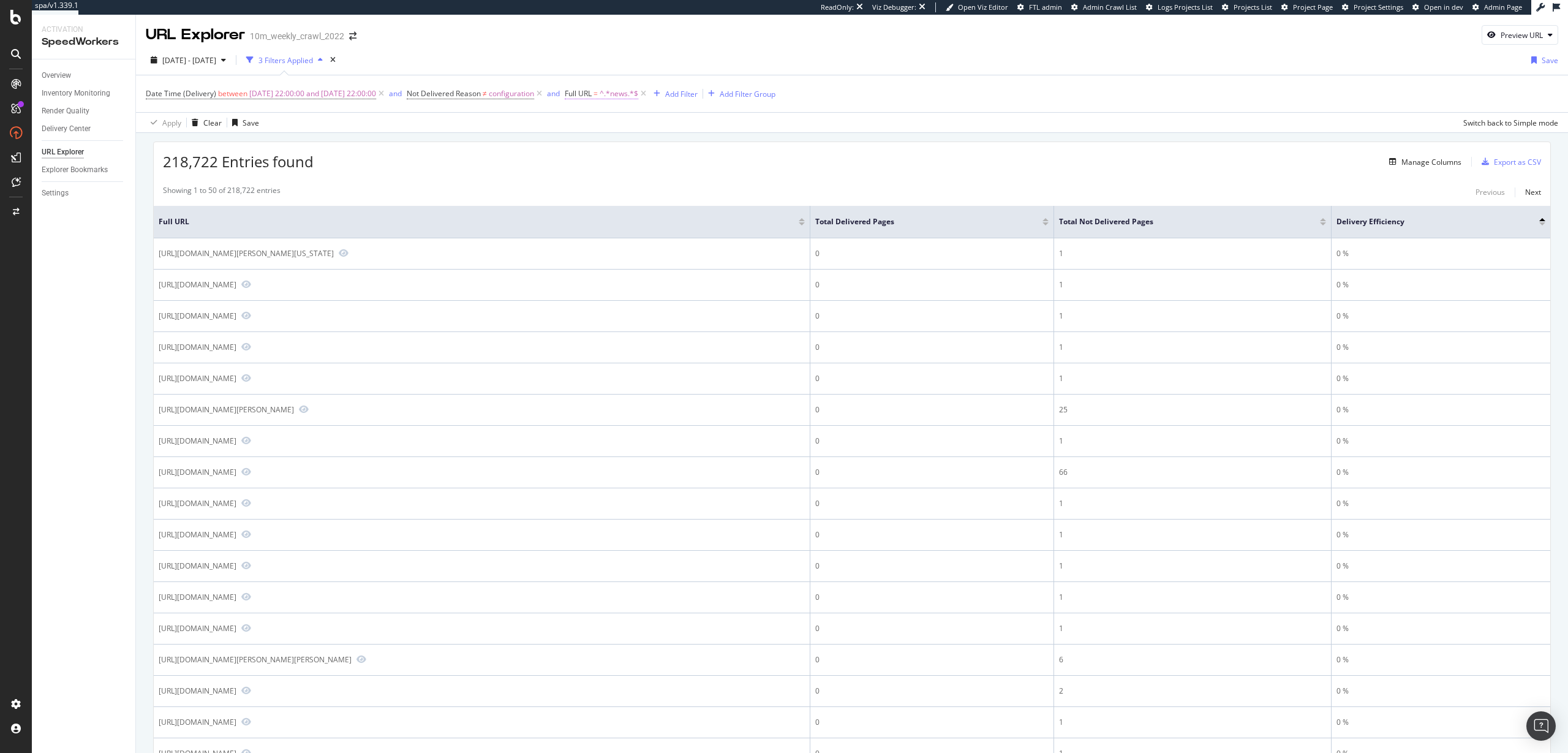
click at [592, 89] on span "Full URL" at bounding box center [578, 93] width 27 height 10
click at [632, 147] on input "news" at bounding box center [662, 144] width 116 height 20
paste input "/news/?"
type input "/news/?s"
click at [730, 172] on div "Apply" at bounding box center [729, 170] width 19 height 10
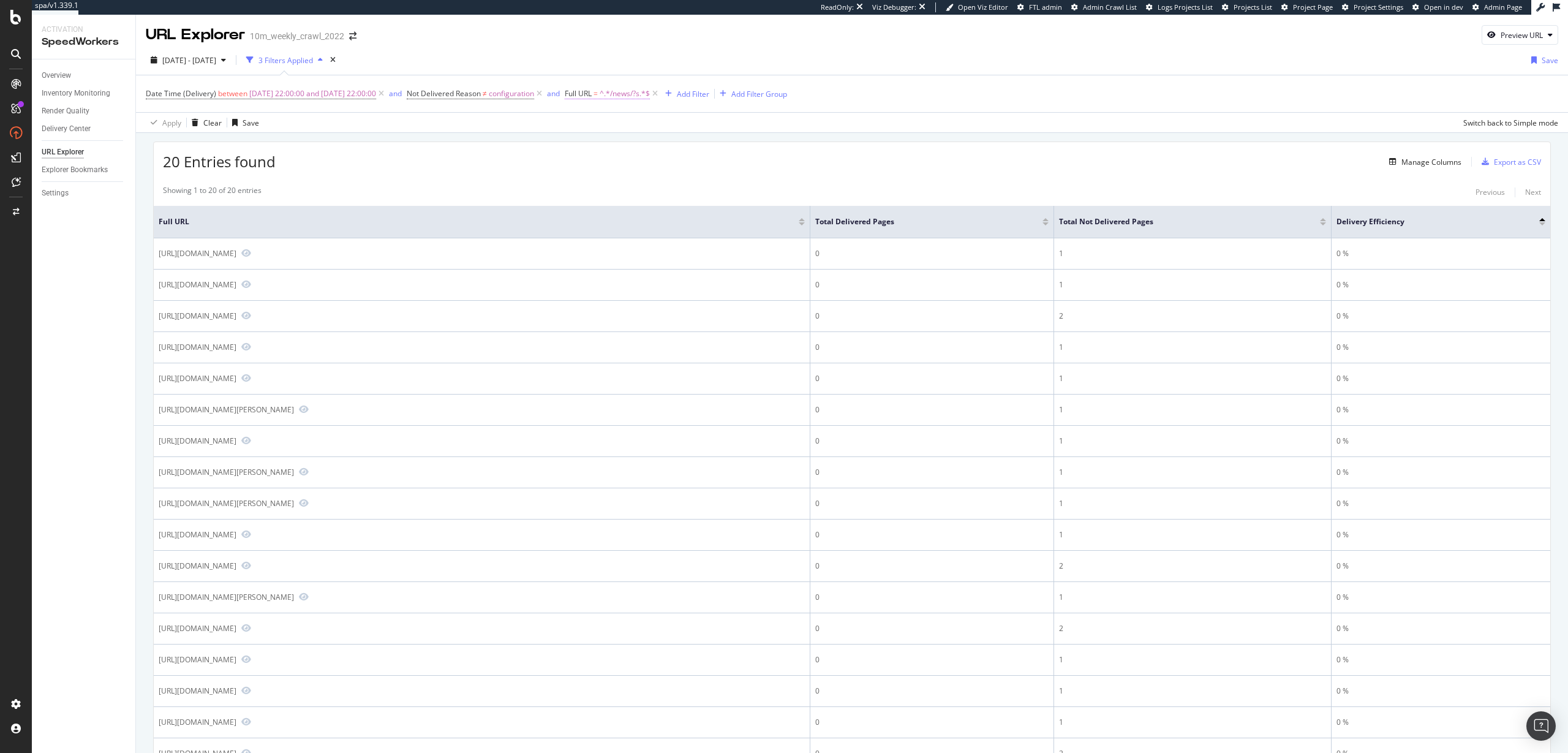
click at [643, 90] on span "^.*/news/?s.*$" at bounding box center [625, 94] width 50 height 17
click at [649, 142] on input "/news/?s" at bounding box center [662, 144] width 116 height 20
click at [649, 146] on input "/news/?s" at bounding box center [662, 144] width 116 height 20
type input "/news"
click at [739, 172] on div "Contains /news Cancel Add filter Apply" at bounding box center [671, 145] width 154 height 84
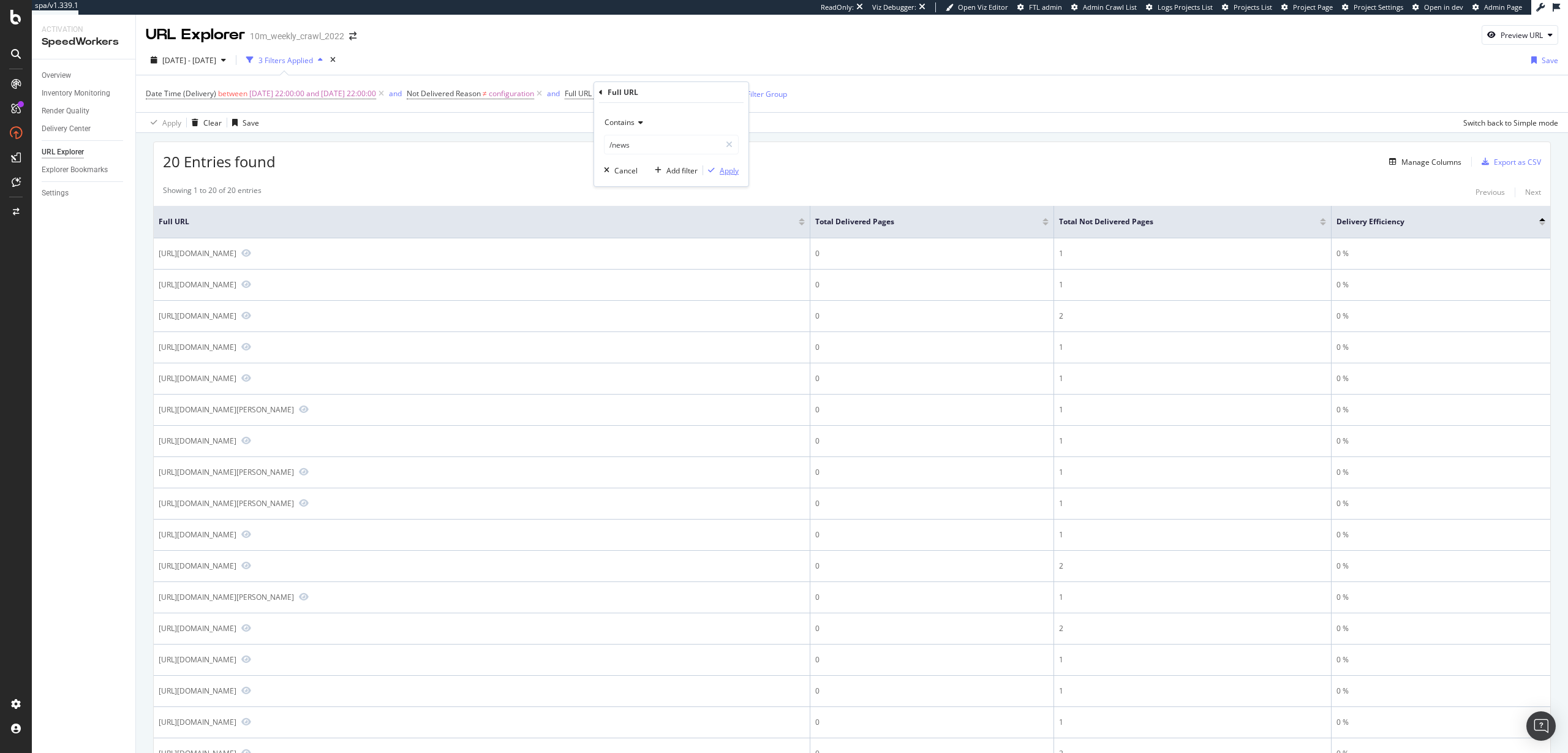
click at [725, 171] on div "Apply" at bounding box center [729, 170] width 19 height 10
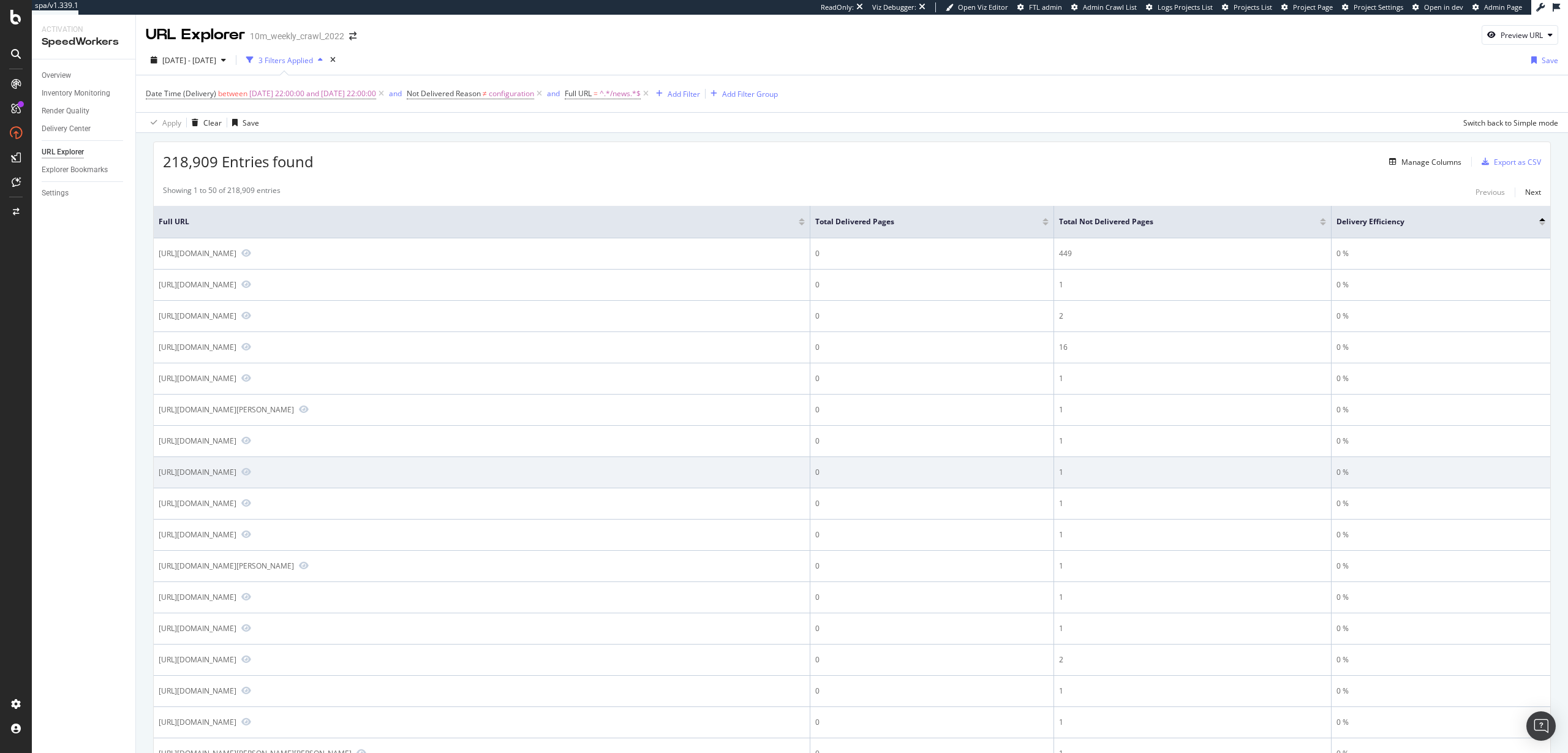
drag, startPoint x: 275, startPoint y: 483, endPoint x: 242, endPoint y: 483, distance: 33.0
click at [236, 477] on div "https://www.realtor.com/news/p/133573/" at bounding box center [198, 472] width 78 height 10
copy div "/news/p/"
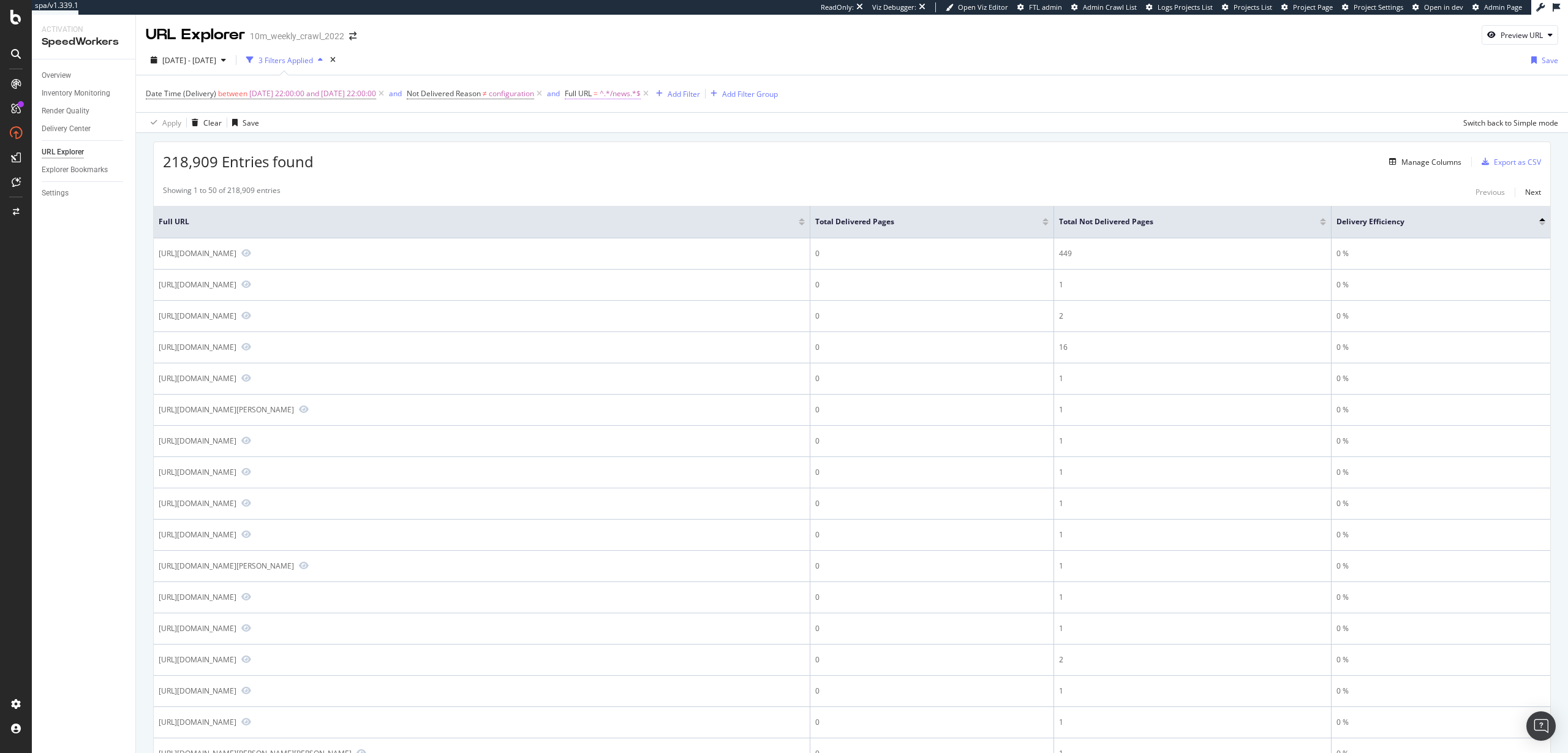
click at [592, 93] on span "Full URL" at bounding box center [578, 93] width 27 height 10
click at [621, 142] on input "/news" at bounding box center [662, 144] width 116 height 20
paste input "/p/"
type input "/news/p/"
click at [732, 174] on div "Apply" at bounding box center [729, 170] width 19 height 10
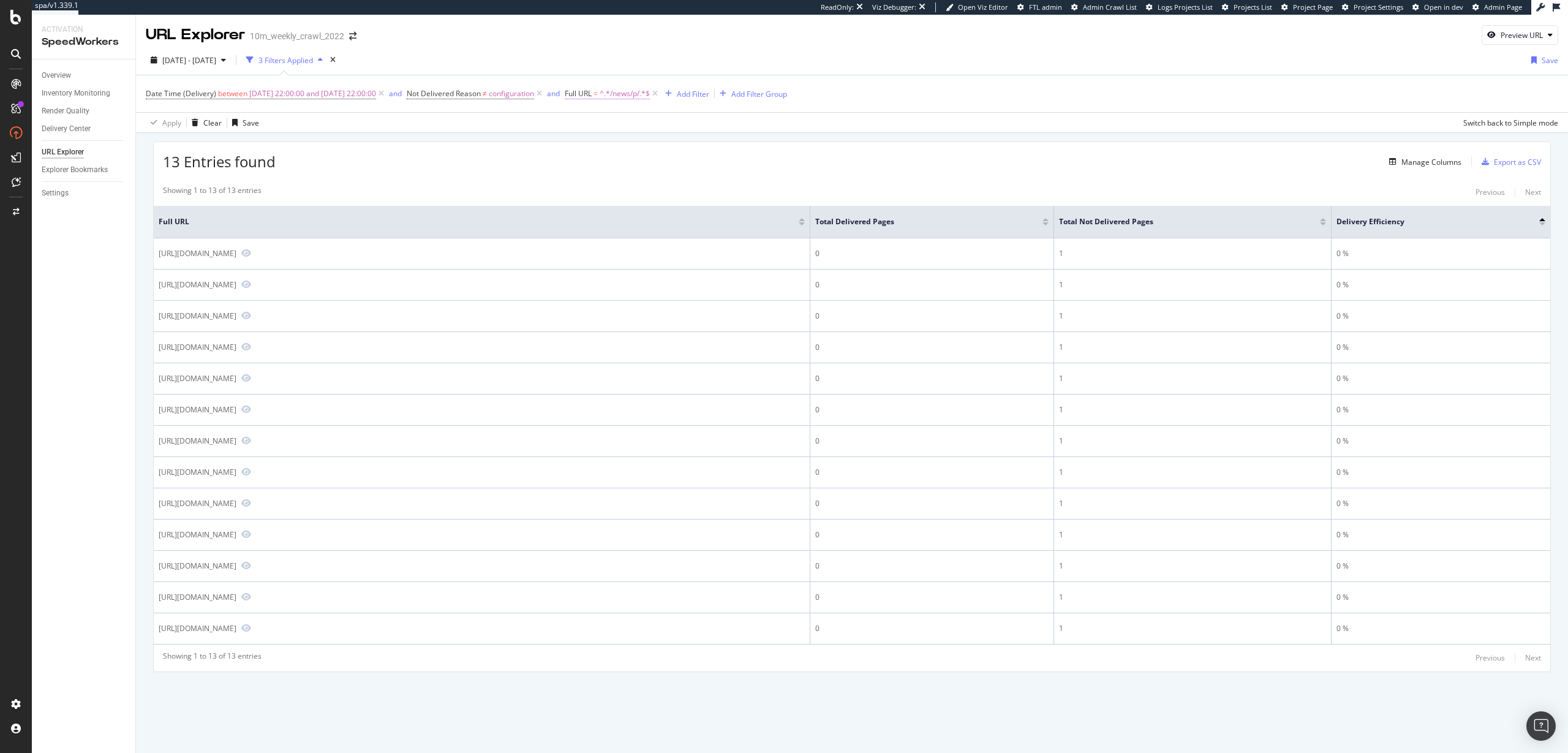
click at [650, 95] on span "^.*/news/p/.*$" at bounding box center [625, 94] width 50 height 17
click at [660, 144] on input "/news/p/" at bounding box center [662, 144] width 116 height 20
type input "/news/"
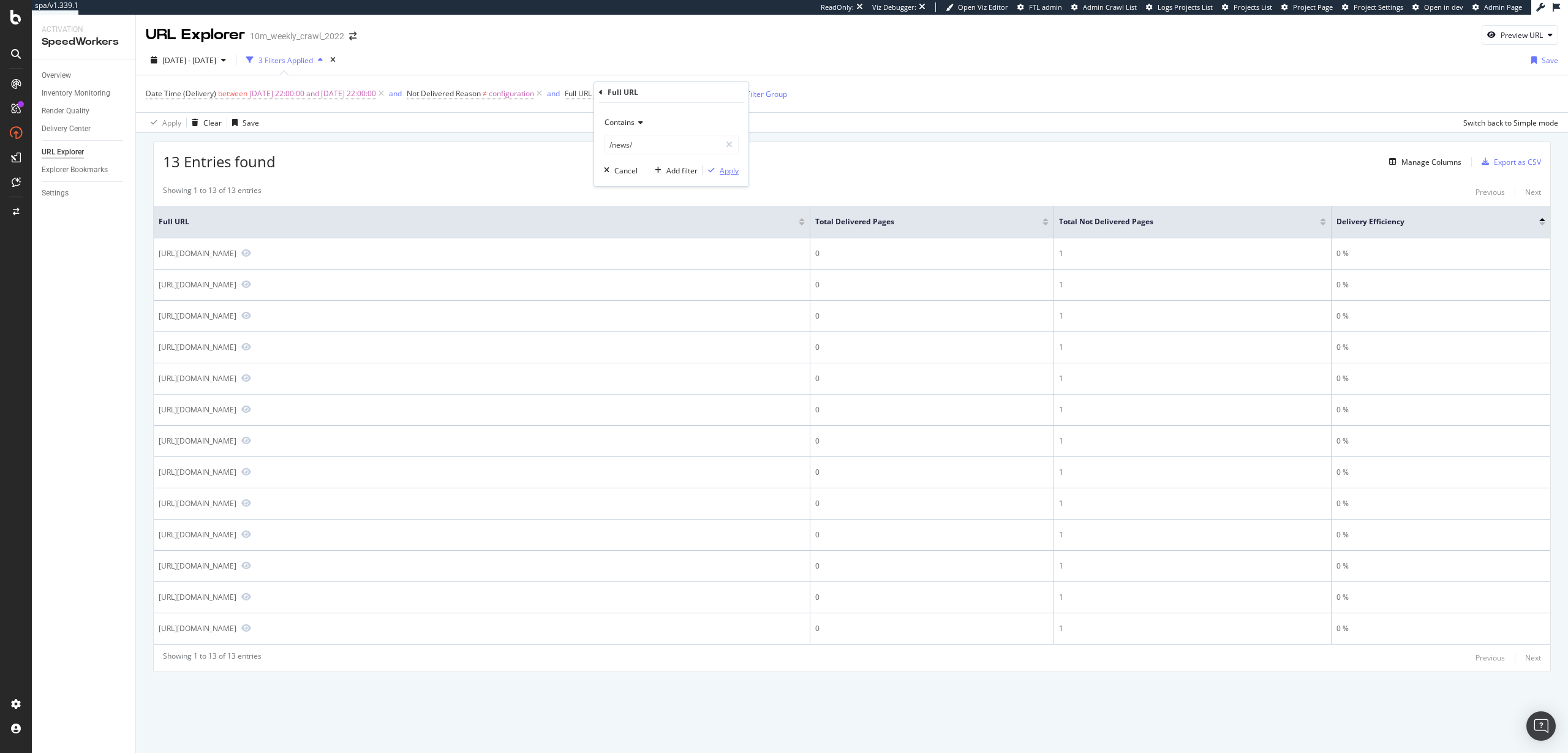
click at [731, 171] on div "Apply" at bounding box center [729, 170] width 19 height 10
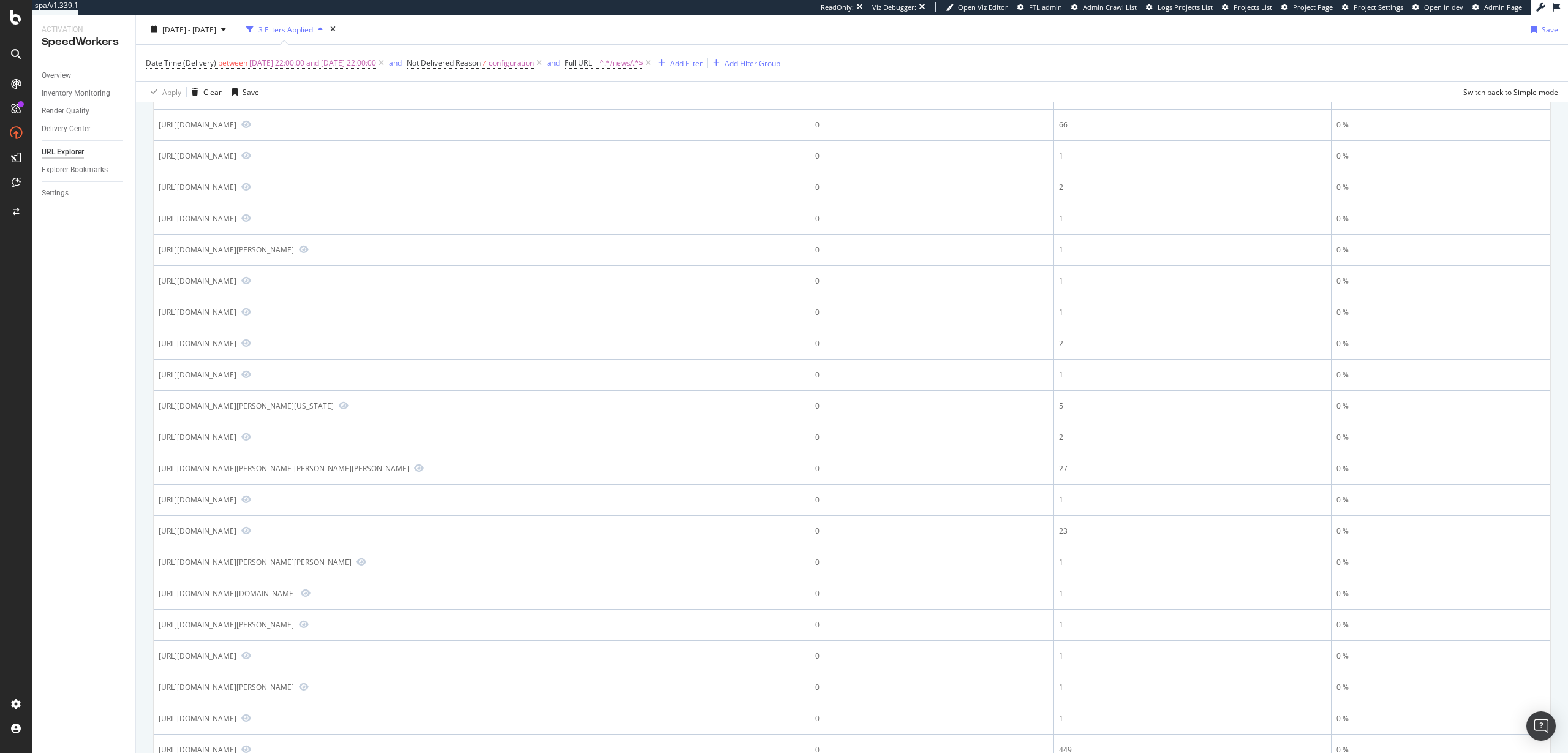
scroll to position [348, 0]
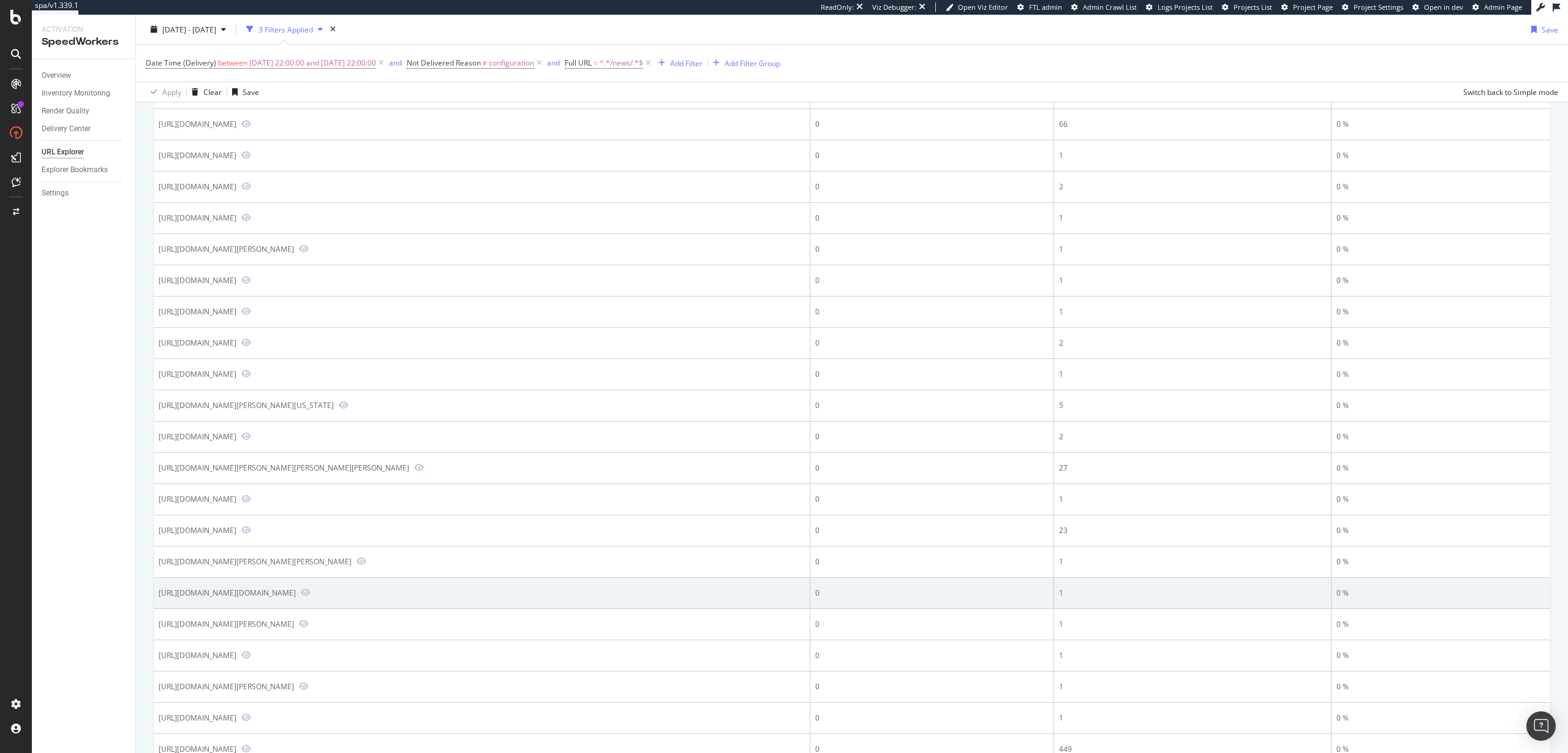
drag, startPoint x: 358, startPoint y: 605, endPoint x: 339, endPoint y: 605, distance: 19.0
click at [295, 598] on div "https://www.realtor.com/news/unique-homes/radicahttps://www.realtor.com/news/un…" at bounding box center [227, 592] width 137 height 10
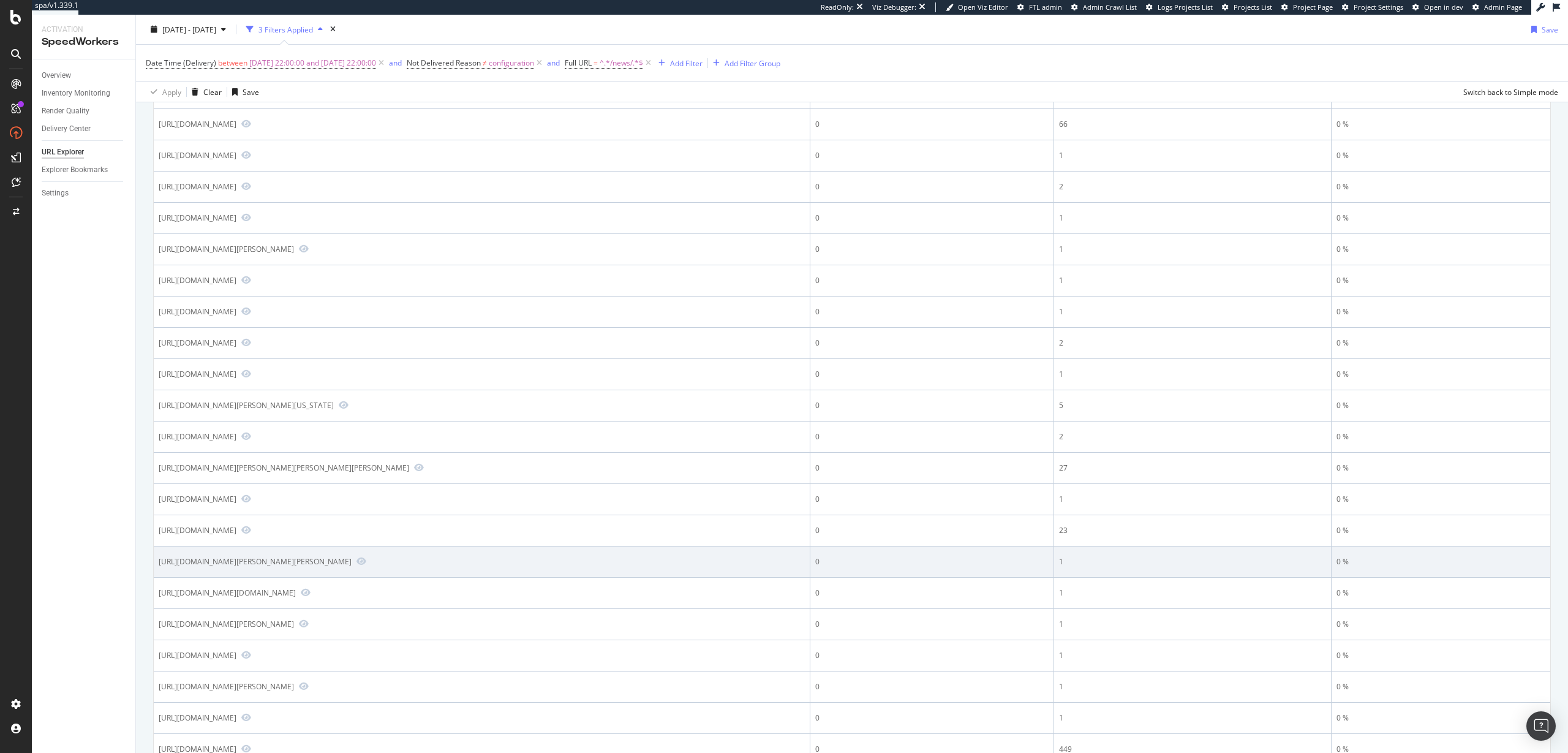
copy div "https"
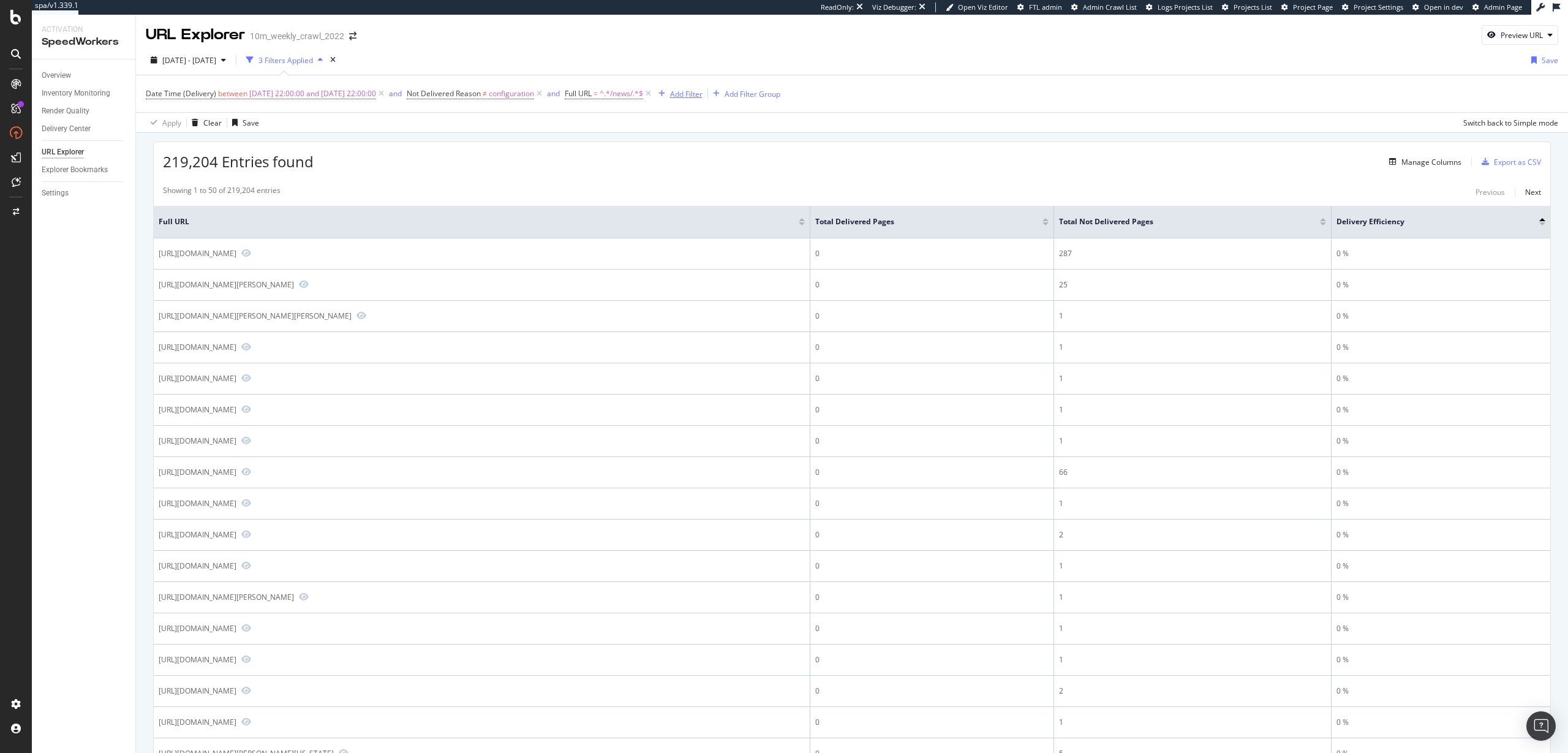
click at [703, 89] on div "Add Filter" at bounding box center [686, 94] width 33 height 10
type input "path"
click at [784, 181] on div "URL Path" at bounding box center [797, 178] width 195 height 15
click at [739, 145] on input "text" at bounding box center [761, 146] width 134 height 20
paste input "https"
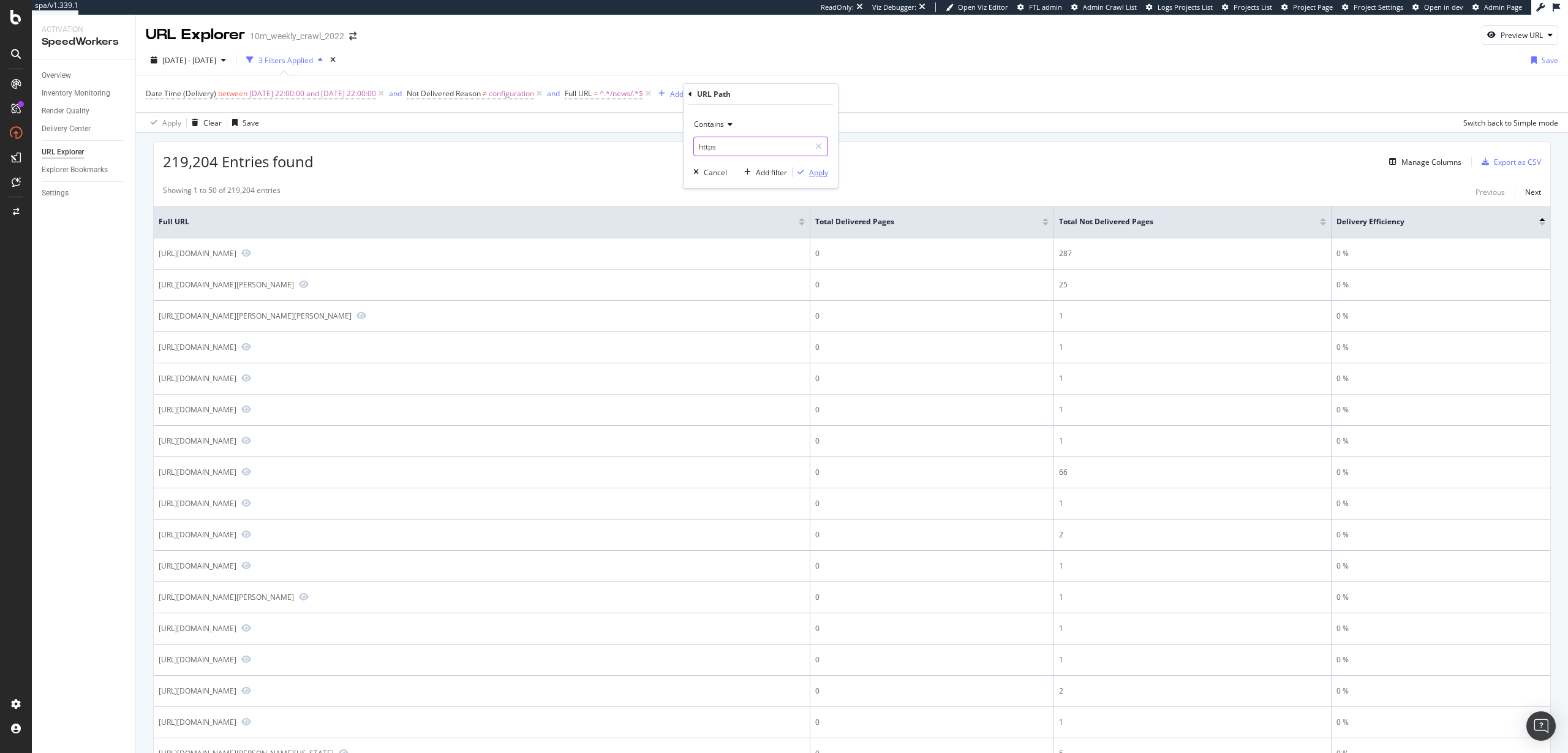
type input "https"
click at [816, 170] on div "Apply" at bounding box center [818, 172] width 19 height 10
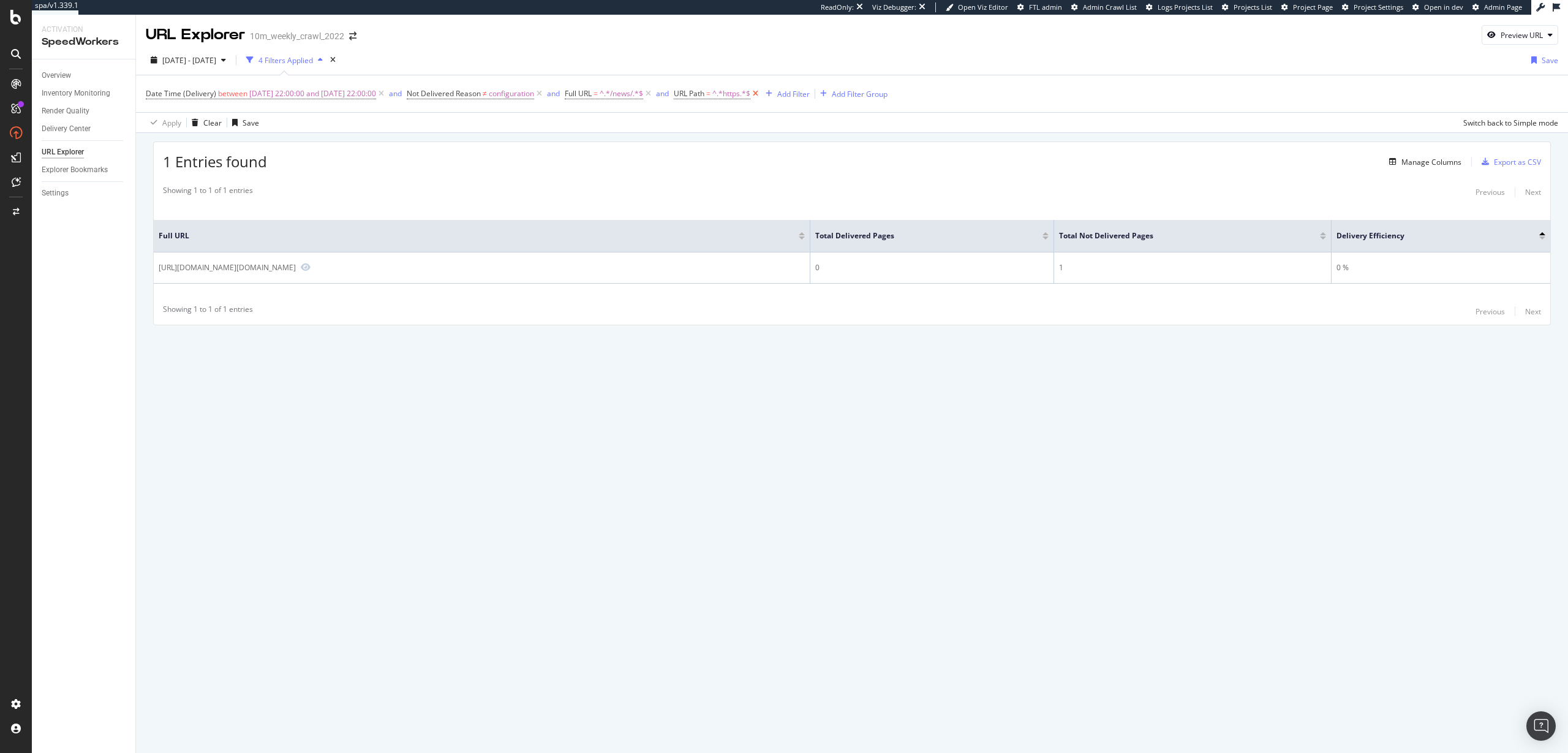
click at [761, 93] on icon at bounding box center [755, 94] width 10 height 13
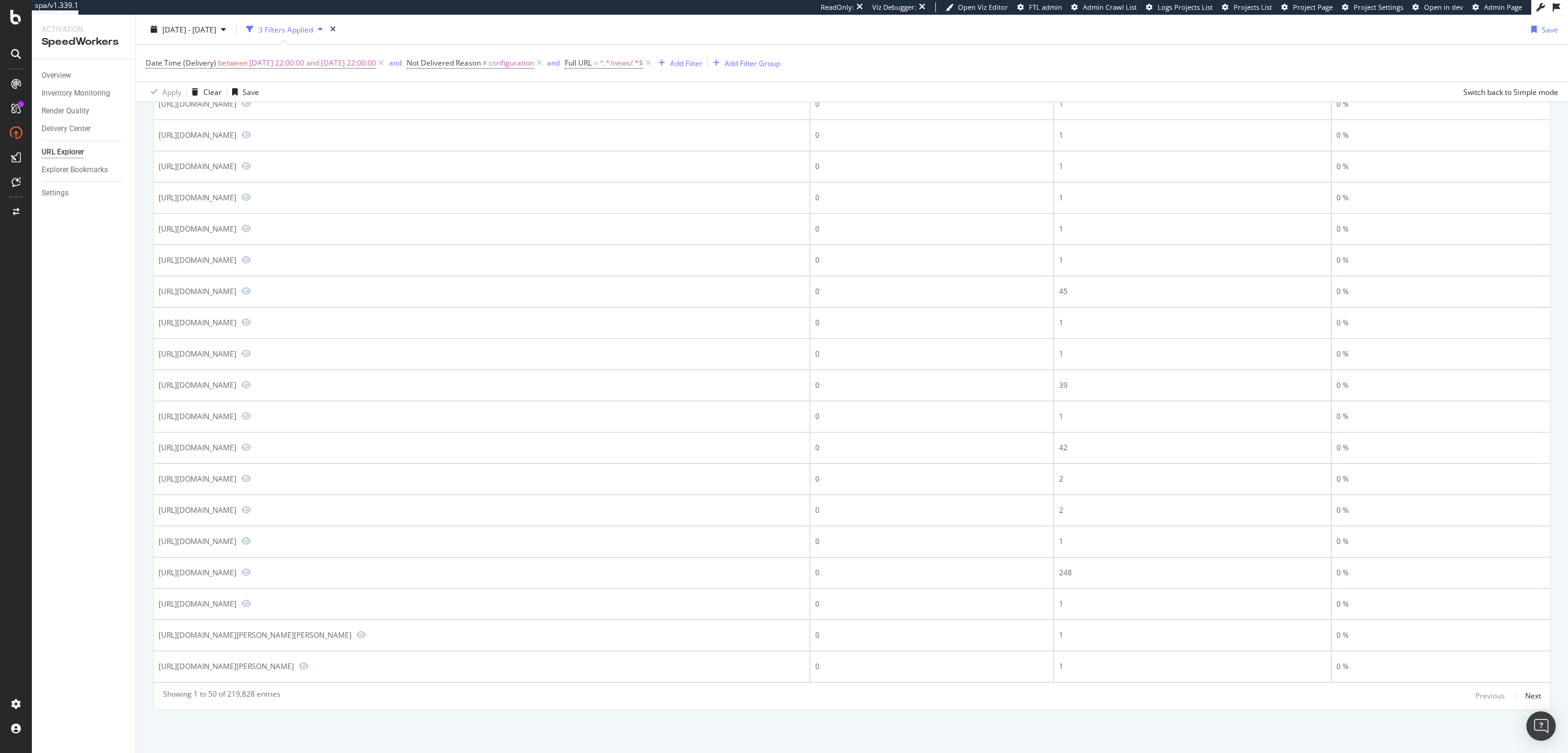
scroll to position [1140, 0]
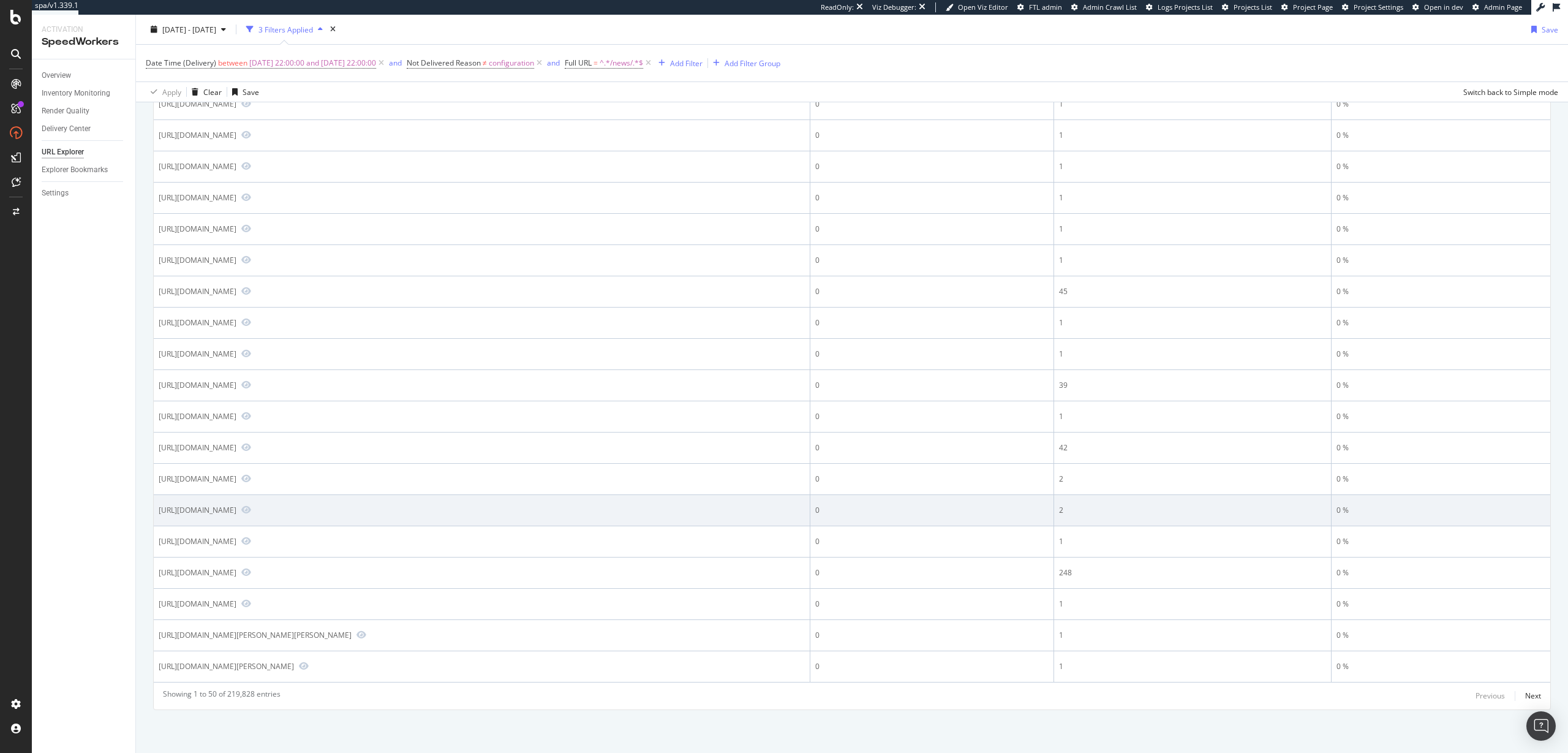
drag, startPoint x: 417, startPoint y: 511, endPoint x: 385, endPoint y: 511, distance: 32.0
click at [236, 511] on div "https://www.realtor.com/news/the-other-specialized-superteam/?is_wp_site=1" at bounding box center [198, 510] width 78 height 10
drag, startPoint x: 418, startPoint y: 511, endPoint x: 382, endPoint y: 511, distance: 36.0
click at [236, 511] on div "https://www.realtor.com/news/the-other-specialized-superteam/?is_wp_site=1" at bounding box center [198, 510] width 78 height 10
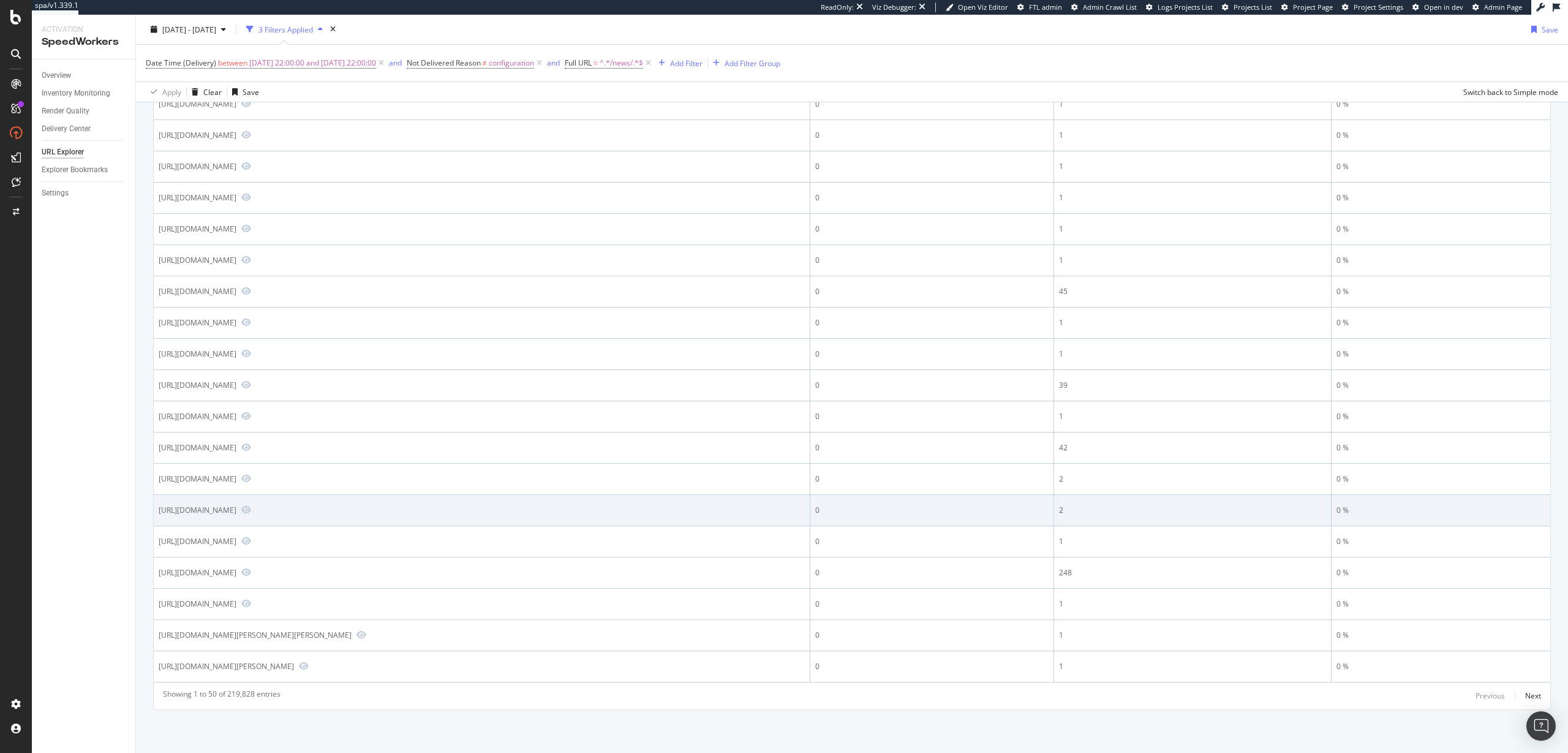
copy div "is_wp_site"
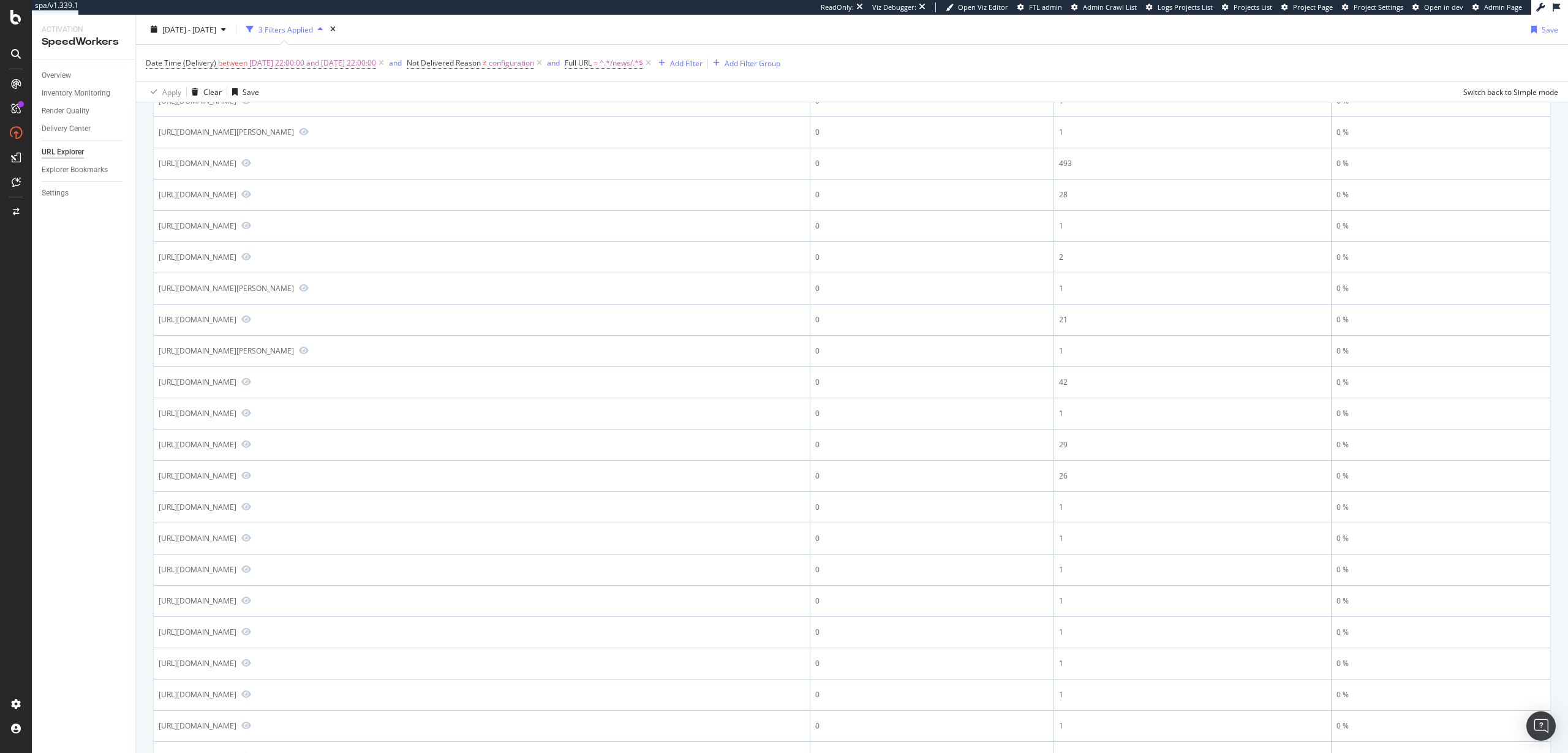
scroll to position [0, 0]
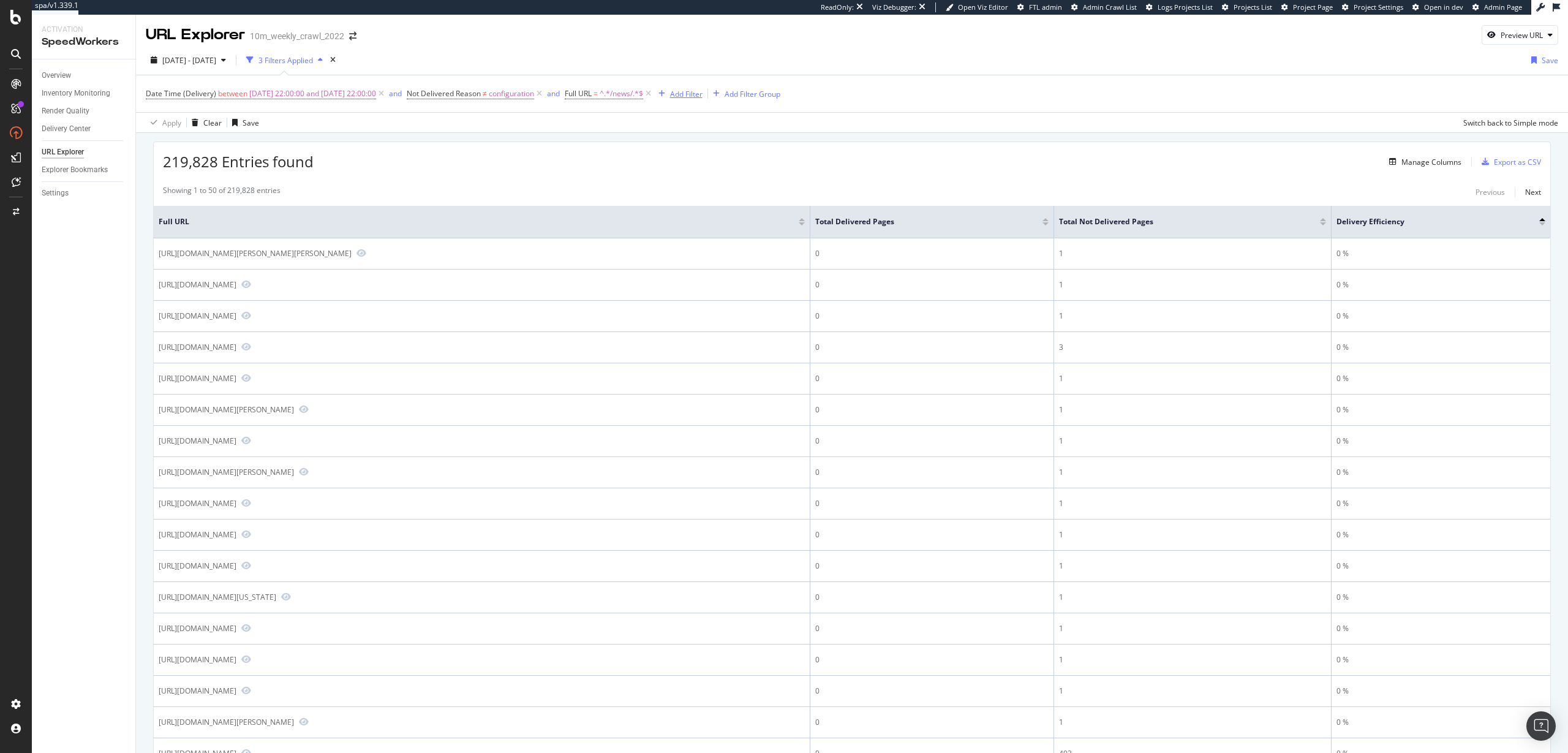
click at [703, 95] on div "Add Filter" at bounding box center [686, 94] width 33 height 10
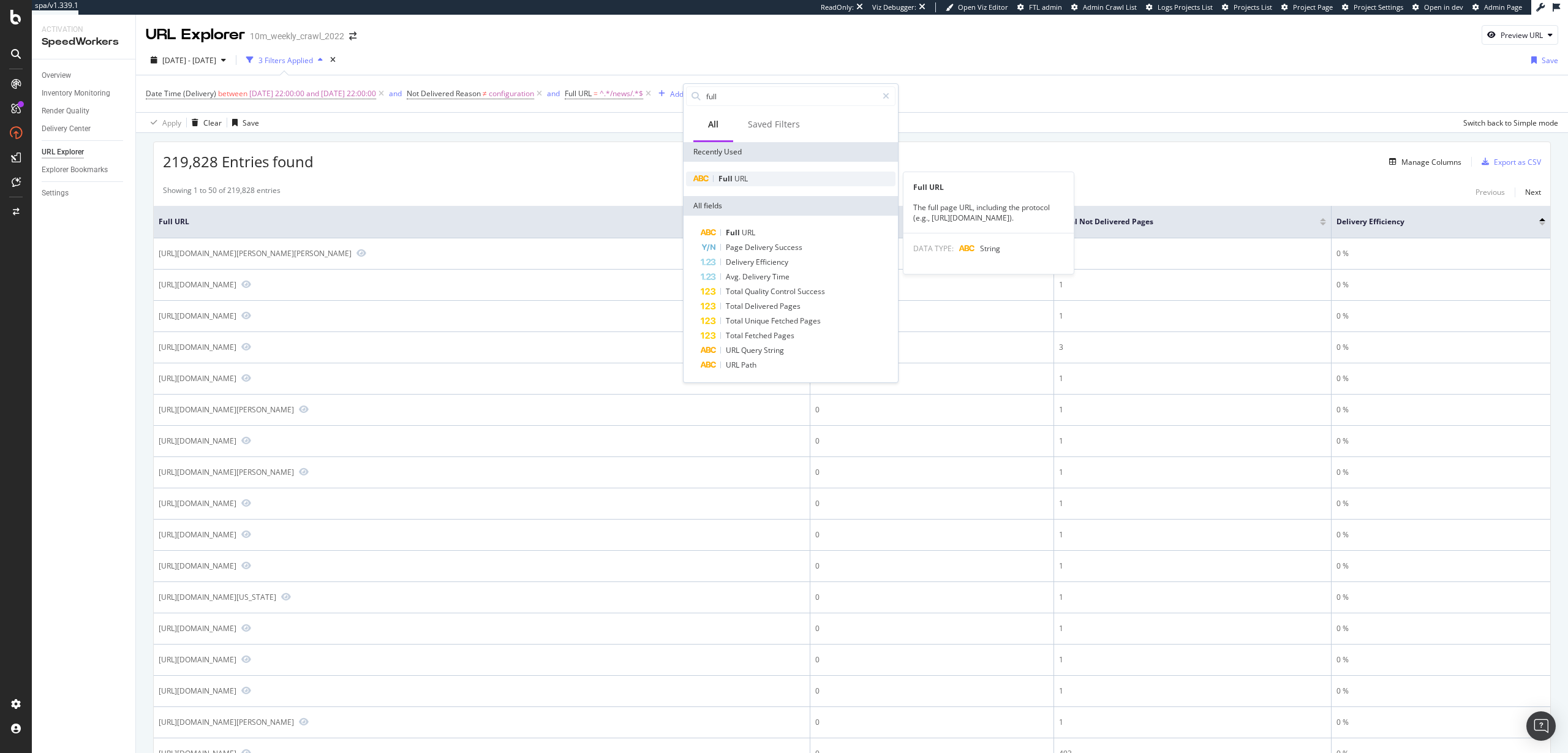
type input "full"
click at [775, 177] on div "Full URL" at bounding box center [790, 178] width 209 height 15
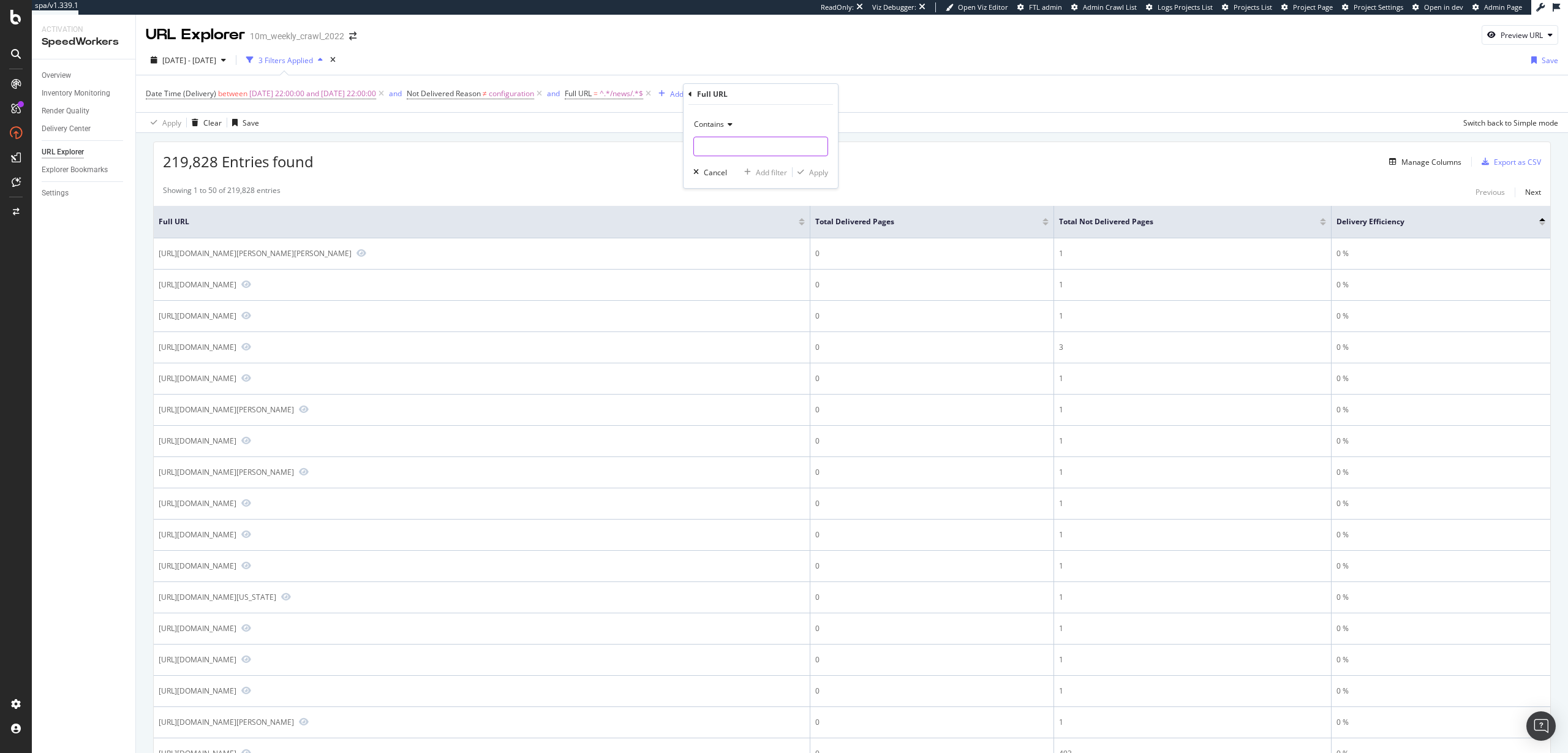
click at [734, 147] on input "text" at bounding box center [761, 146] width 134 height 20
paste input "is_wp_site"
type input "is_wp_site"
click at [823, 174] on div "Apply" at bounding box center [818, 172] width 19 height 10
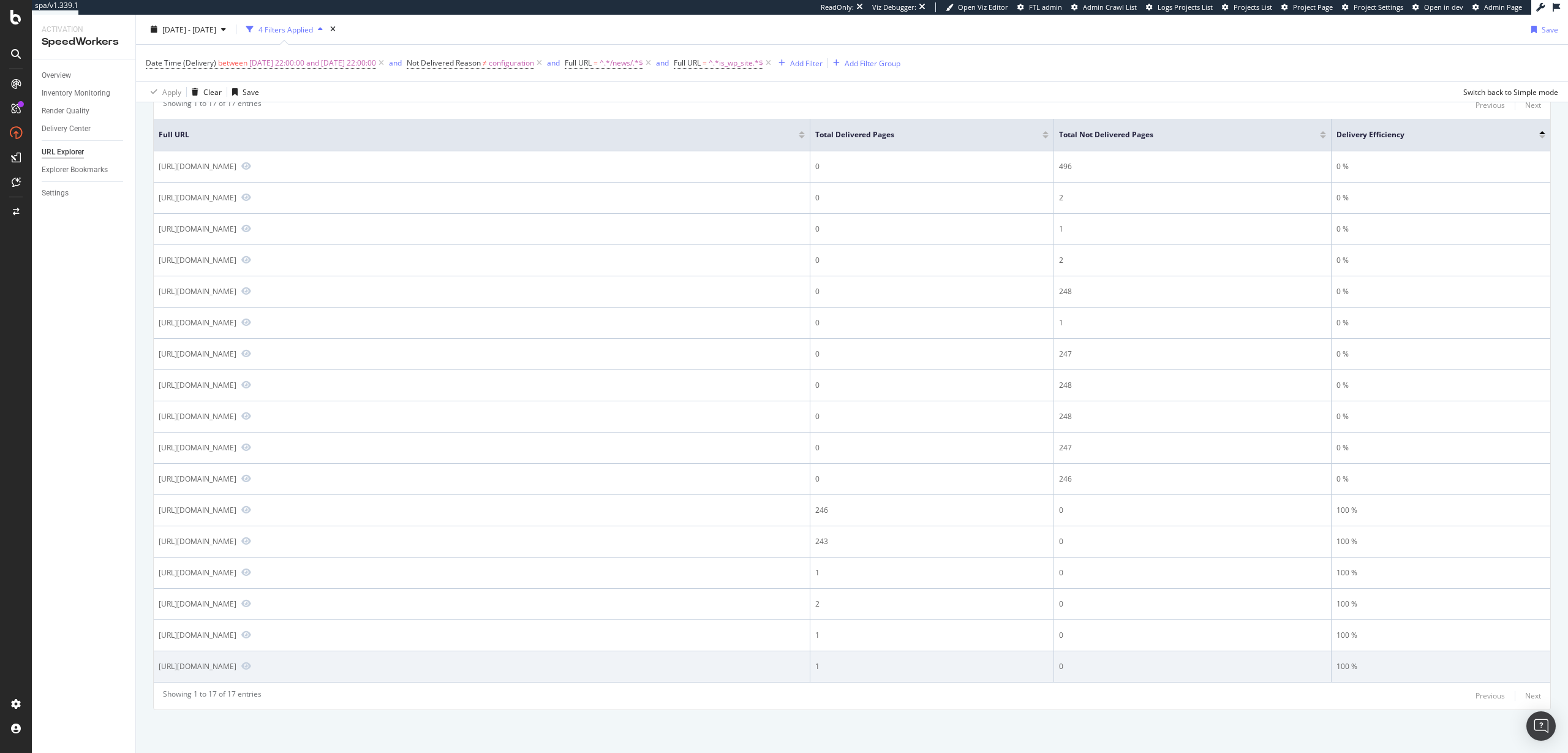
drag, startPoint x: 452, startPoint y: 668, endPoint x: 416, endPoint y: 667, distance: 36.0
click at [236, 667] on div "https://www.realtor.com/news/trends/top-10-hottest-zip-codes-in-america/?is_wp_…" at bounding box center [198, 665] width 78 height 10
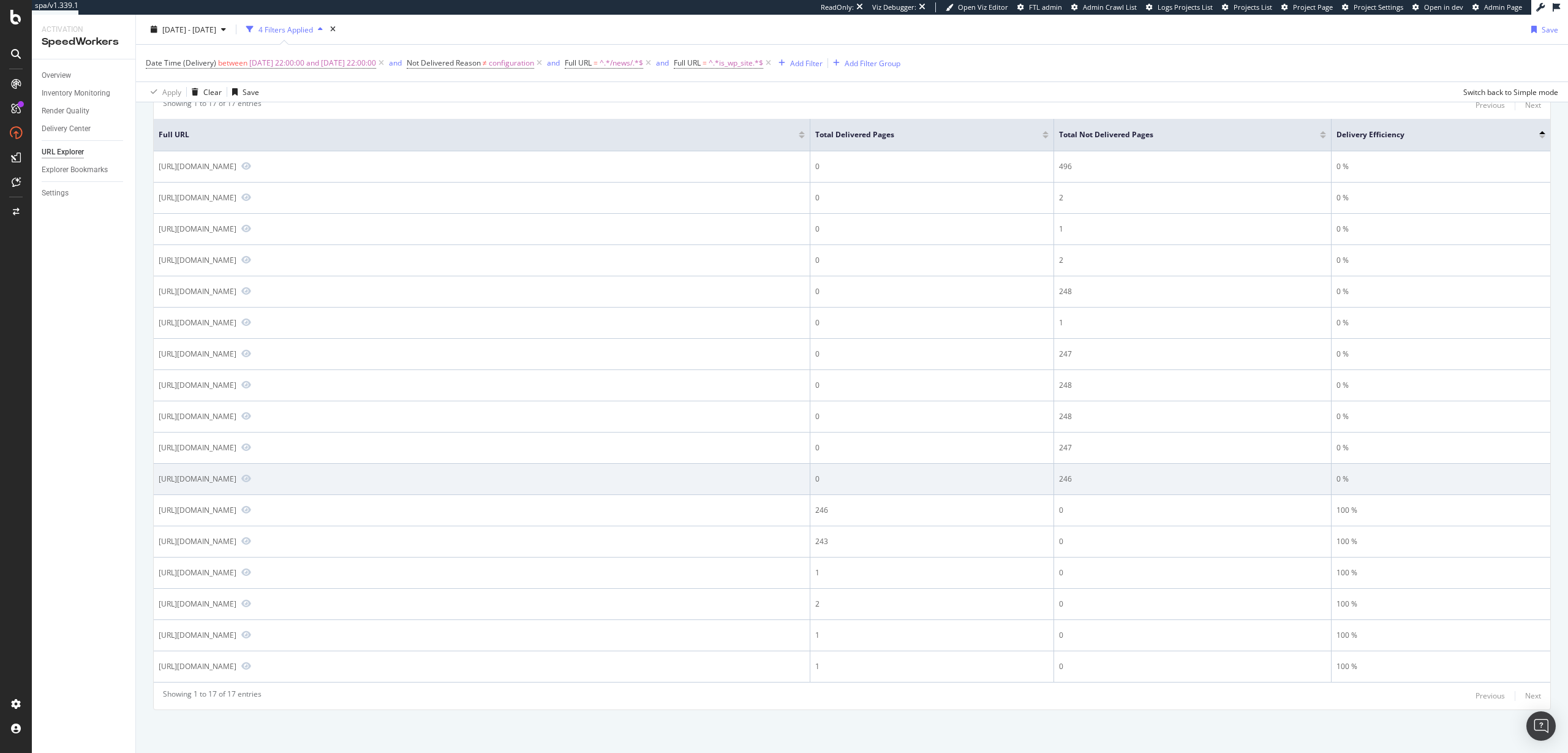
scroll to position [0, 0]
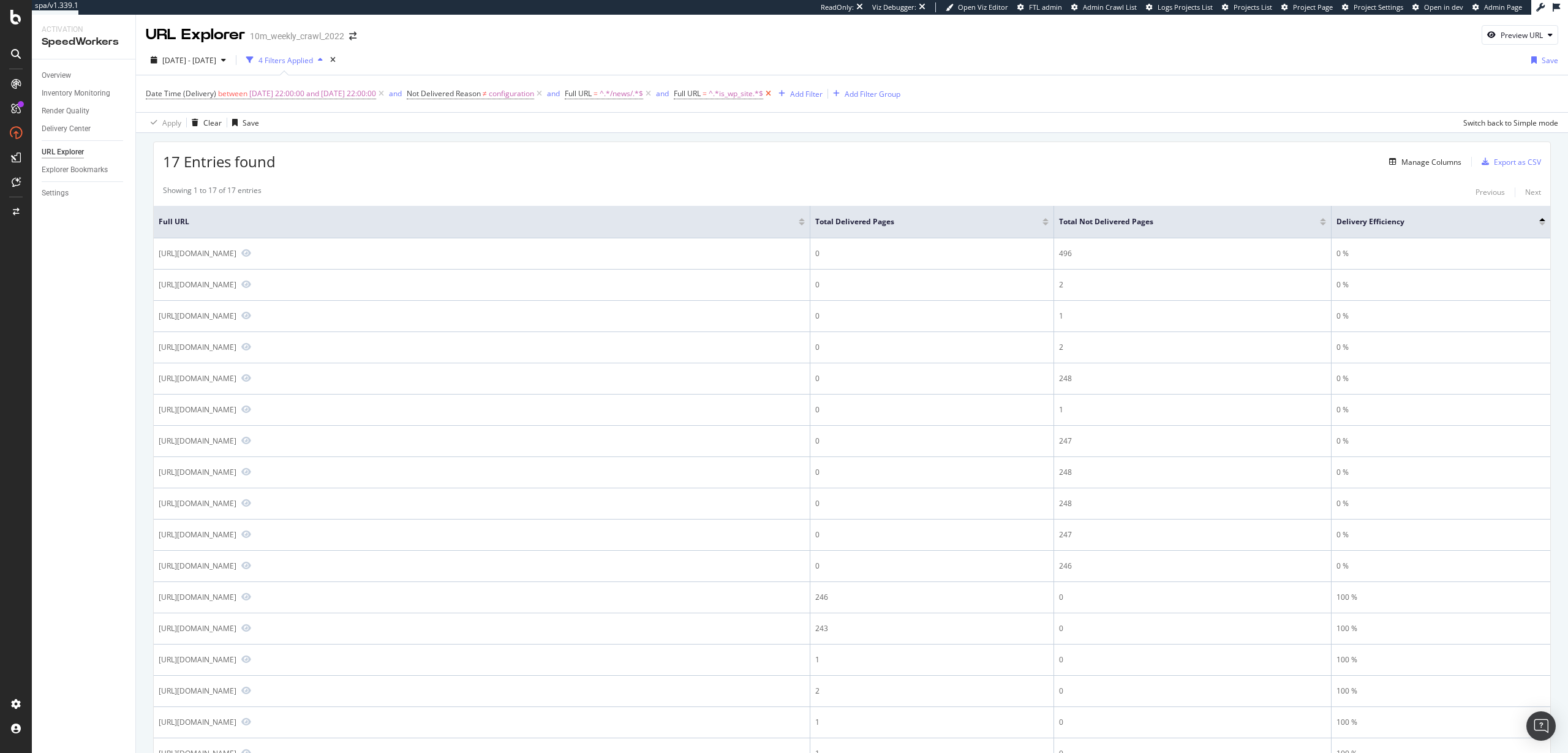
click at [774, 92] on icon at bounding box center [768, 94] width 10 height 13
click at [703, 95] on div "Add Filter" at bounding box center [686, 94] width 33 height 10
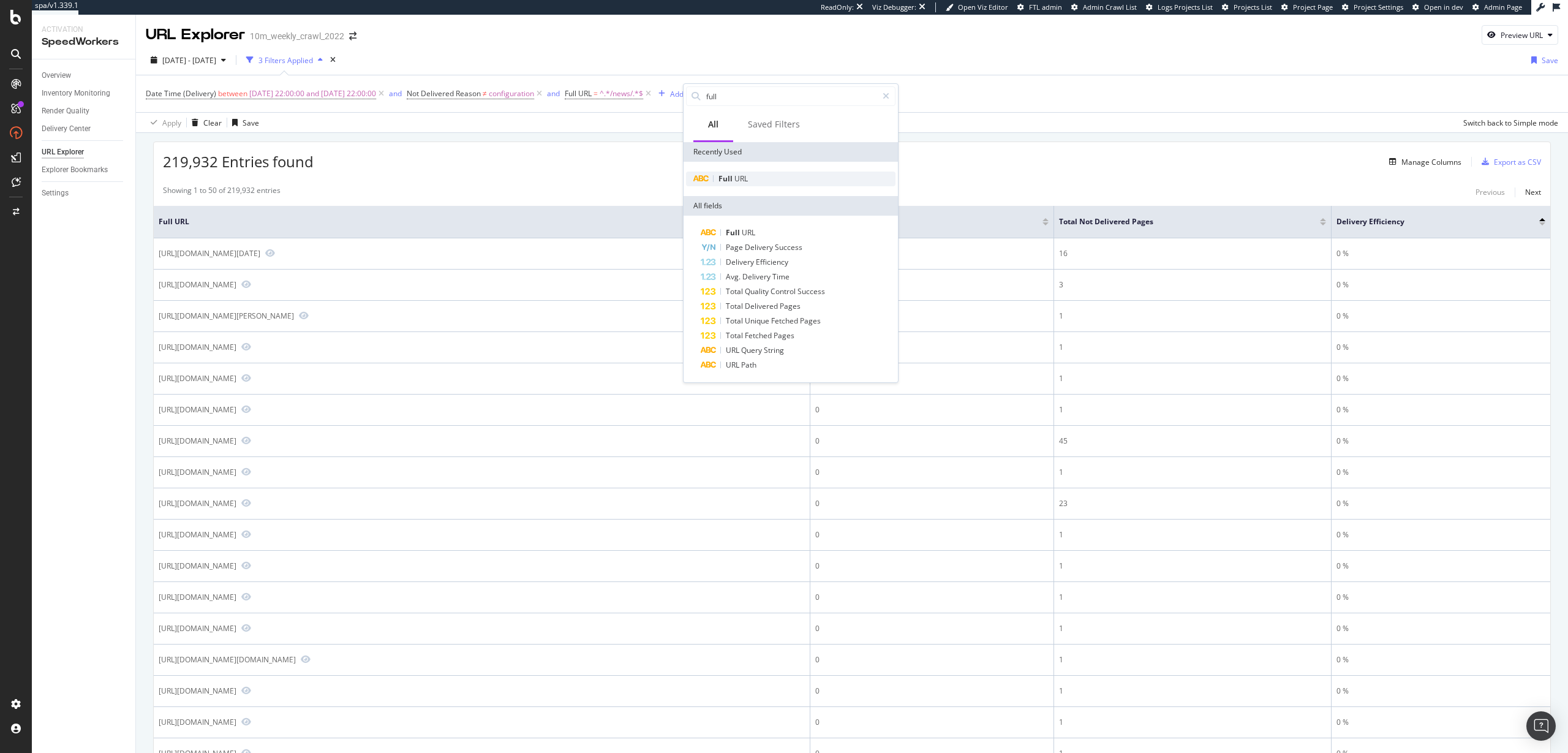
click at [734, 181] on span "URL" at bounding box center [740, 178] width 13 height 10
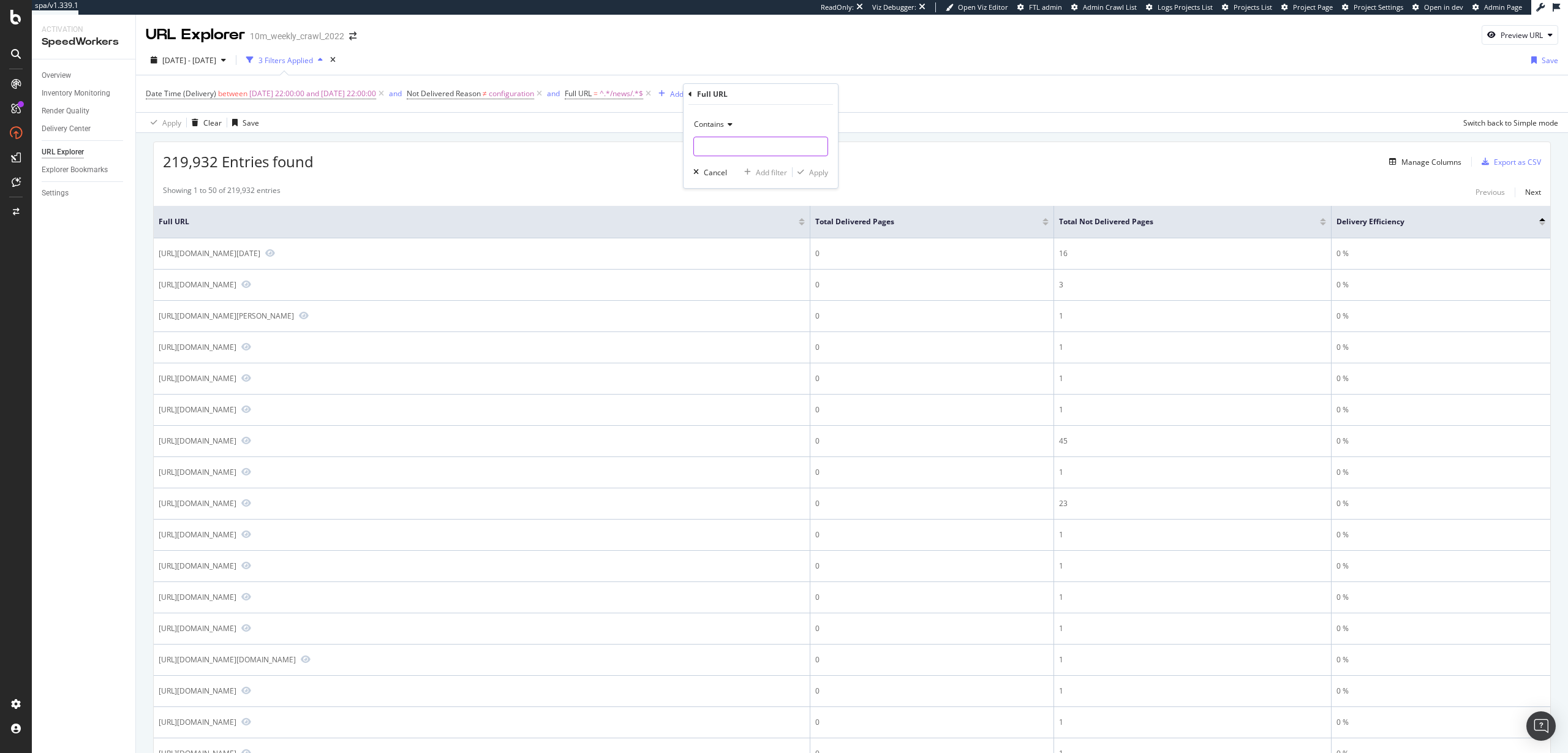
click at [727, 140] on input "text" at bounding box center [761, 146] width 134 height 20
type input "?s"
click at [816, 169] on div "Apply" at bounding box center [818, 172] width 19 height 10
click at [746, 95] on icon at bounding box center [741, 94] width 10 height 13
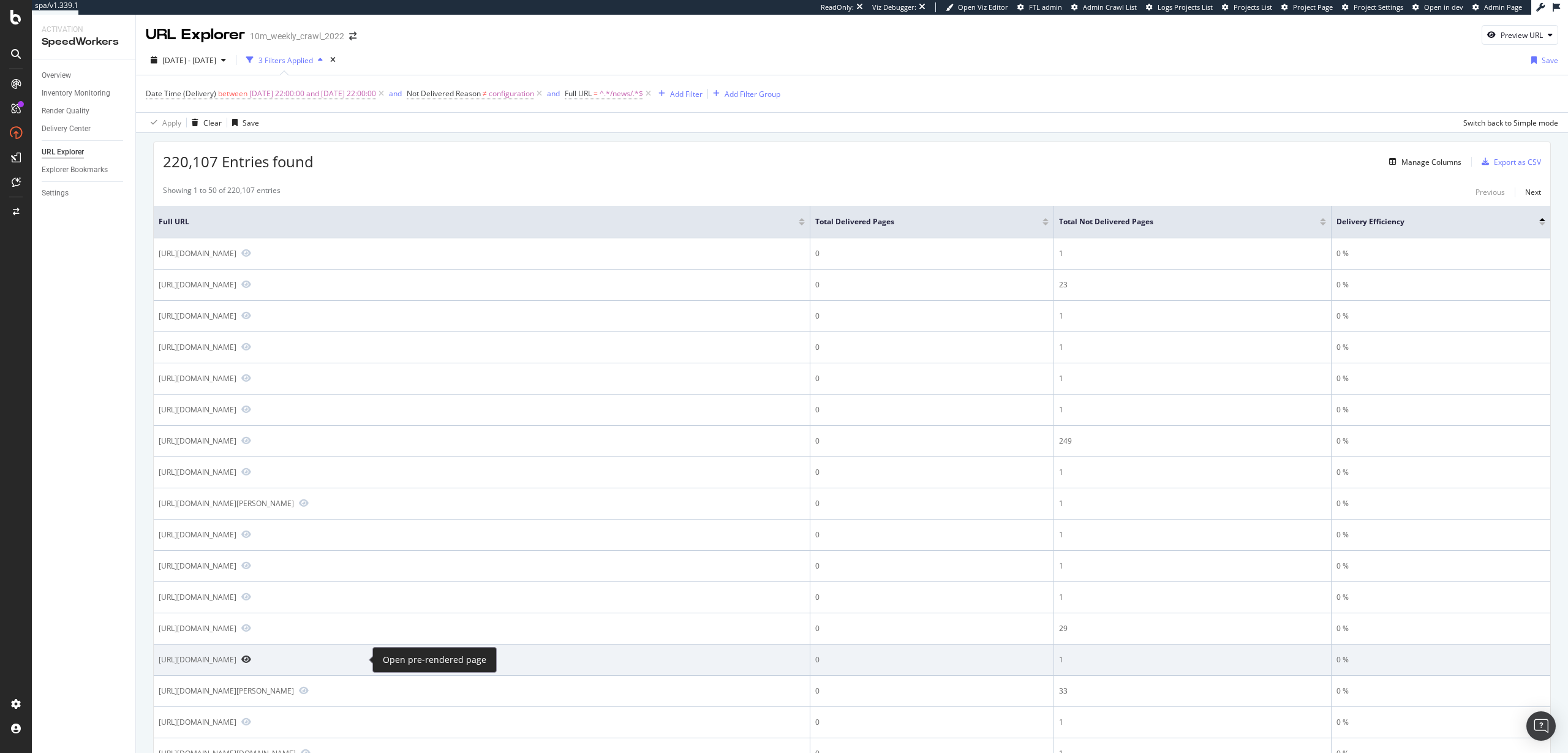
click at [251, 661] on icon "Preview https://www.realtor.com/news/unique-homes/page/116/" at bounding box center [246, 659] width 10 height 9
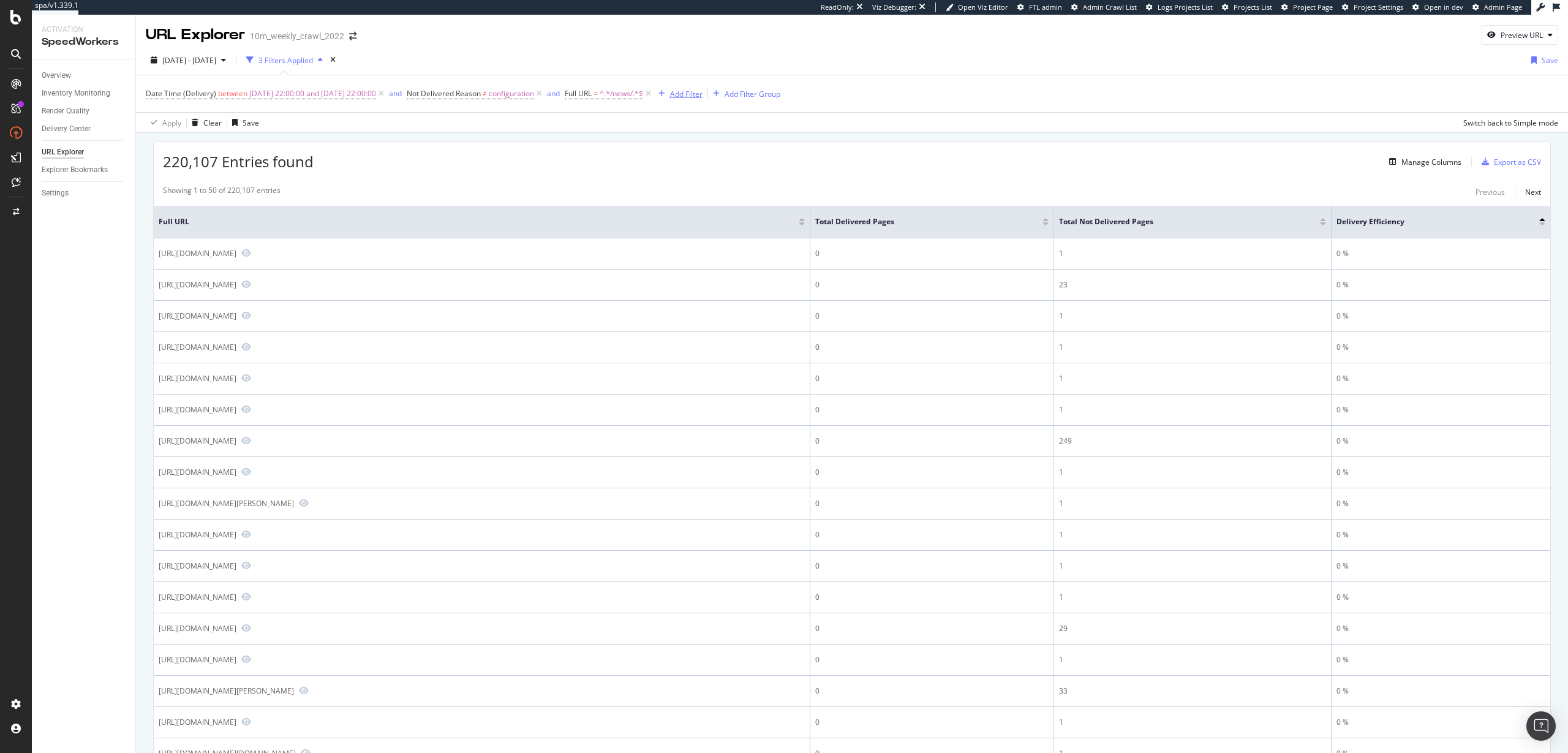
click at [703, 95] on div "Add Filter" at bounding box center [686, 94] width 33 height 10
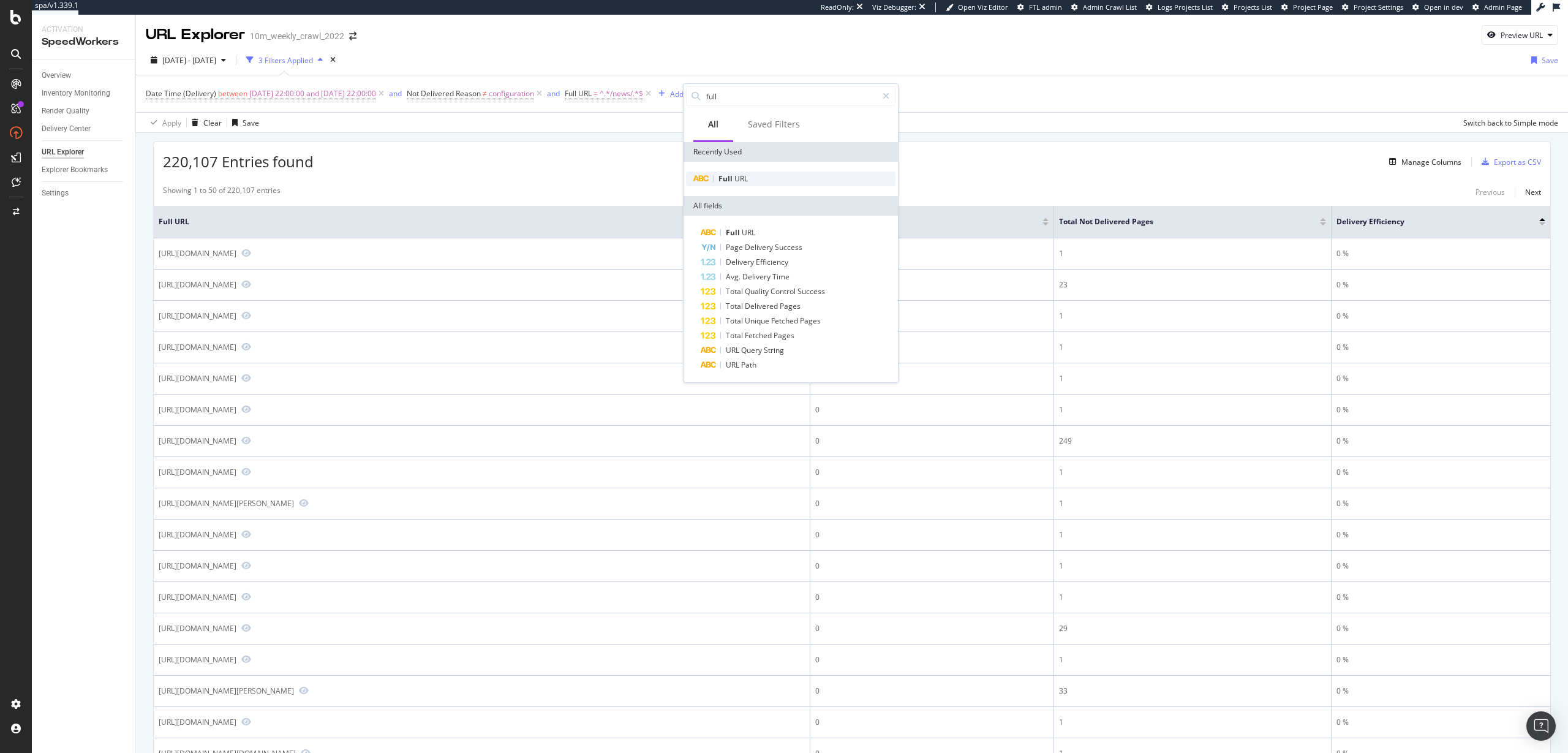
click at [731, 181] on span "Full" at bounding box center [726, 178] width 16 height 10
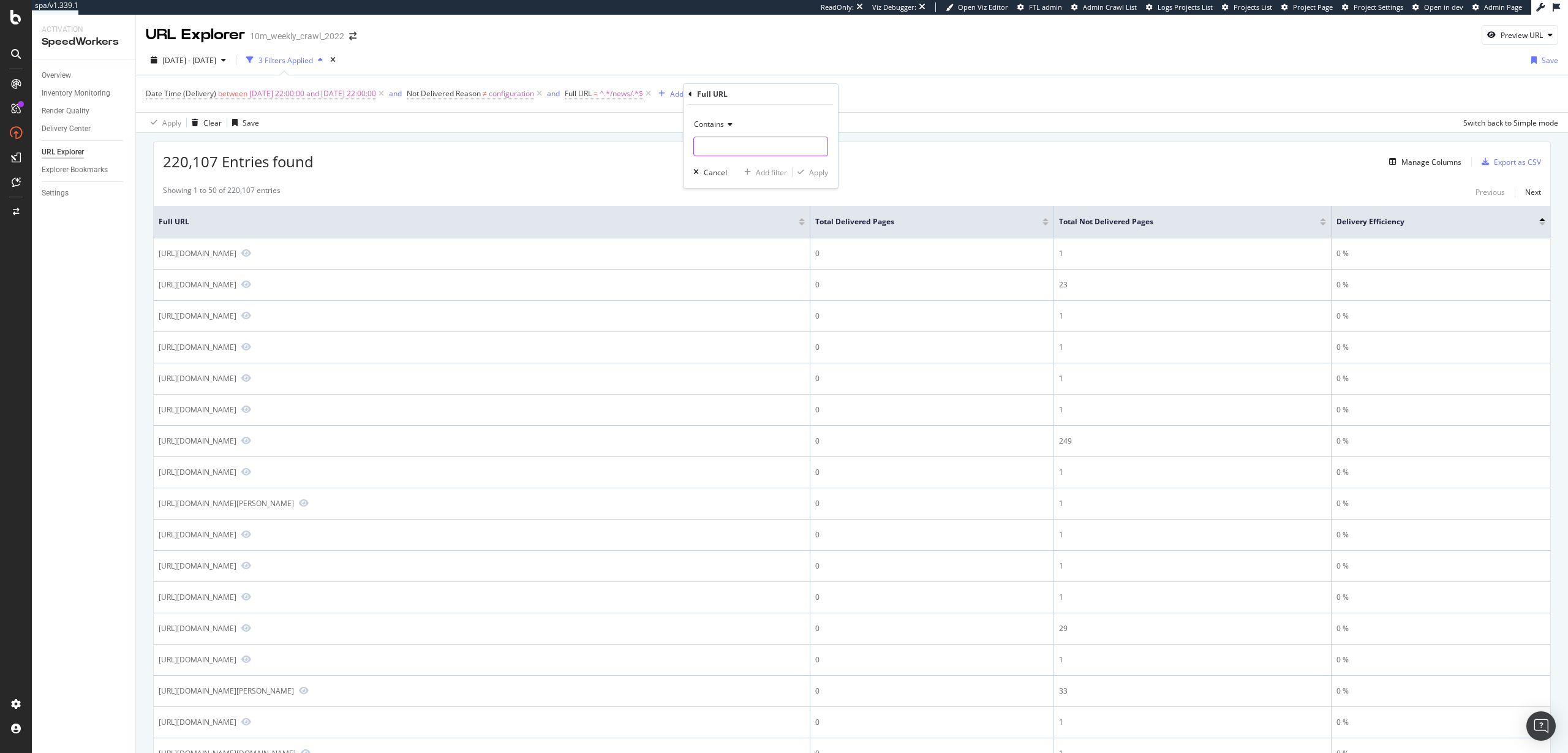
click at [717, 141] on input "text" at bounding box center [761, 146] width 134 height 20
type input "page"
click at [817, 176] on div "Apply" at bounding box center [818, 172] width 19 height 10
click at [757, 93] on icon at bounding box center [751, 94] width 10 height 13
click at [1404, 161] on div "Manage Columns" at bounding box center [1431, 162] width 60 height 10
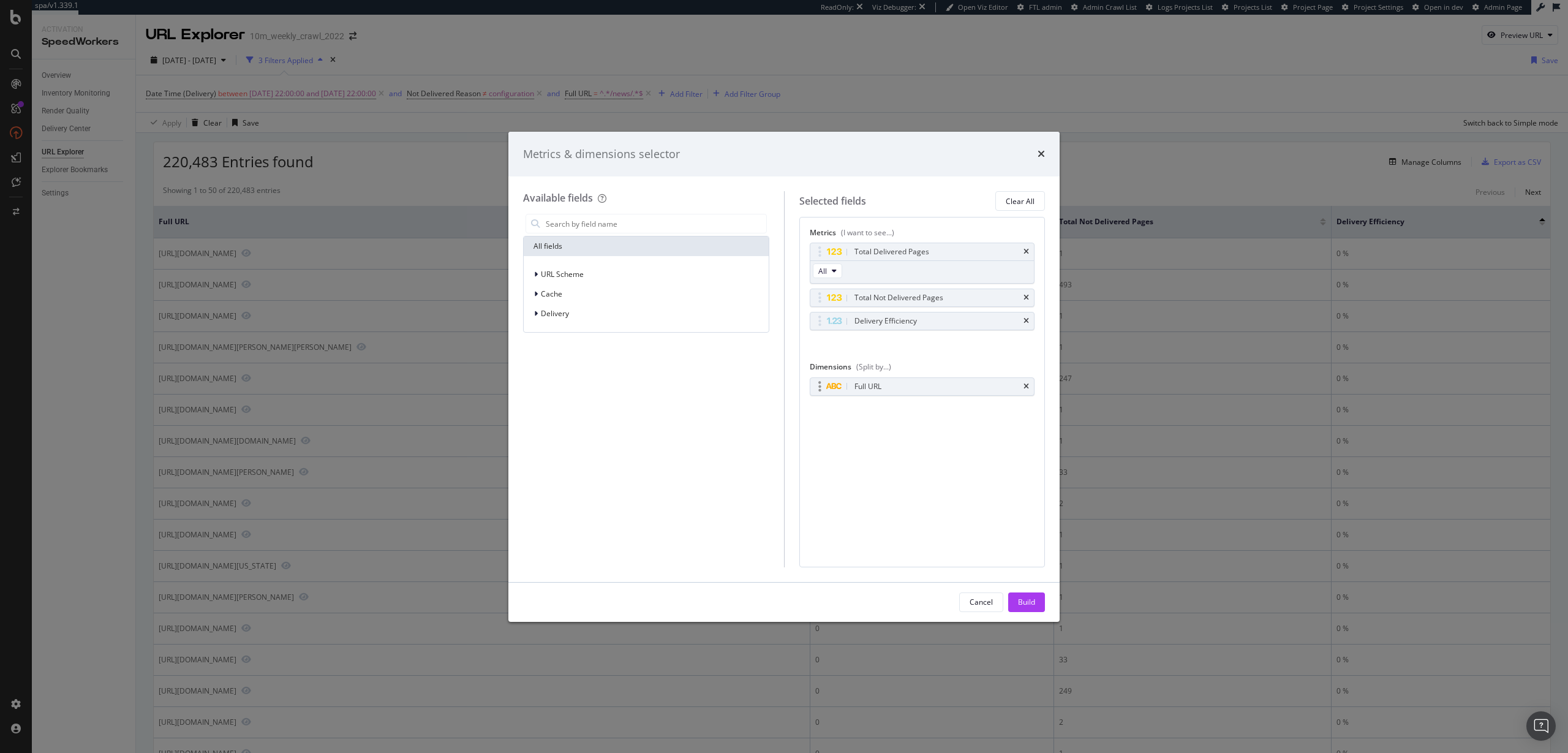
click at [1028, 390] on div "Full URL" at bounding box center [922, 386] width 224 height 17
click at [1026, 384] on icon "times" at bounding box center [1026, 386] width 5 height 7
click at [658, 221] on input "modal" at bounding box center [656, 224] width 222 height 19
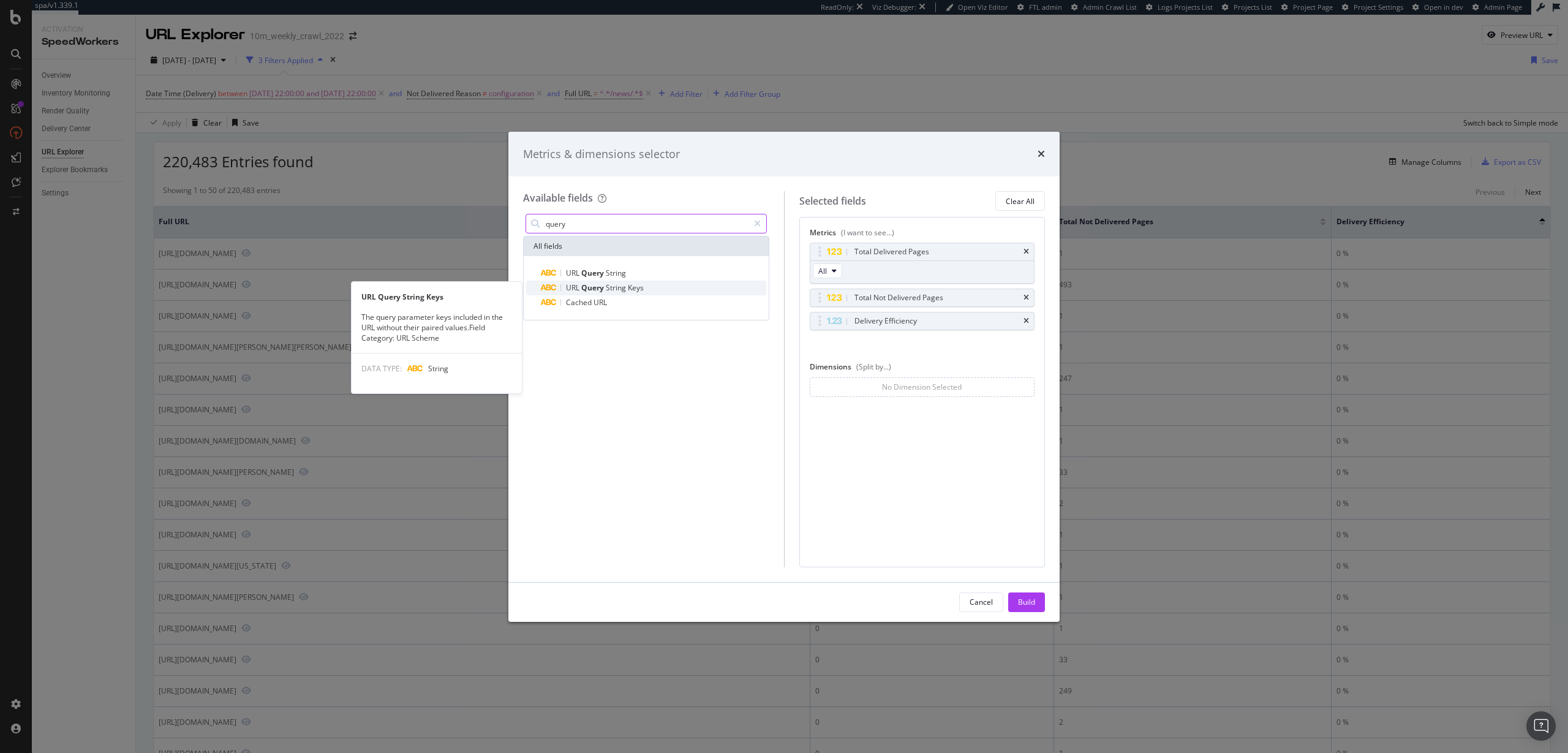
type input "query"
click at [649, 281] on div "URL Query String Keys" at bounding box center [653, 288] width 225 height 15
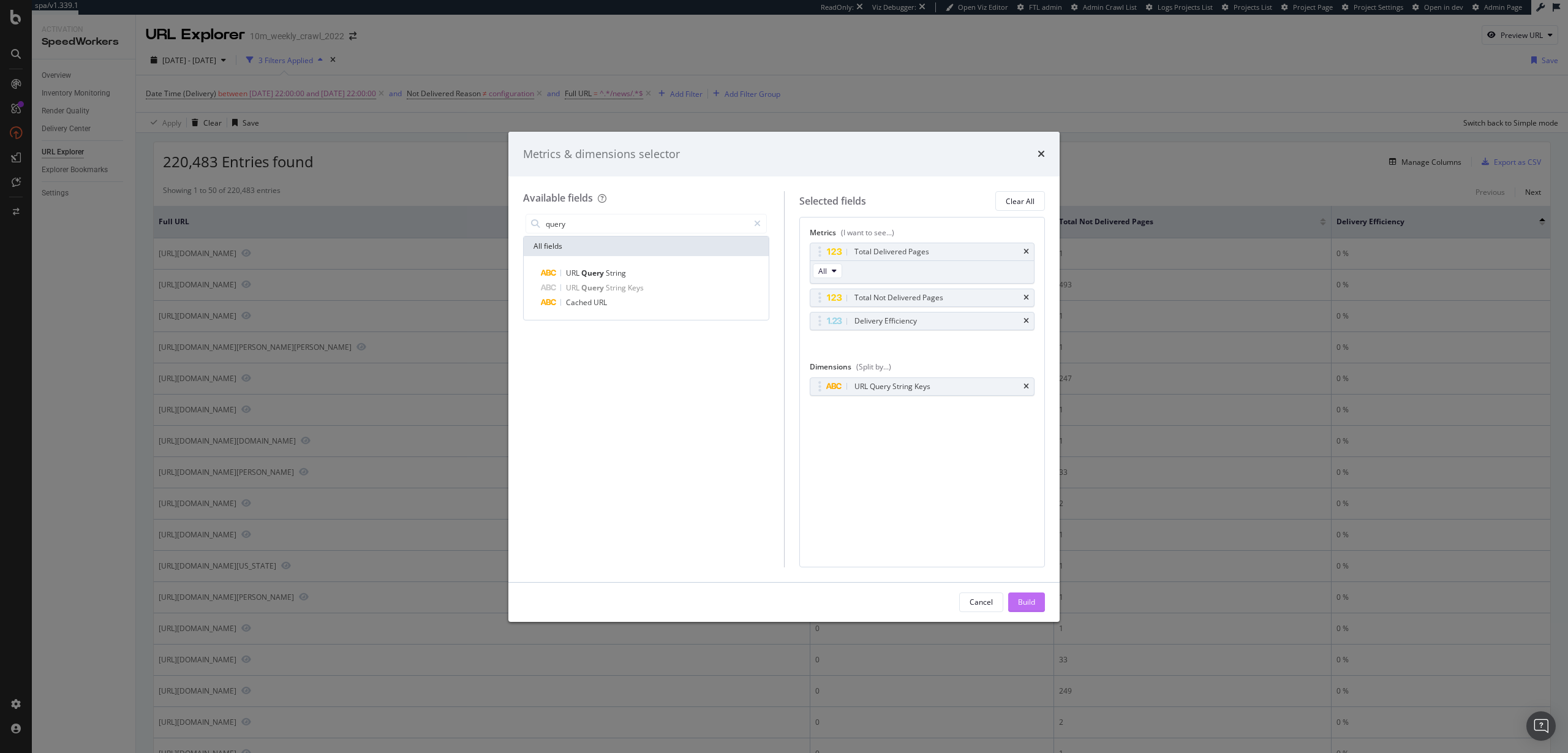
click at [1038, 603] on button "Build" at bounding box center [1026, 602] width 37 height 20
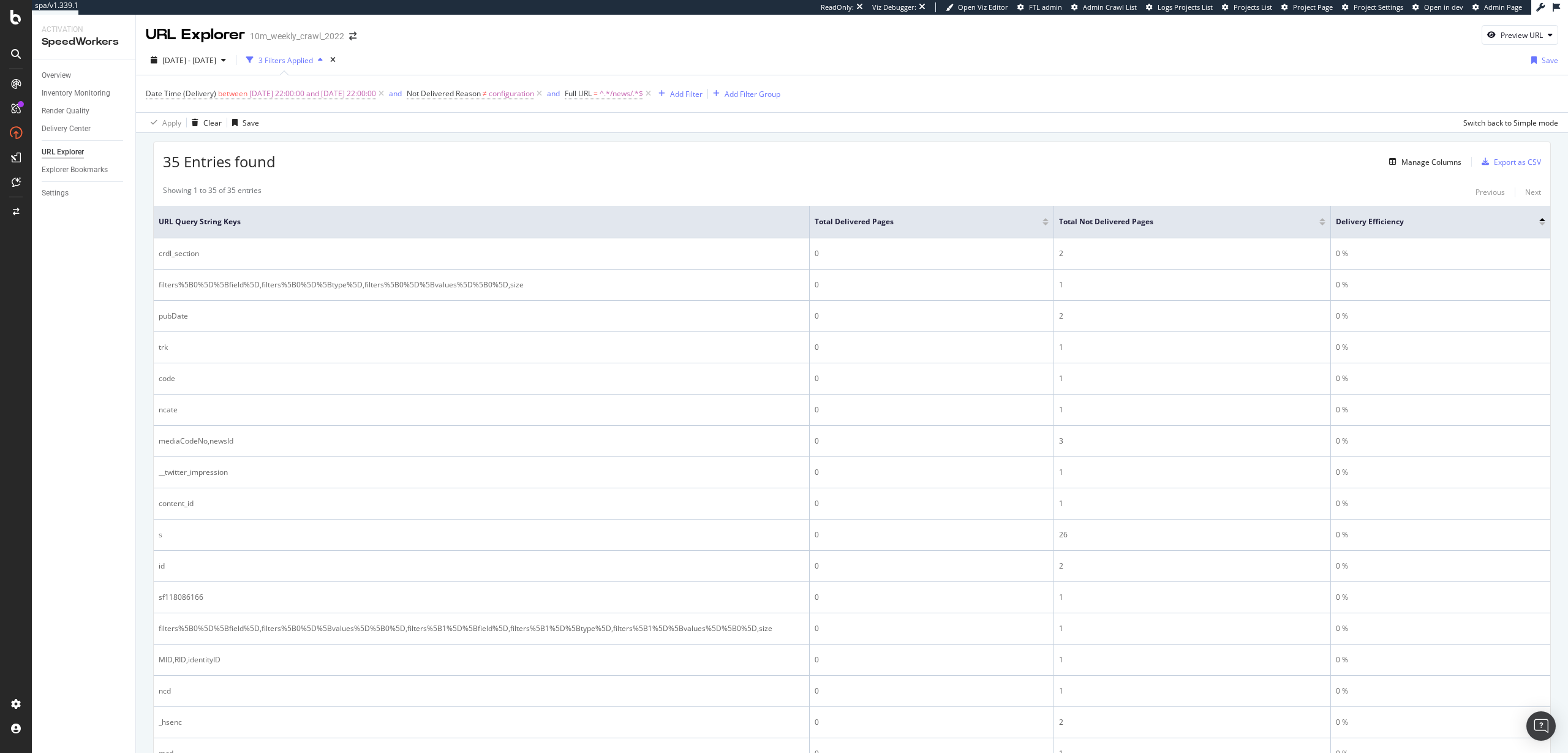
click at [1323, 224] on div at bounding box center [1323, 224] width 6 height 3
click at [60, 192] on div "Settings" at bounding box center [55, 193] width 27 height 13
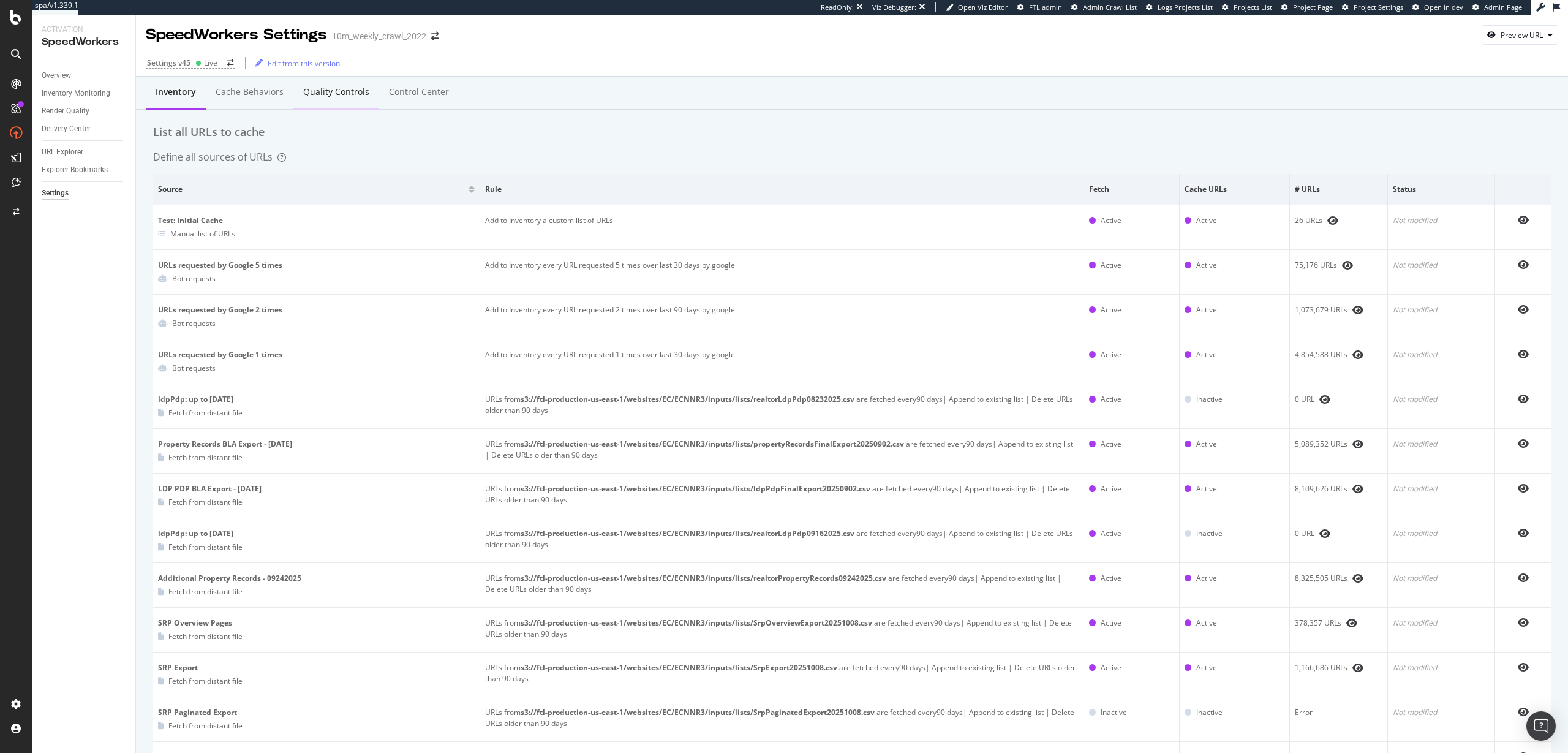
click at [344, 102] on div "Quality Controls" at bounding box center [336, 92] width 86 height 34
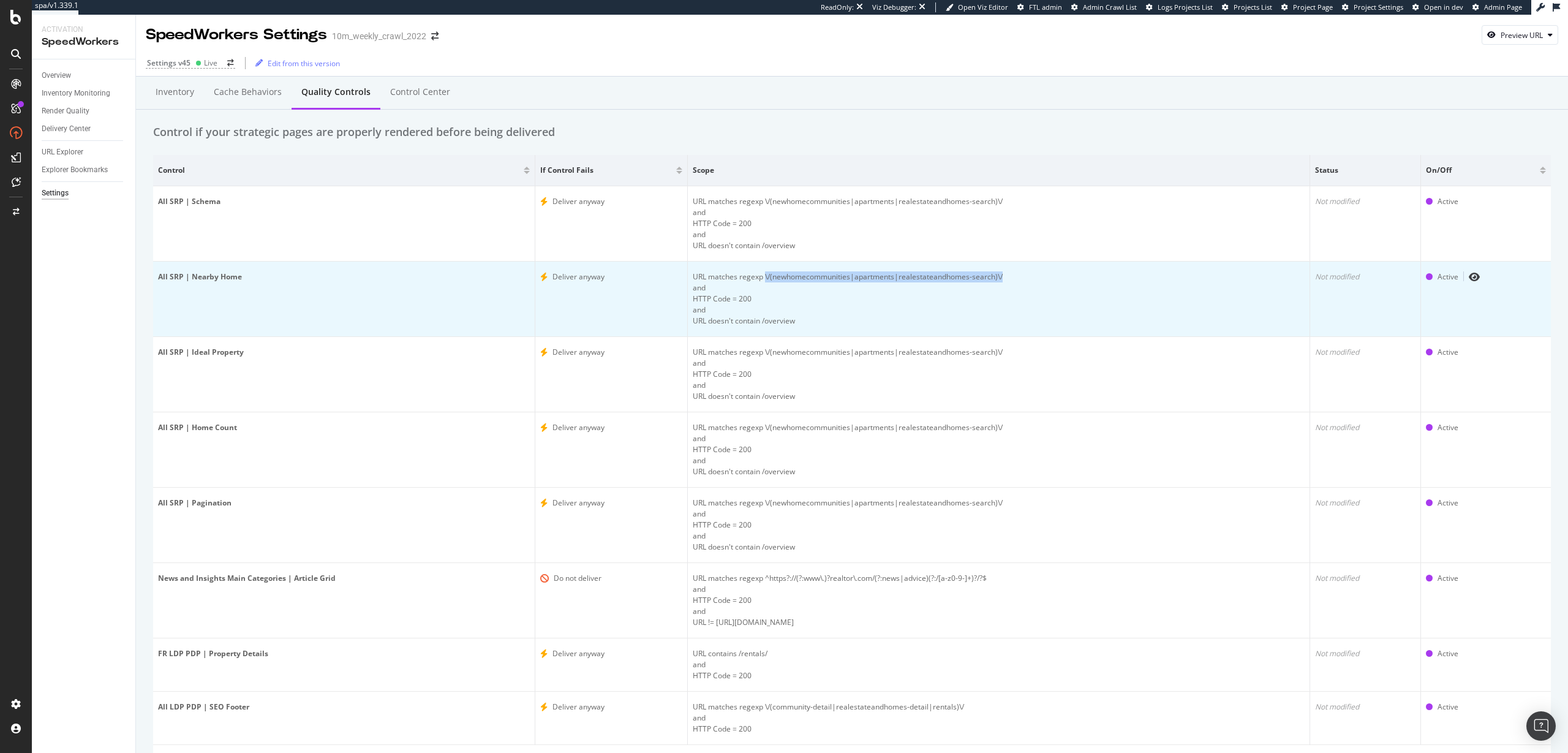
drag, startPoint x: 1004, startPoint y: 278, endPoint x: 764, endPoint y: 278, distance: 240.0
click at [764, 278] on div "URL matches regexp \/(newhomecommunities|apartments|realestateandhomes-search)\/" at bounding box center [998, 277] width 612 height 11
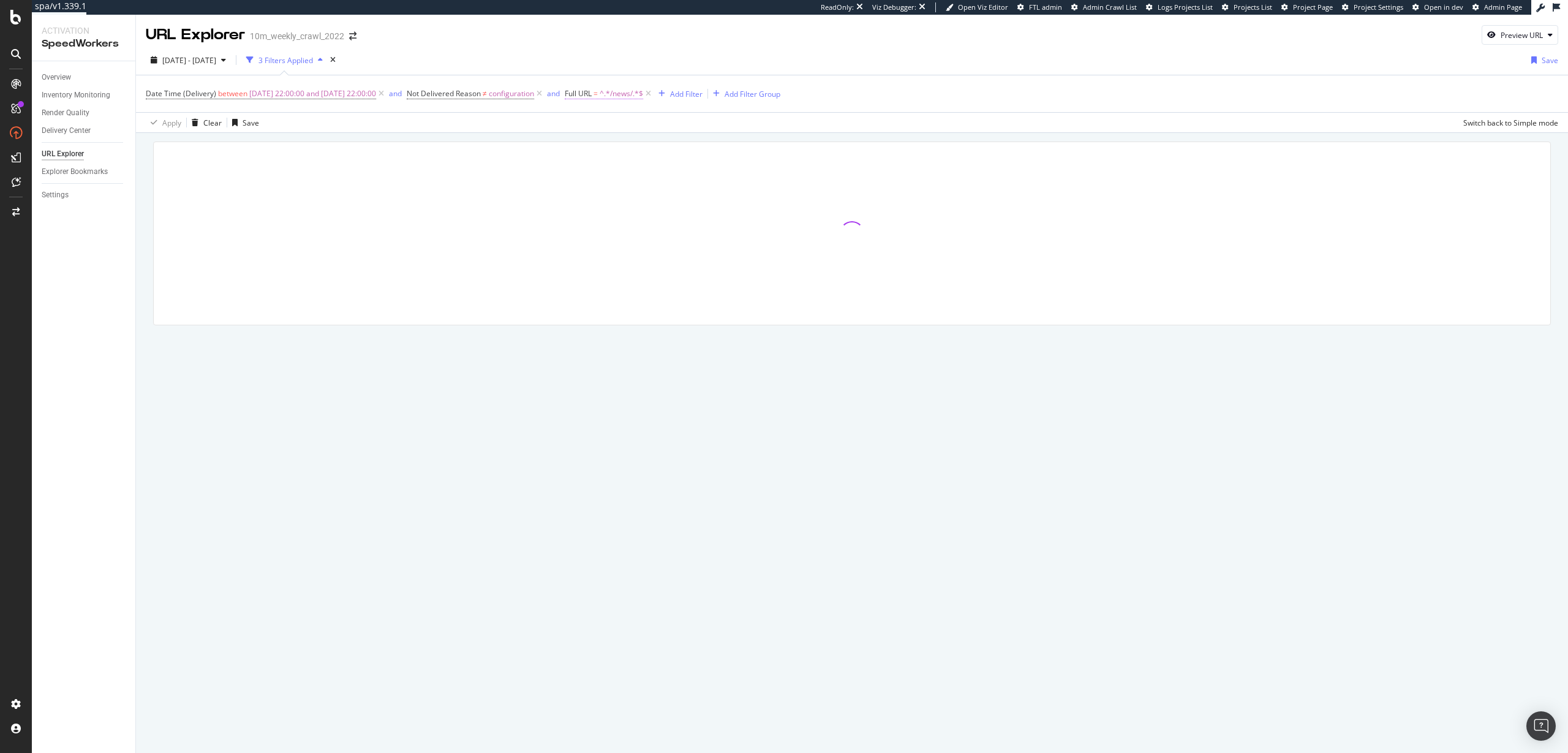
click at [592, 97] on span "Full URL" at bounding box center [578, 93] width 27 height 10
click at [632, 142] on input "/news/" at bounding box center [662, 144] width 116 height 20
click at [629, 145] on input "/news/" at bounding box center [662, 144] width 116 height 20
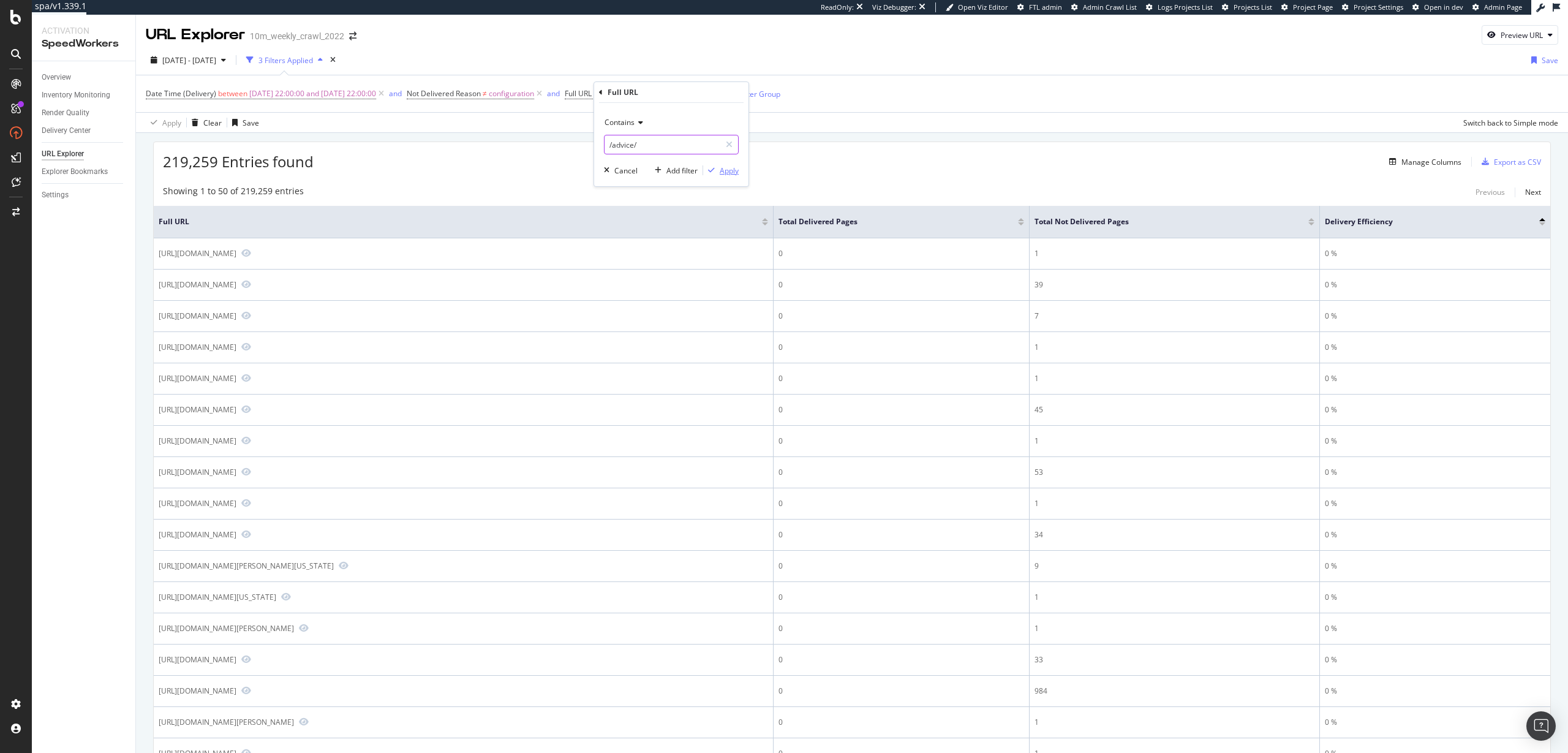
type input "/advice/"
click at [731, 170] on div "Apply" at bounding box center [729, 170] width 19 height 10
click at [646, 96] on span "^.*/advice/.*$" at bounding box center [623, 94] width 48 height 17
click at [655, 139] on input "/advice/" at bounding box center [662, 144] width 116 height 20
type input "research"
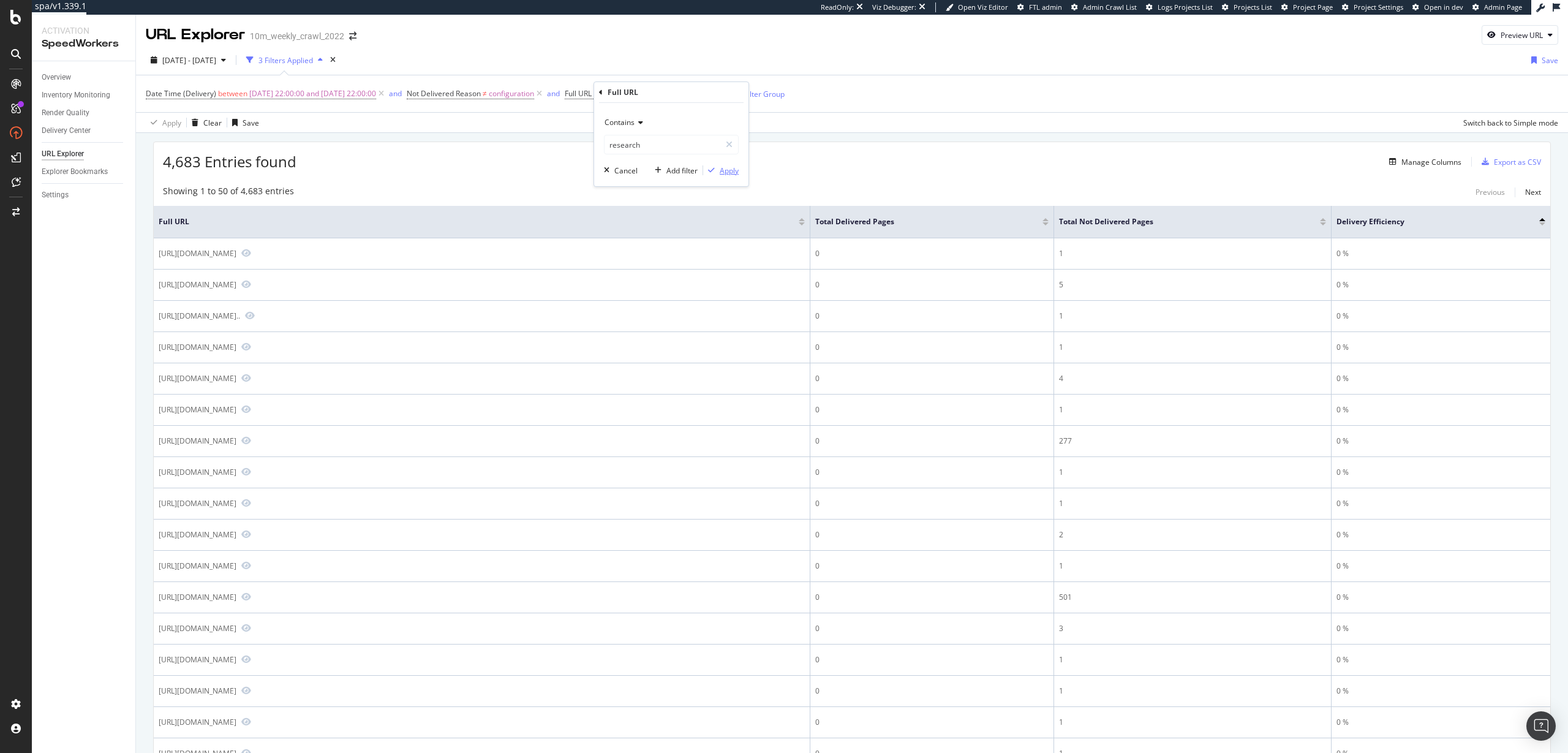
click at [731, 170] on div "Apply" at bounding box center [729, 170] width 19 height 10
click at [630, 95] on span "^.*research.*$" at bounding box center [625, 94] width 52 height 17
click at [646, 142] on input "research" at bounding box center [662, 144] width 116 height 20
type input "propertyrecord"
click at [732, 175] on div "Apply" at bounding box center [729, 170] width 19 height 10
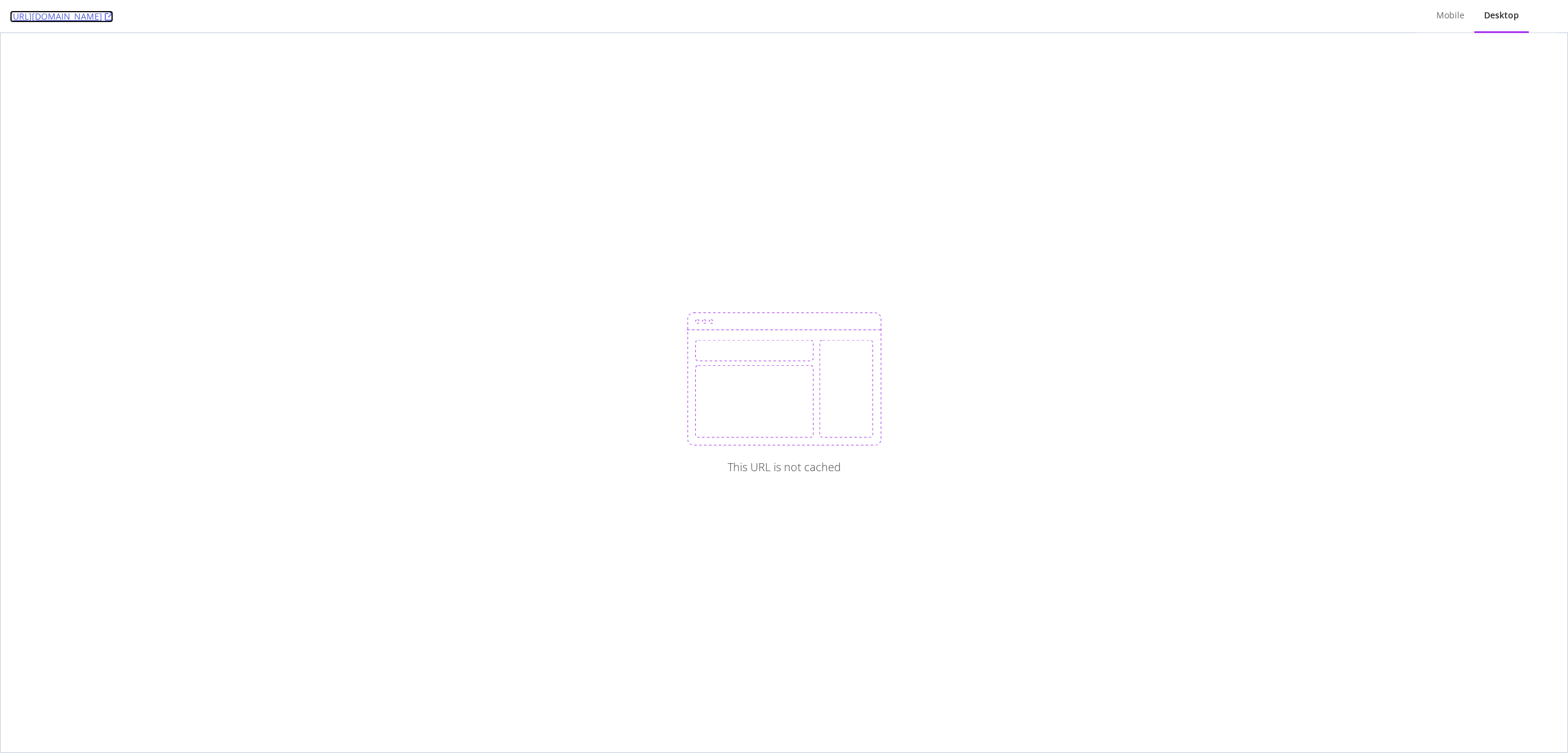
click at [113, 16] on icon at bounding box center [109, 16] width 9 height 9
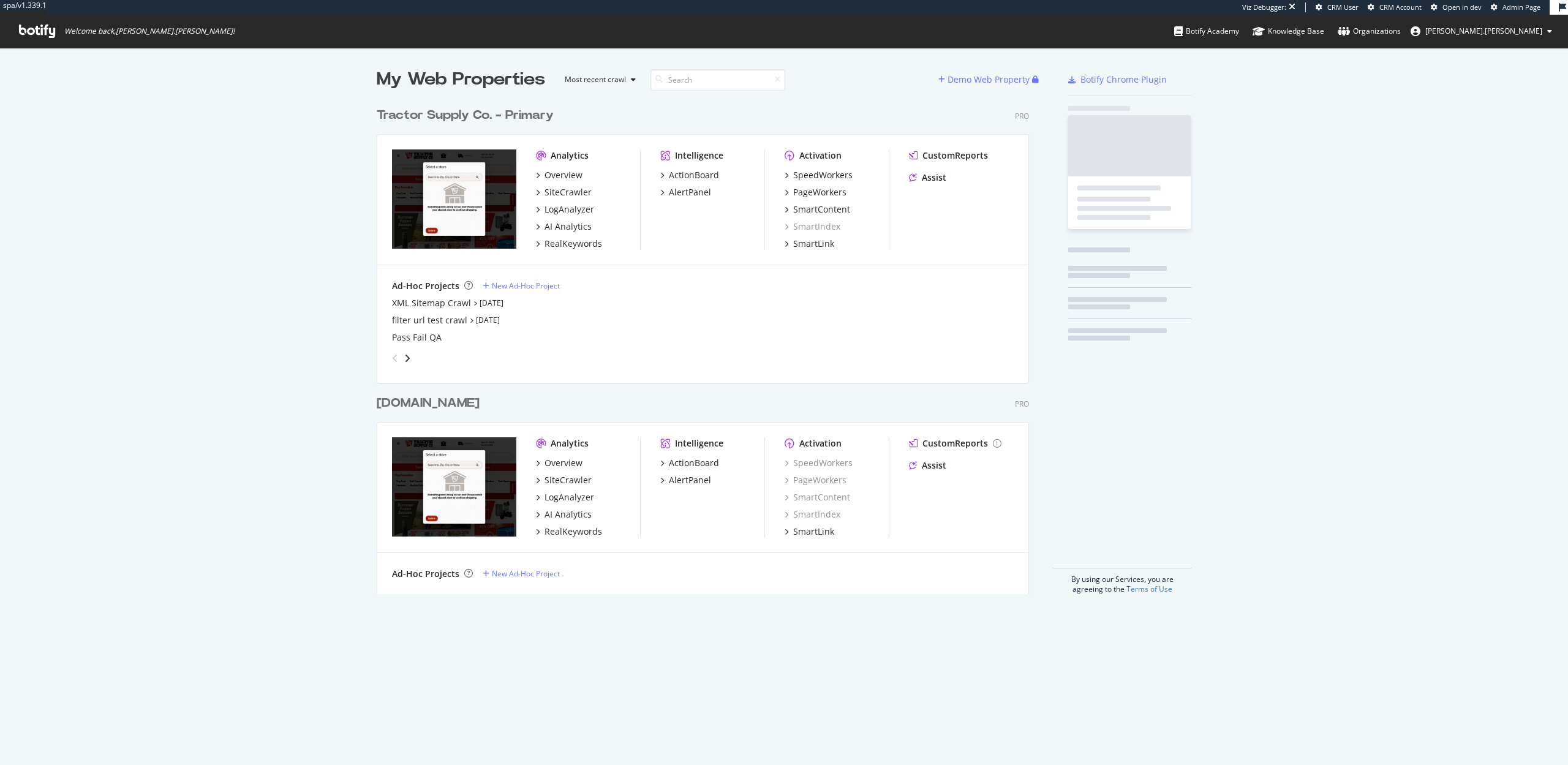
scroll to position [502, 662]
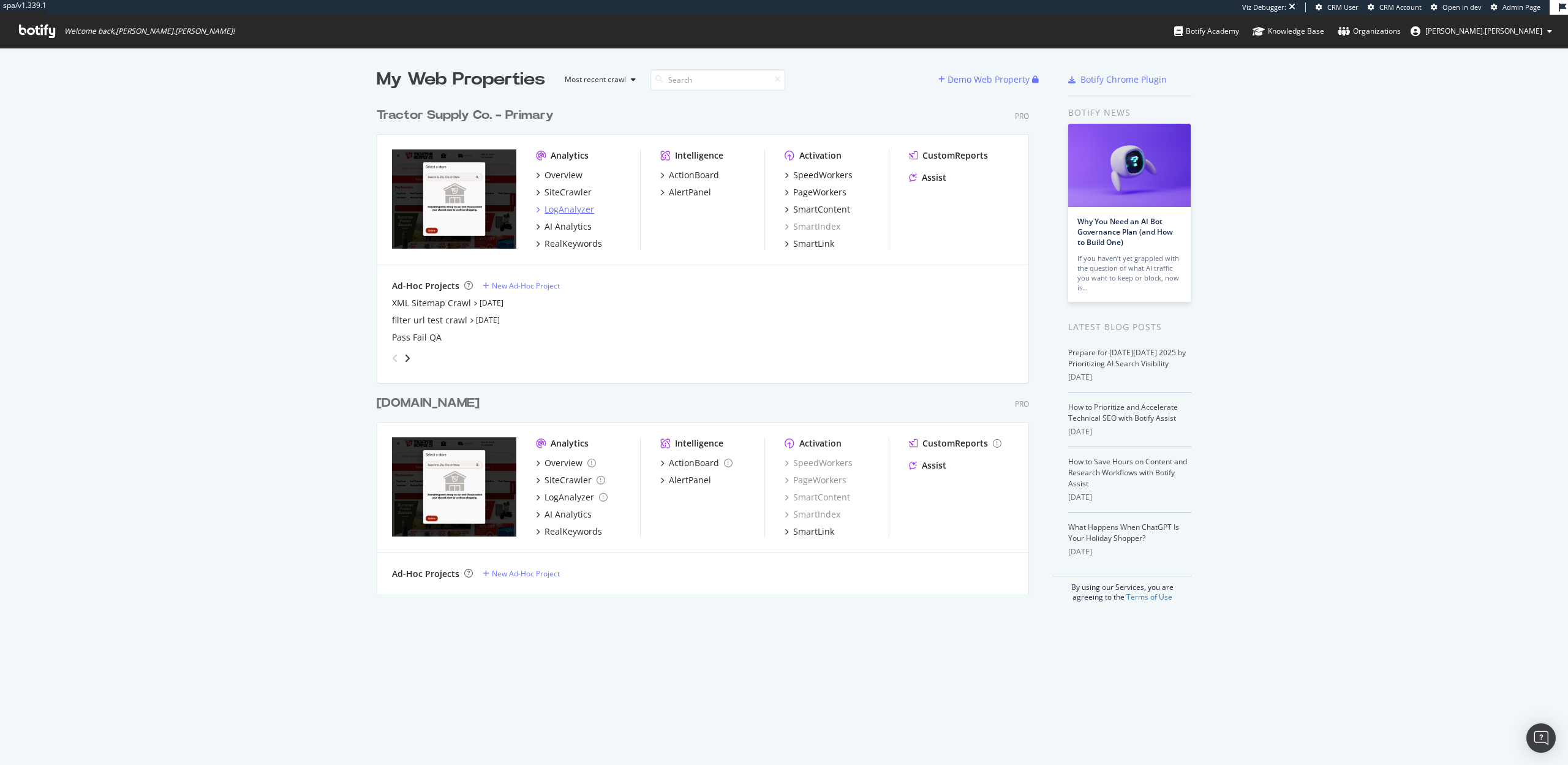
click at [564, 212] on div "LogAnalyzer" at bounding box center [569, 209] width 49 height 13
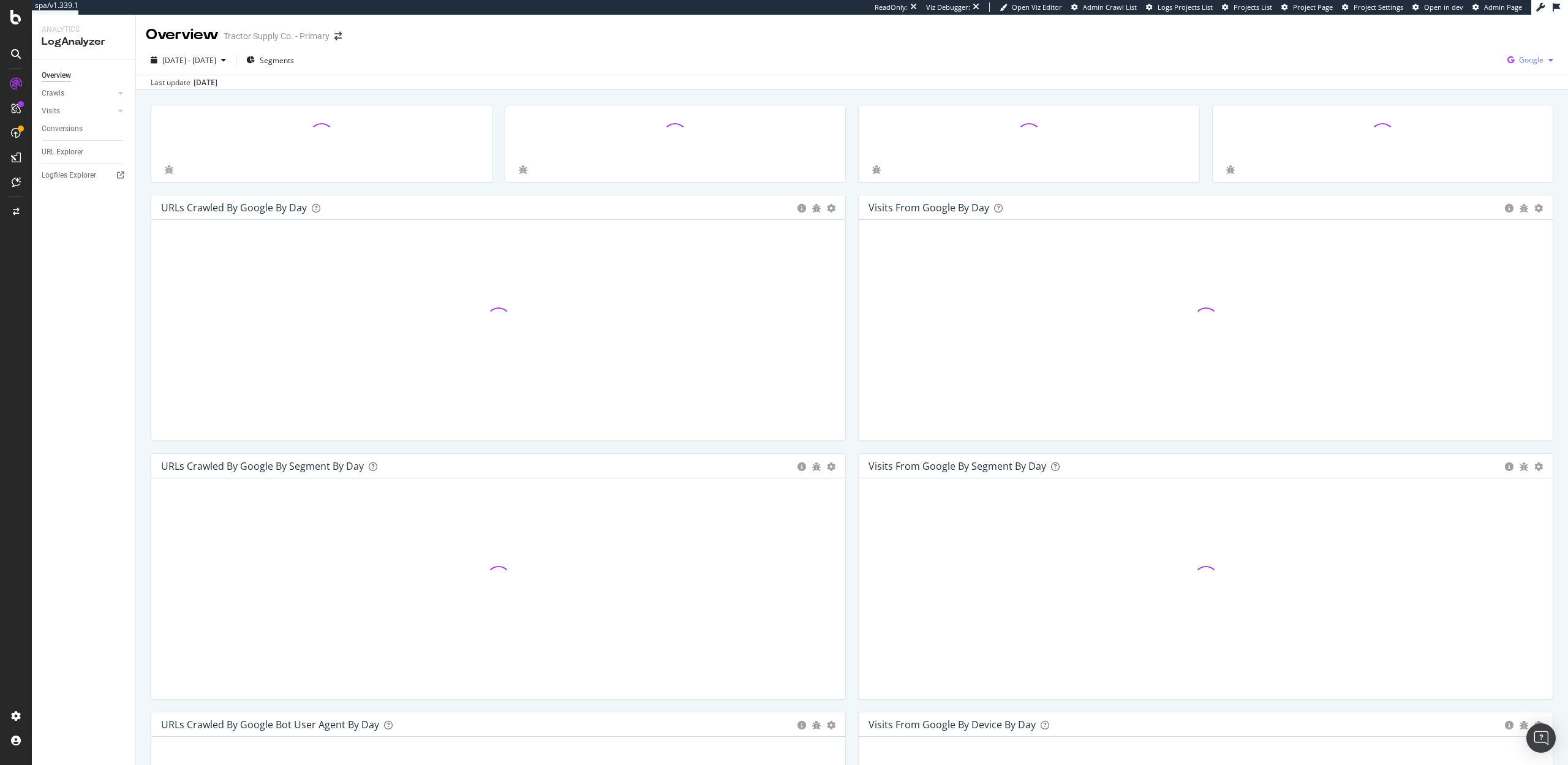
click at [1537, 51] on div "Google" at bounding box center [1530, 60] width 55 height 19
click at [1472, 74] on span "OpenAI" at bounding box center [1470, 72] width 45 height 11
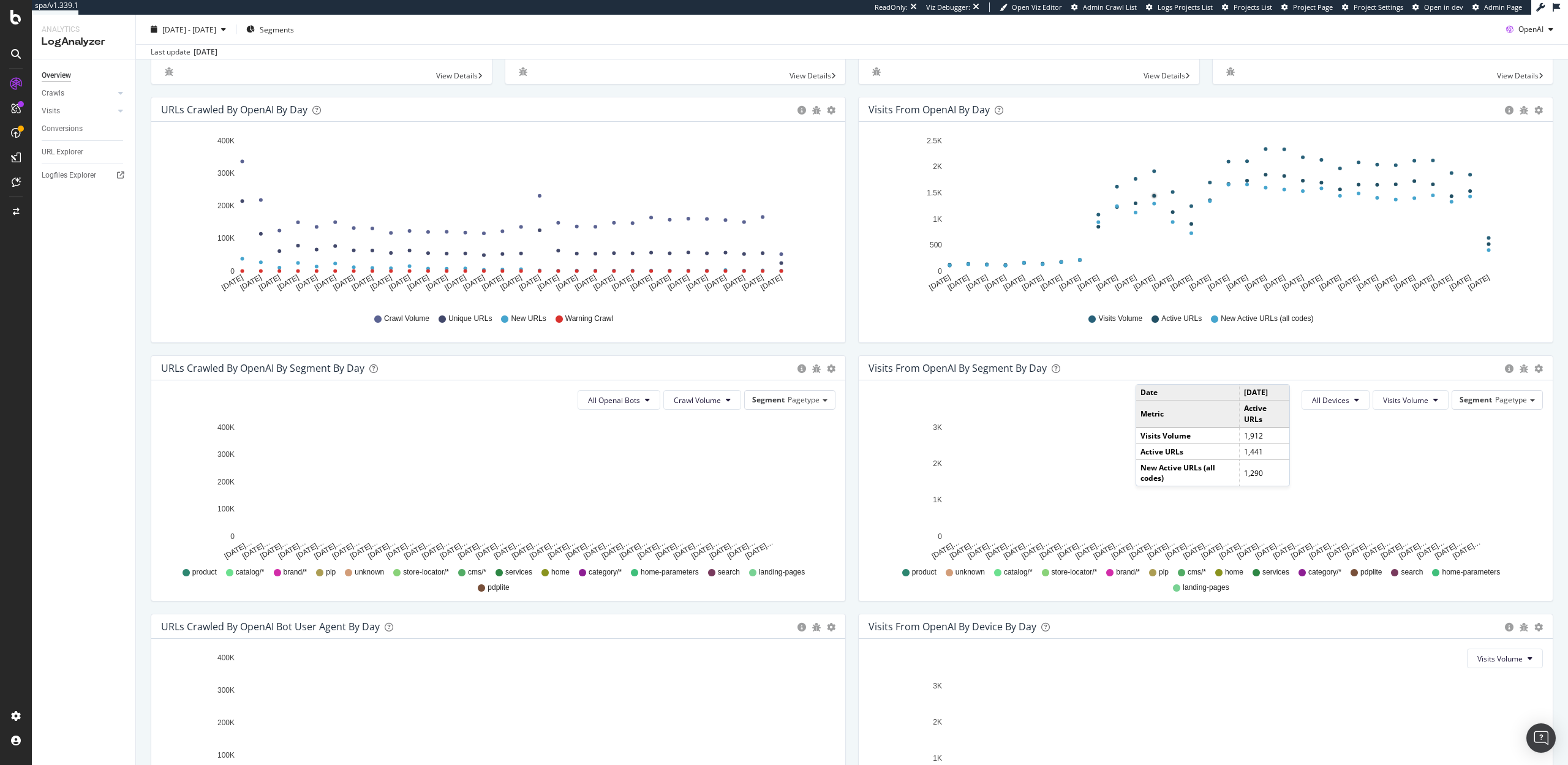
scroll to position [248, 0]
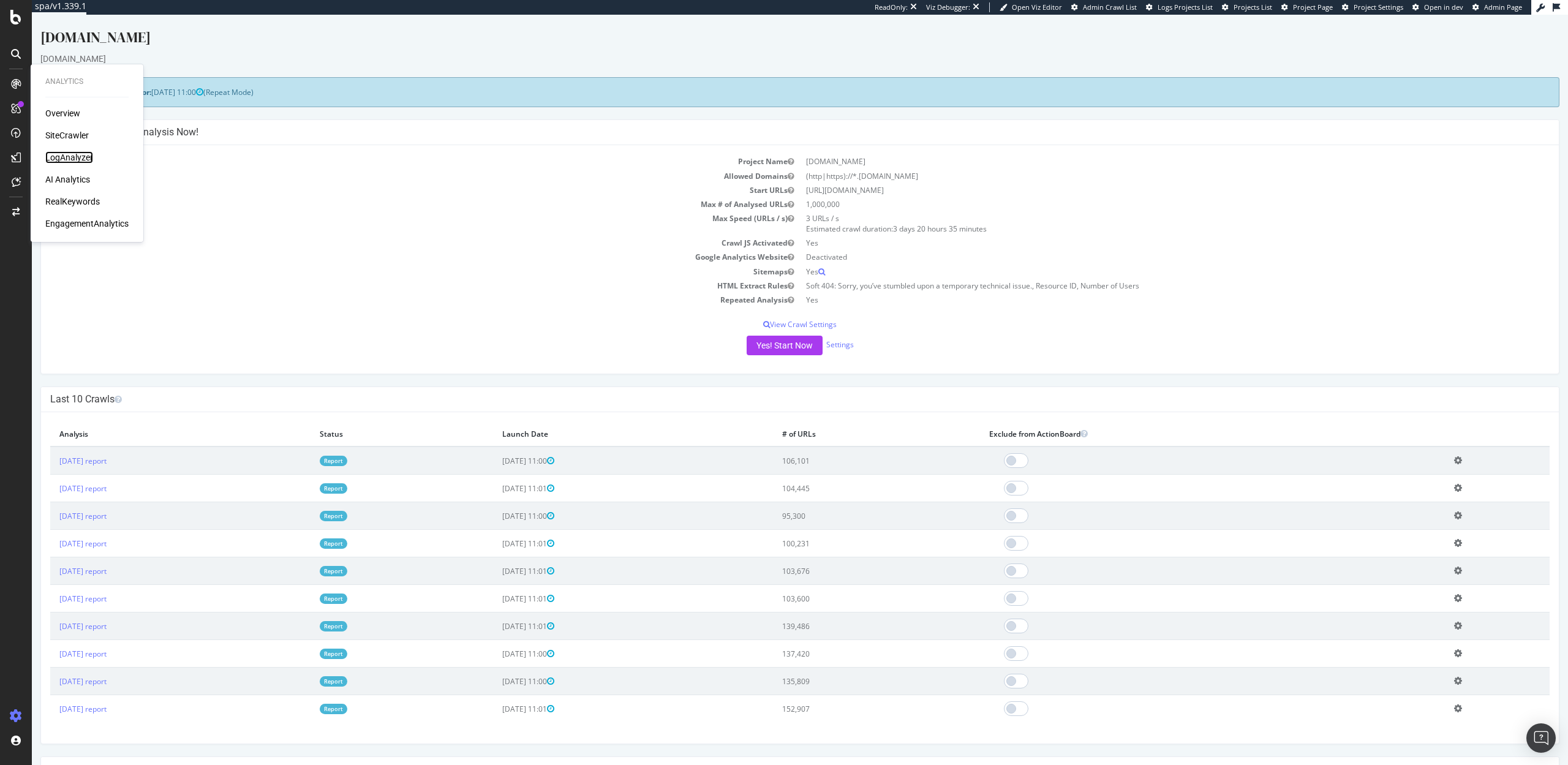
click at [57, 158] on div "LogAnalyzer" at bounding box center [69, 158] width 48 height 13
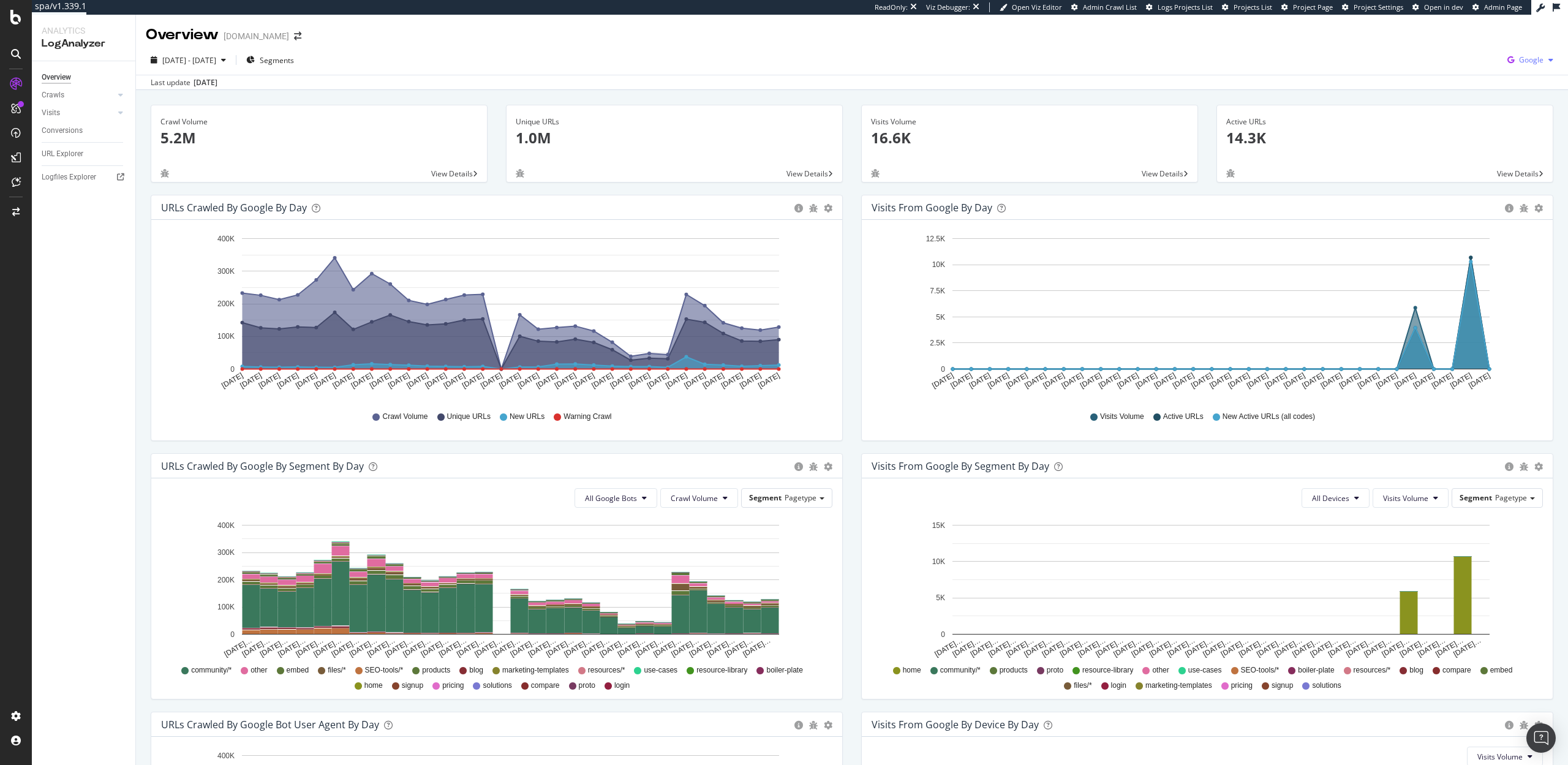
click at [1520, 51] on div "Google" at bounding box center [1530, 60] width 55 height 19
click at [1444, 71] on div "OpenAI" at bounding box center [1460, 71] width 84 height 18
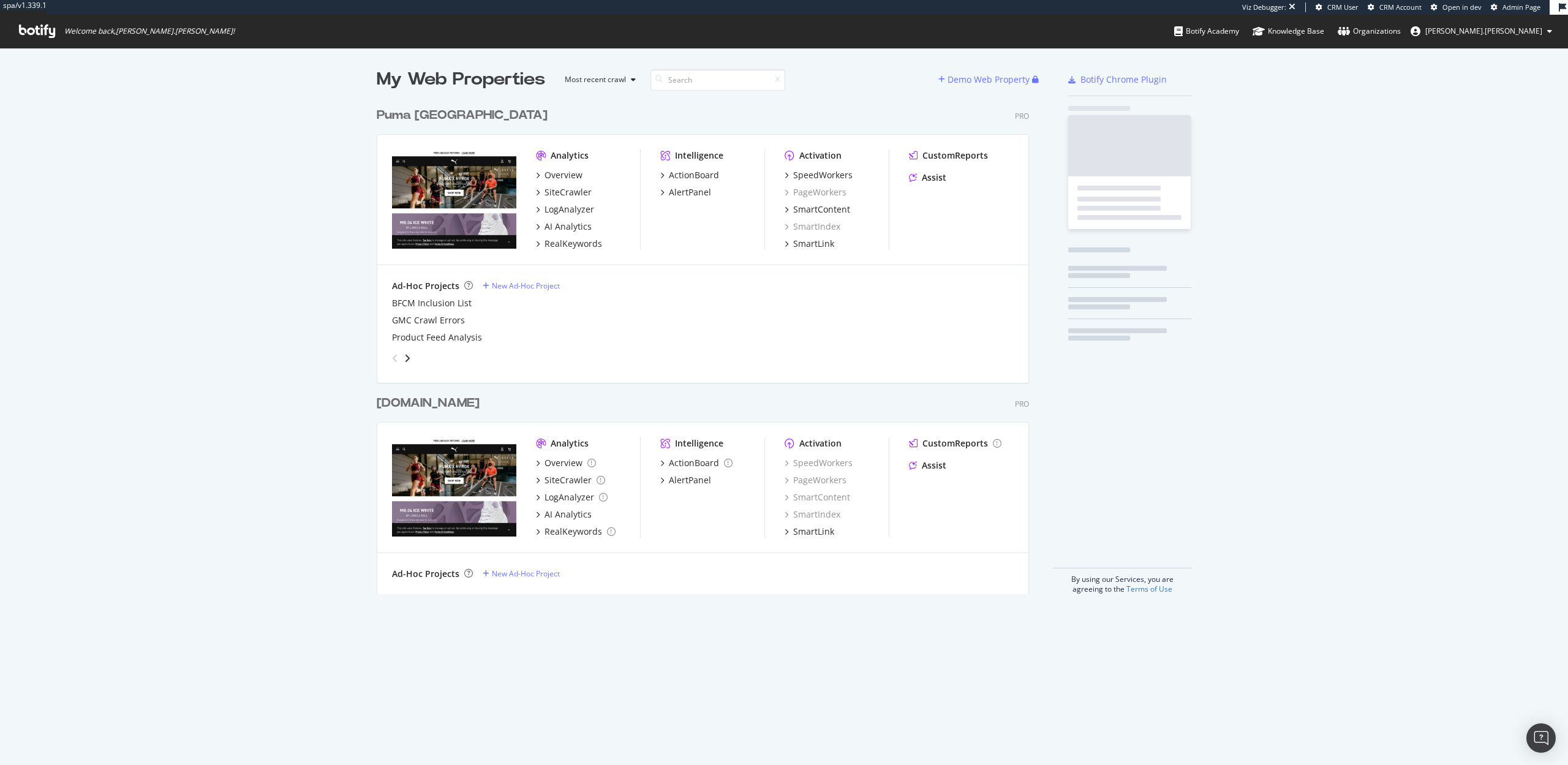
scroll to position [502, 662]
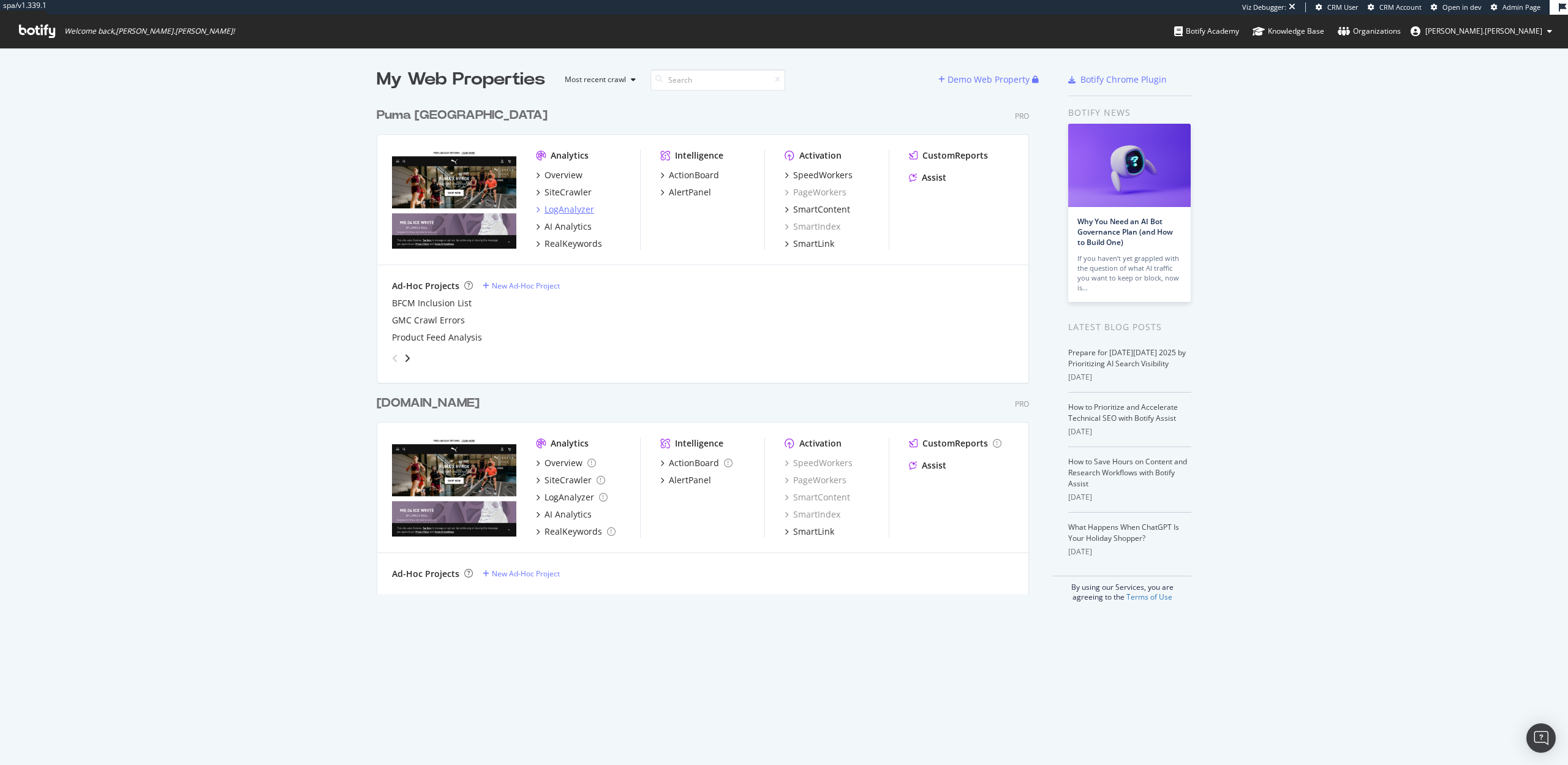
click at [570, 208] on div "LogAnalyzer" at bounding box center [569, 209] width 49 height 13
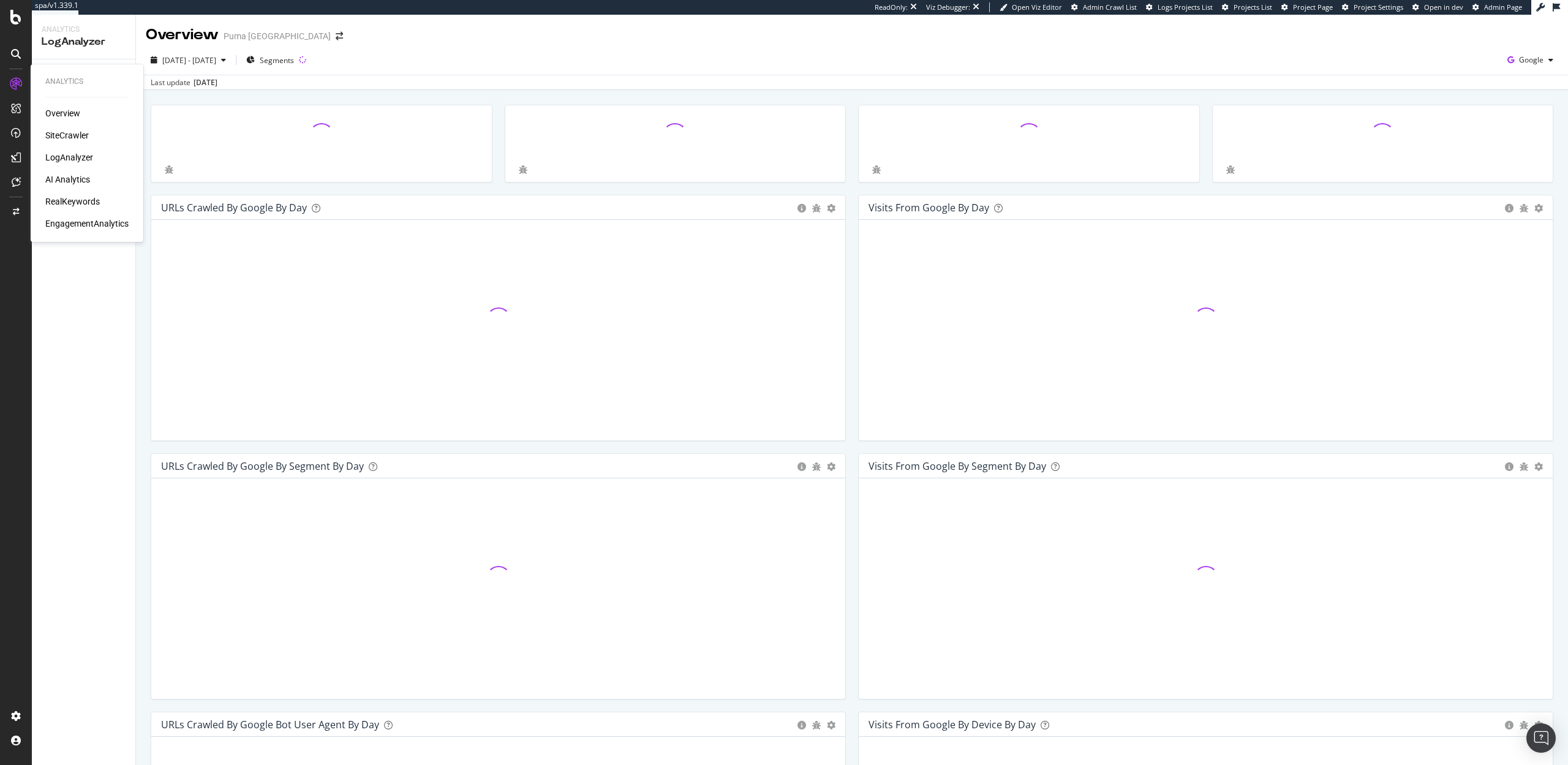
click at [66, 150] on div "Overview SiteCrawler LogAnalyzer AI Analytics RealKeywords EngagementAnalytics" at bounding box center [87, 168] width 84 height 123
click at [65, 160] on div "LogAnalyzer" at bounding box center [69, 158] width 48 height 13
